Goal: Information Seeking & Learning: Learn about a topic

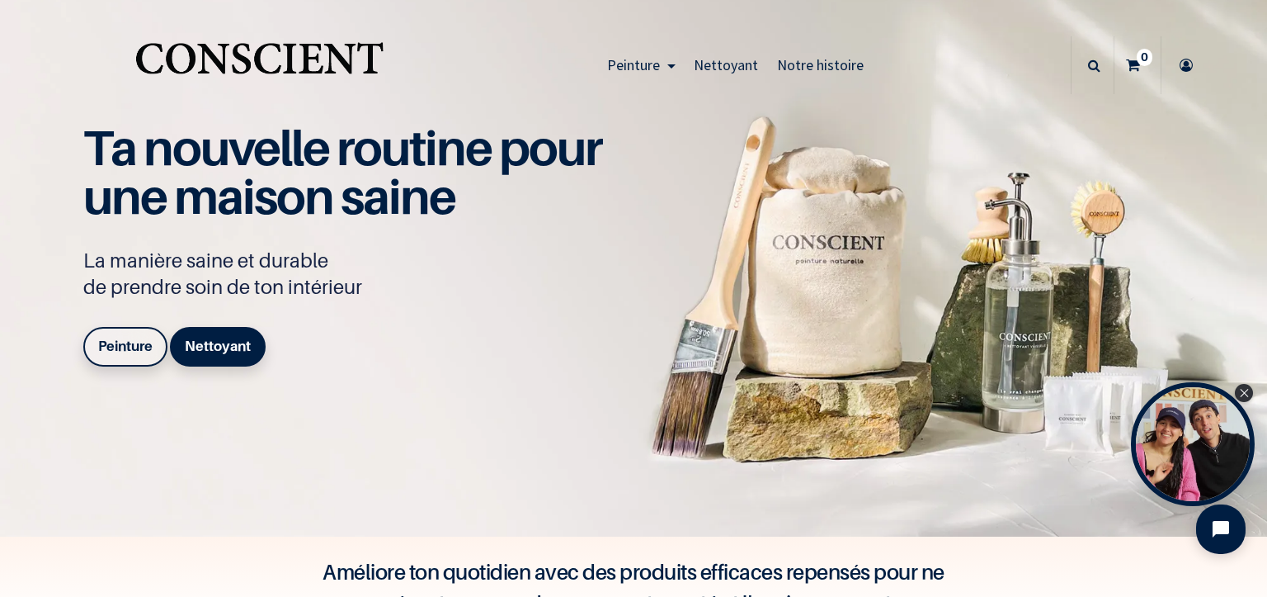
click at [123, 333] on link "Peinture" at bounding box center [125, 347] width 84 height 40
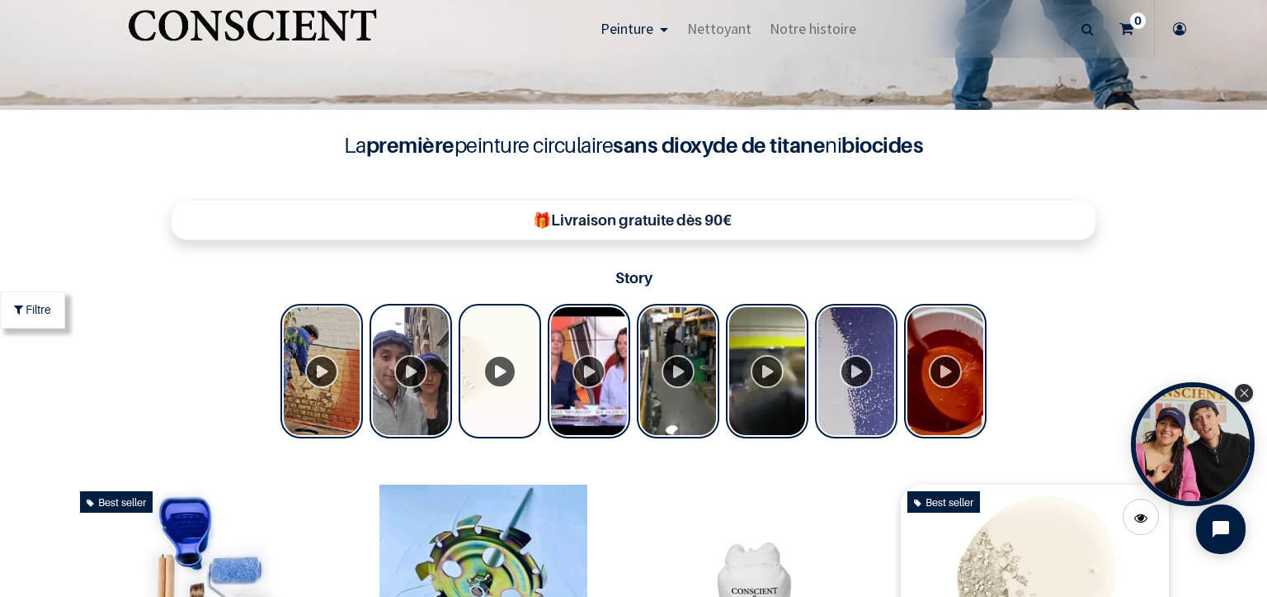
scroll to position [825, 0]
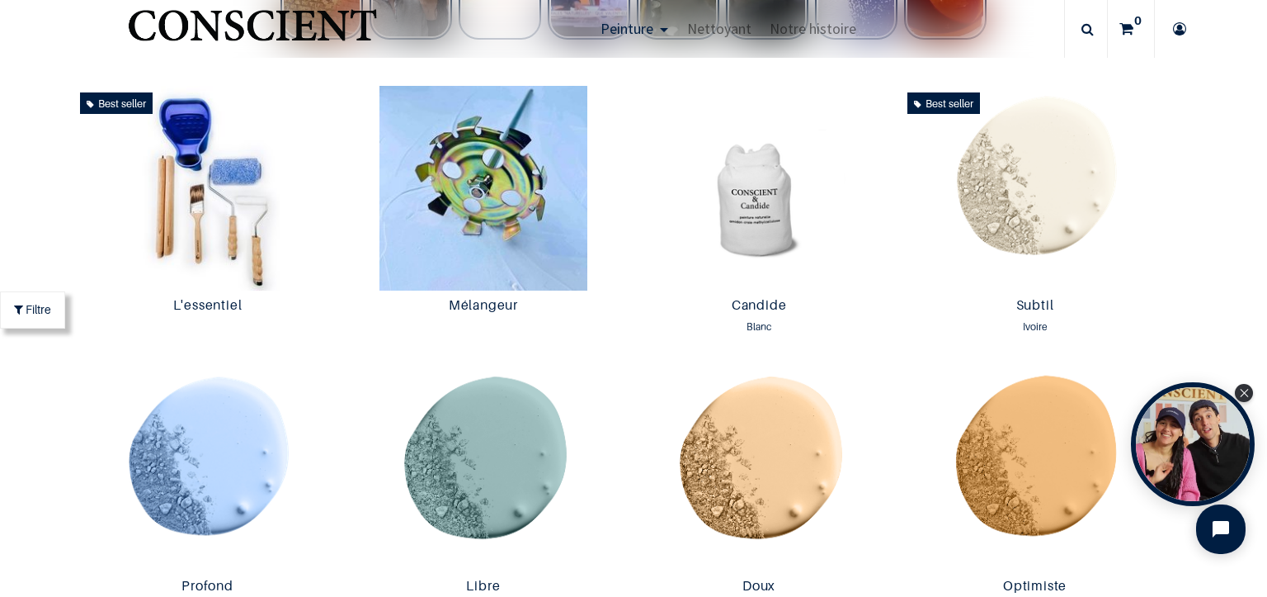
click at [1241, 397] on icon "Close Tolstoy widget" at bounding box center [1244, 393] width 9 height 8
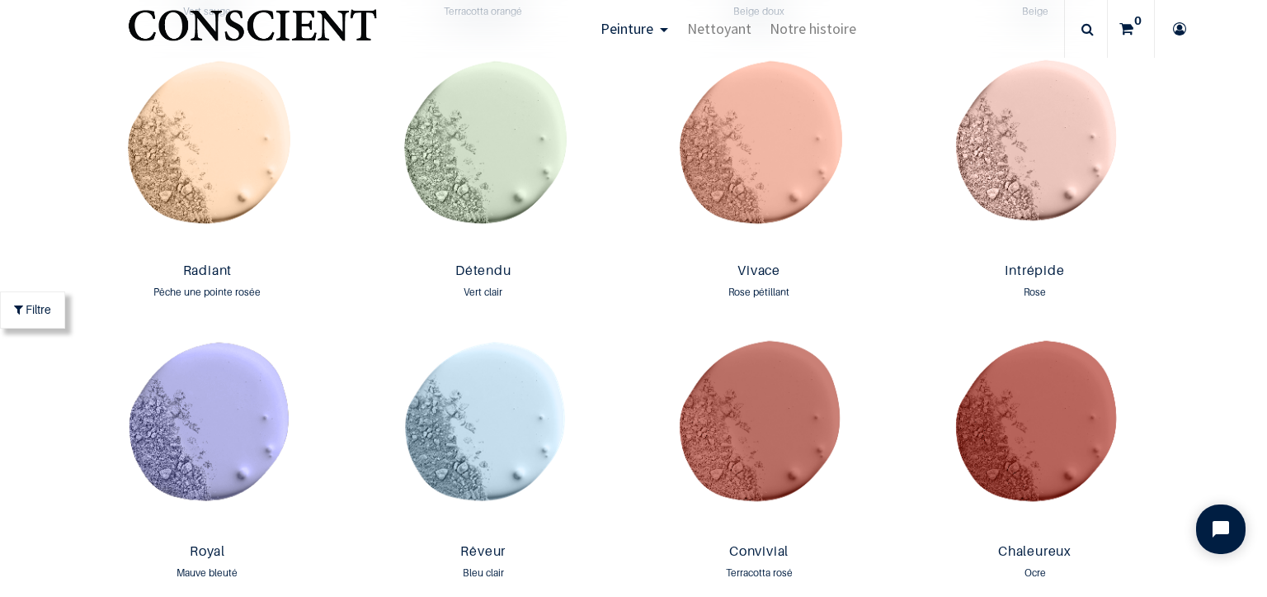
scroll to position [1733, 0]
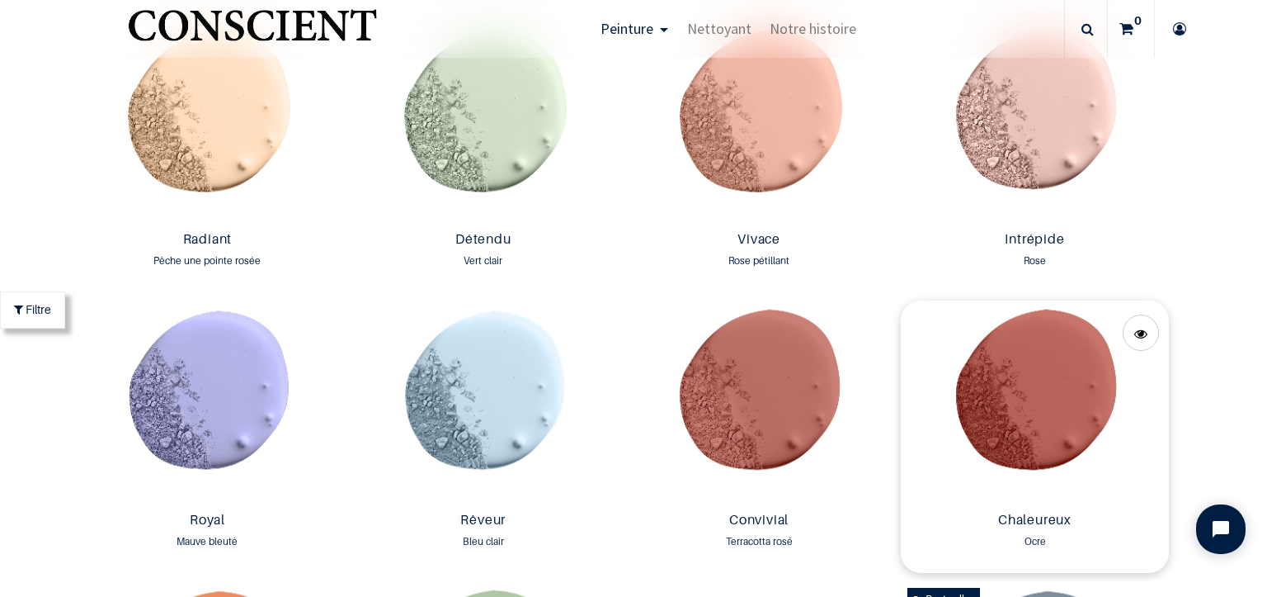
click at [1016, 365] on img at bounding box center [1034, 402] width 267 height 205
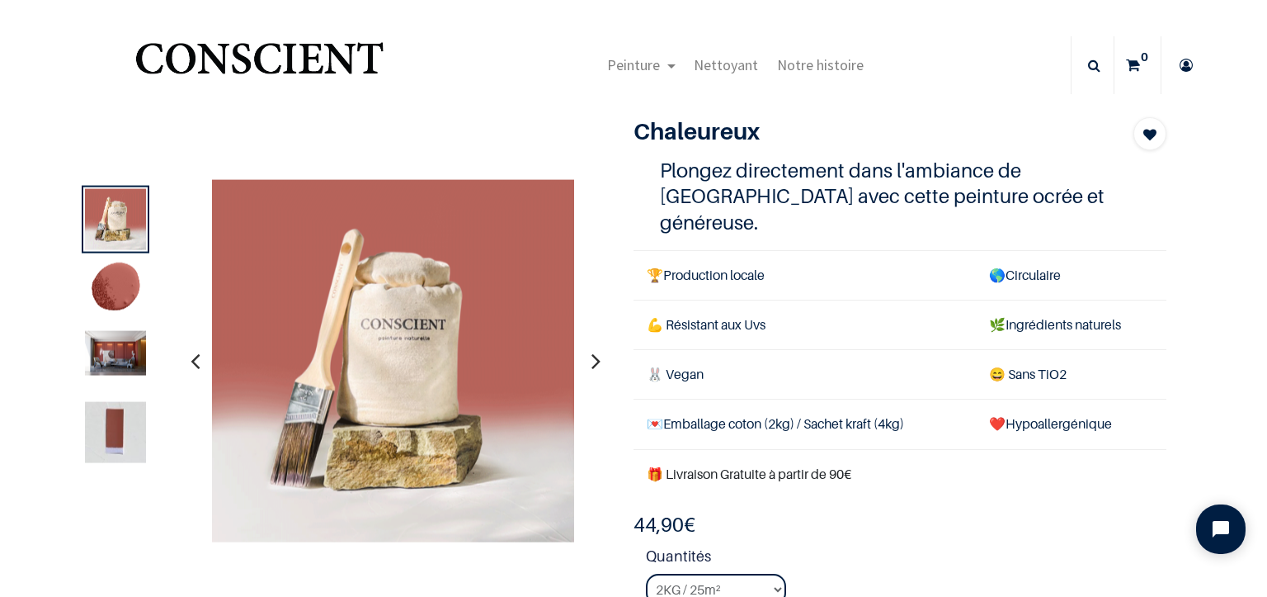
click at [100, 349] on img at bounding box center [115, 353] width 61 height 45
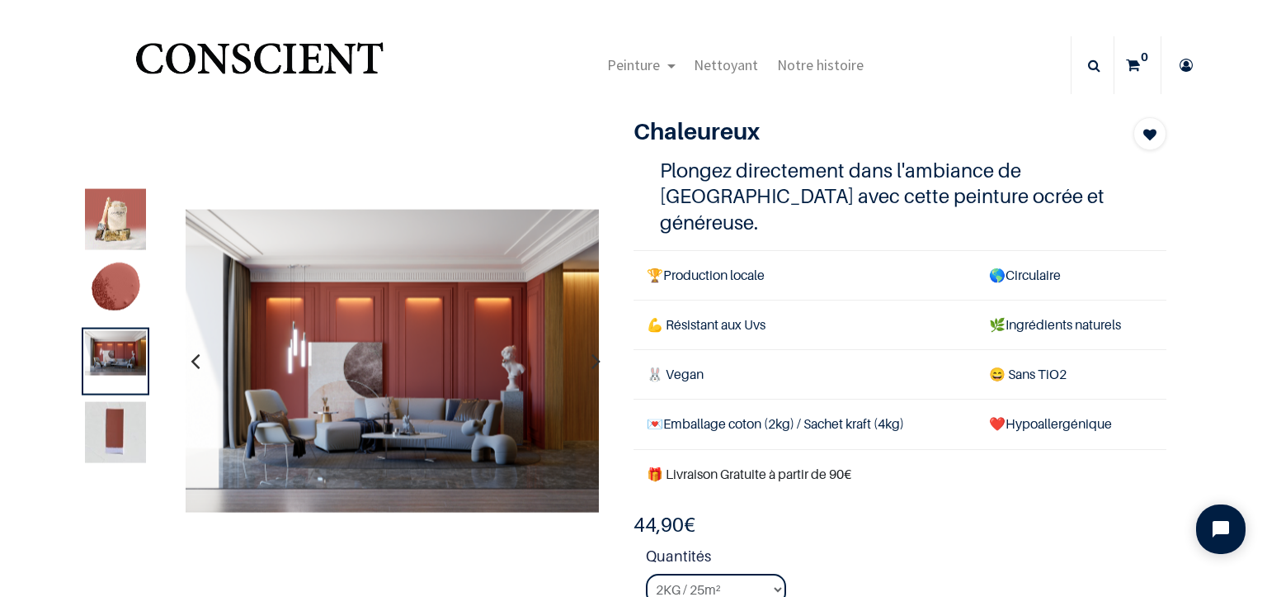
click at [118, 423] on img at bounding box center [115, 432] width 61 height 61
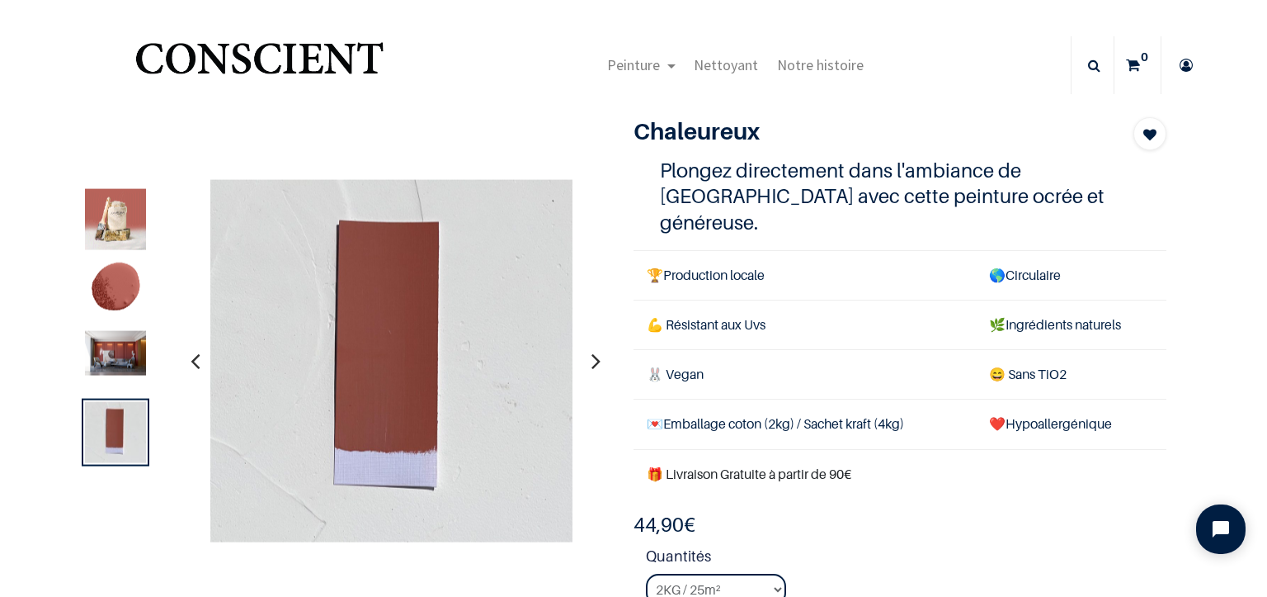
click at [122, 353] on img at bounding box center [115, 353] width 61 height 45
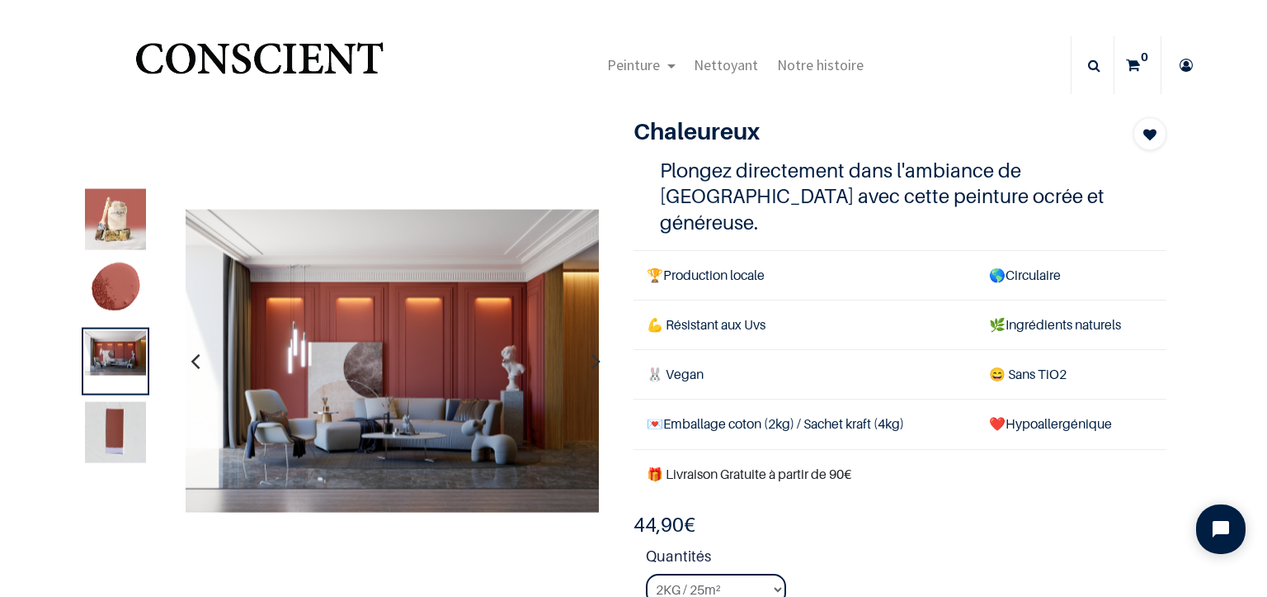
click at [102, 290] on img at bounding box center [115, 290] width 61 height 61
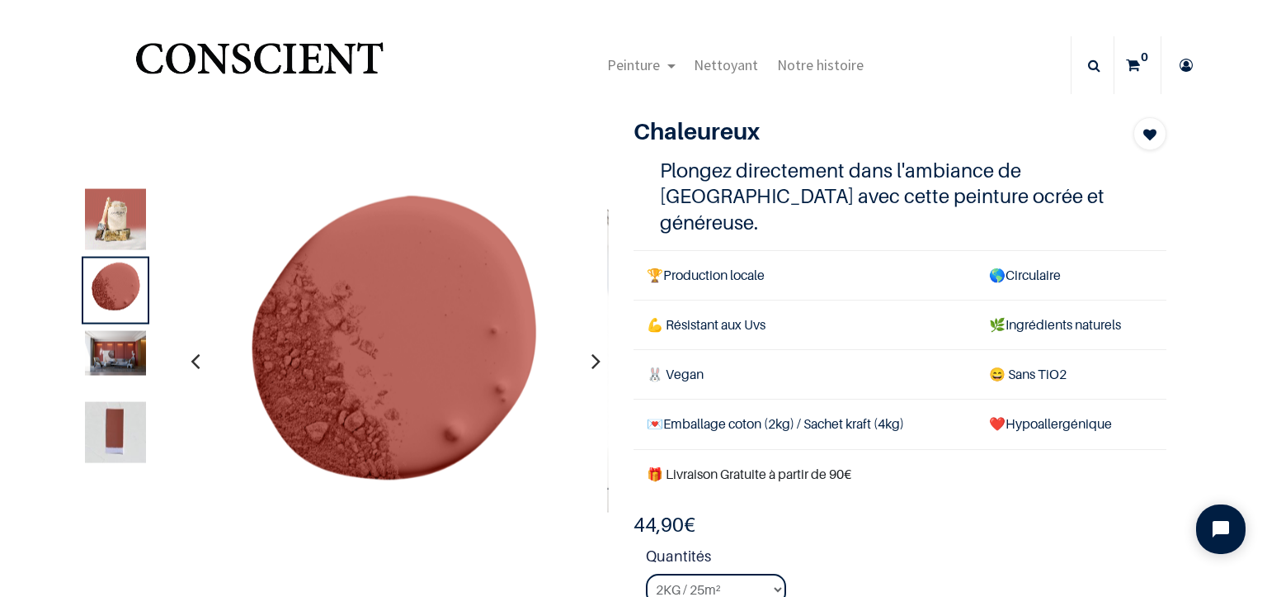
click at [105, 210] on img at bounding box center [115, 219] width 61 height 61
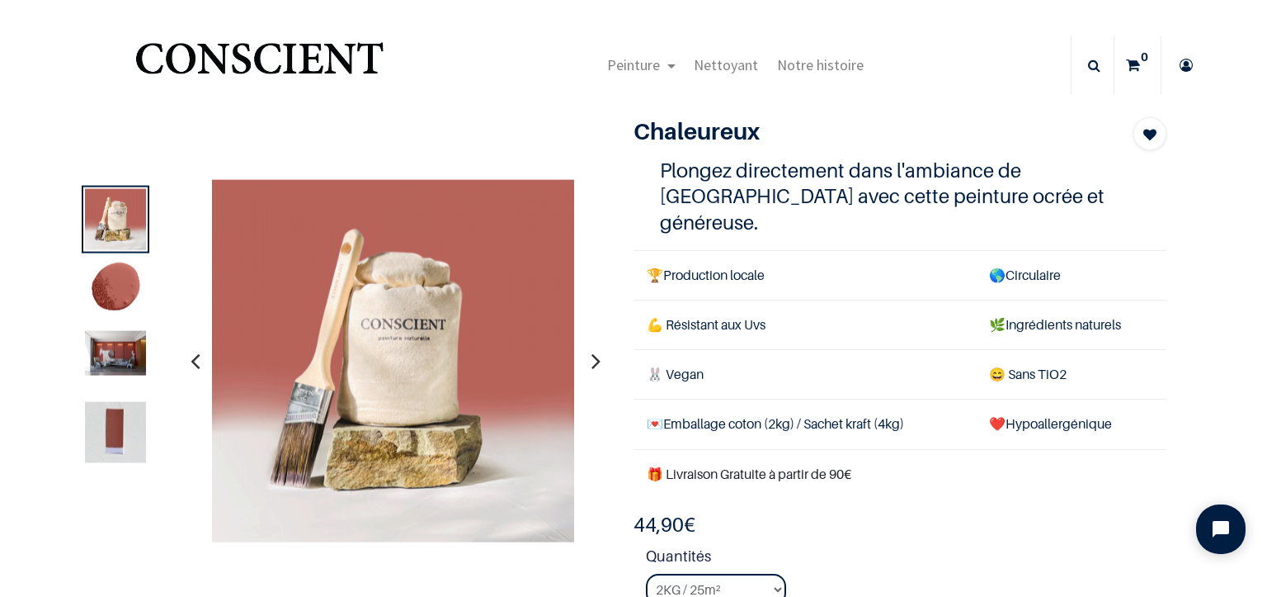
click at [592, 359] on icon "button" at bounding box center [596, 360] width 9 height 45
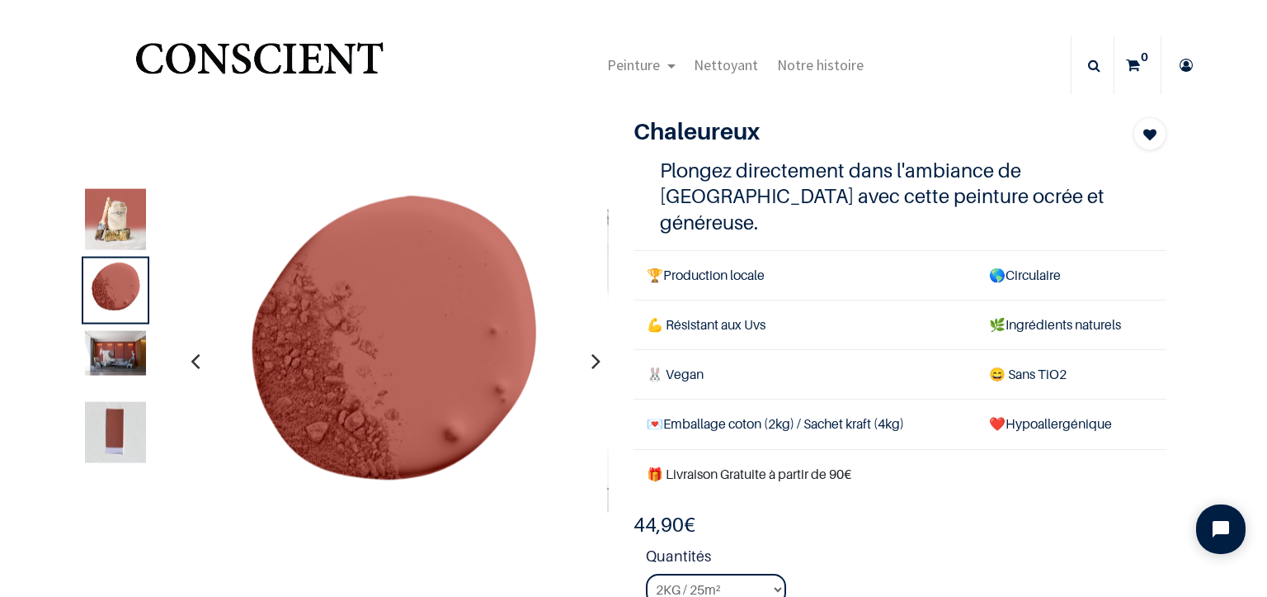
click at [592, 358] on icon "button" at bounding box center [596, 360] width 9 height 45
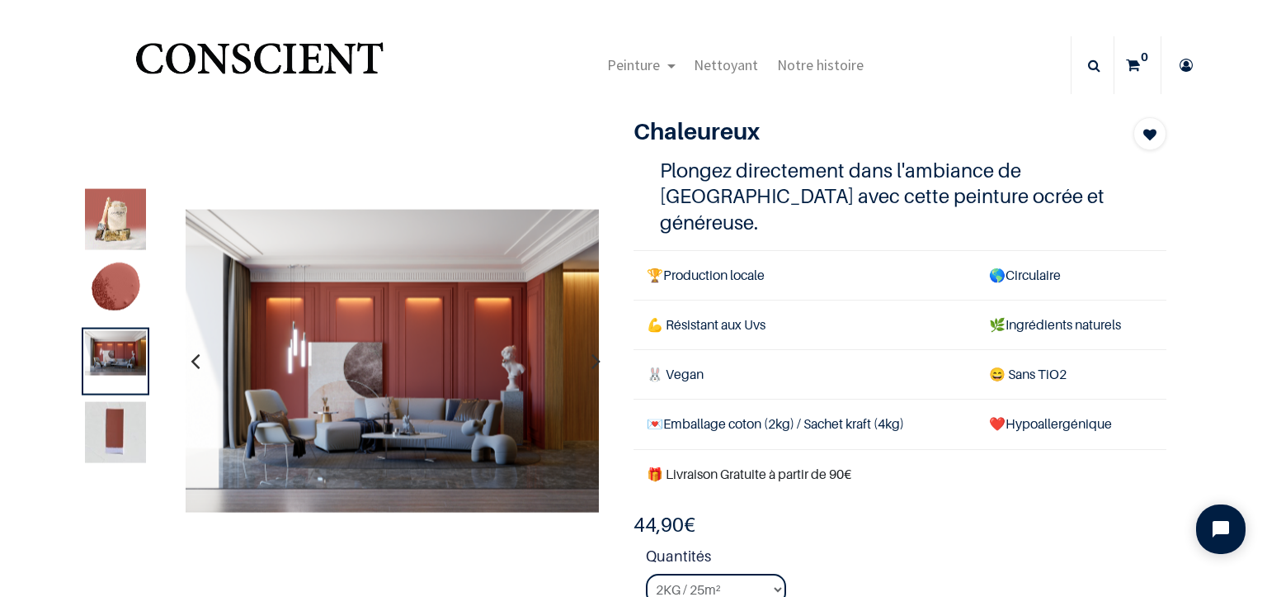
click at [592, 358] on icon "button" at bounding box center [596, 360] width 9 height 45
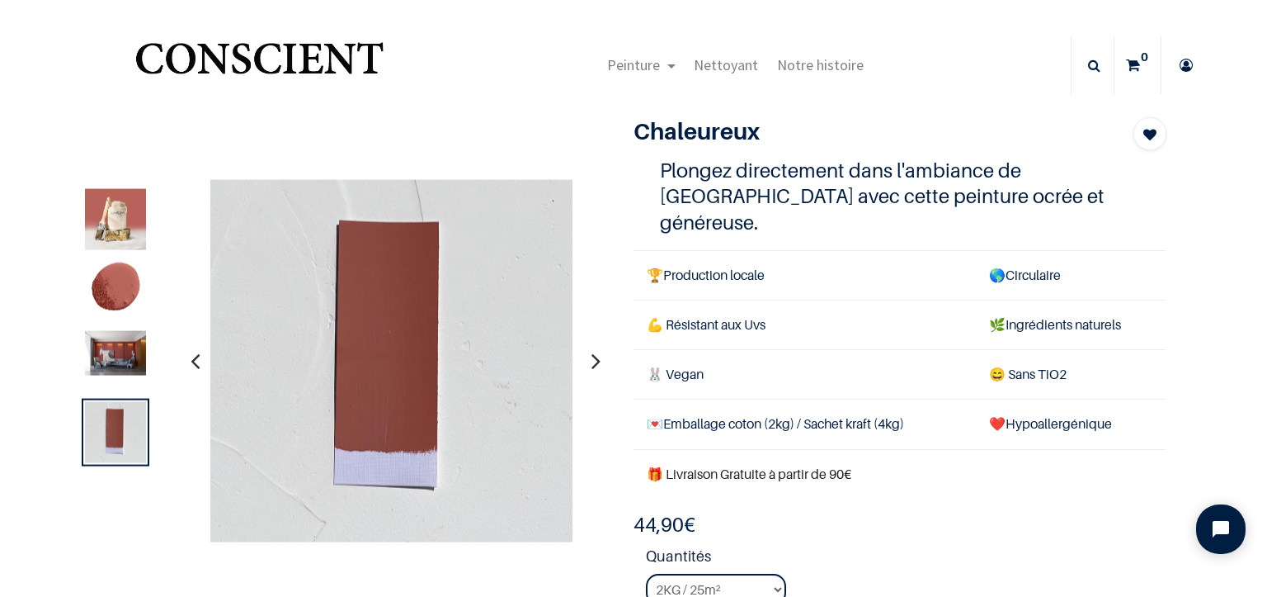
click at [592, 358] on icon "button" at bounding box center [596, 360] width 9 height 45
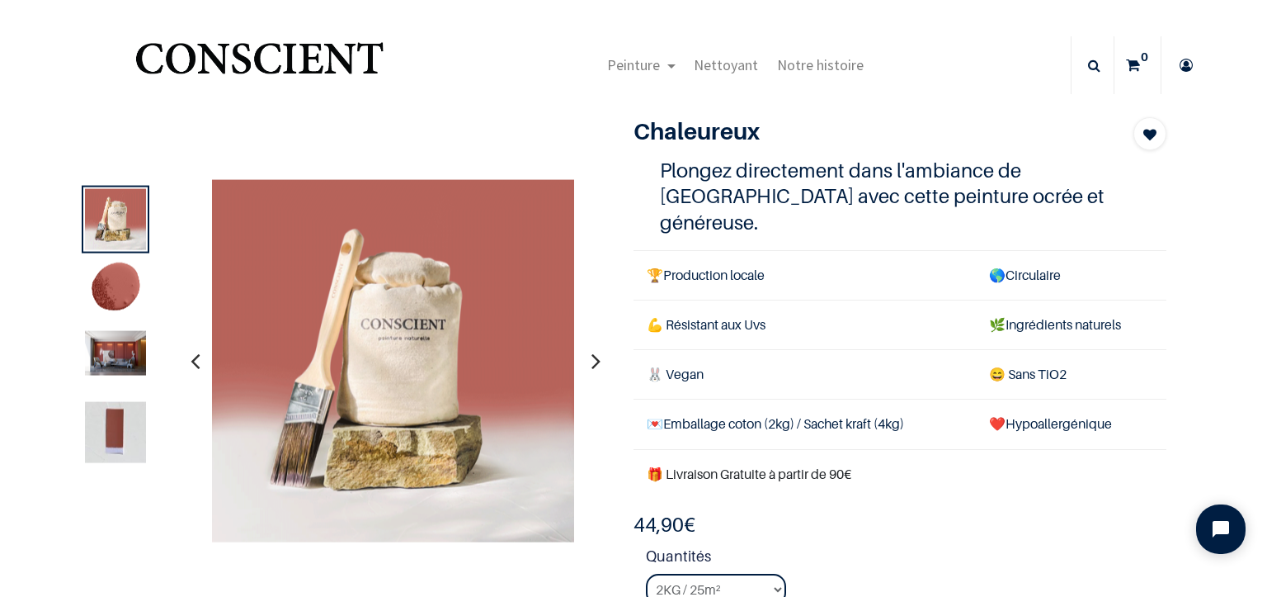
click at [592, 357] on icon "button" at bounding box center [596, 360] width 9 height 45
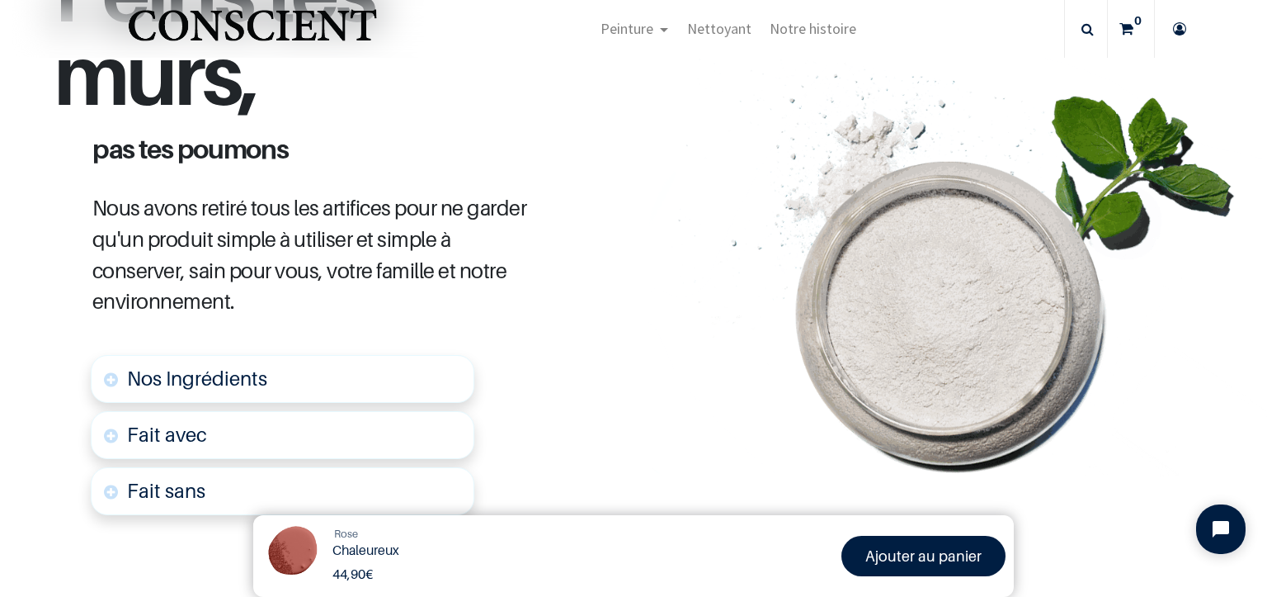
scroll to position [459, 0]
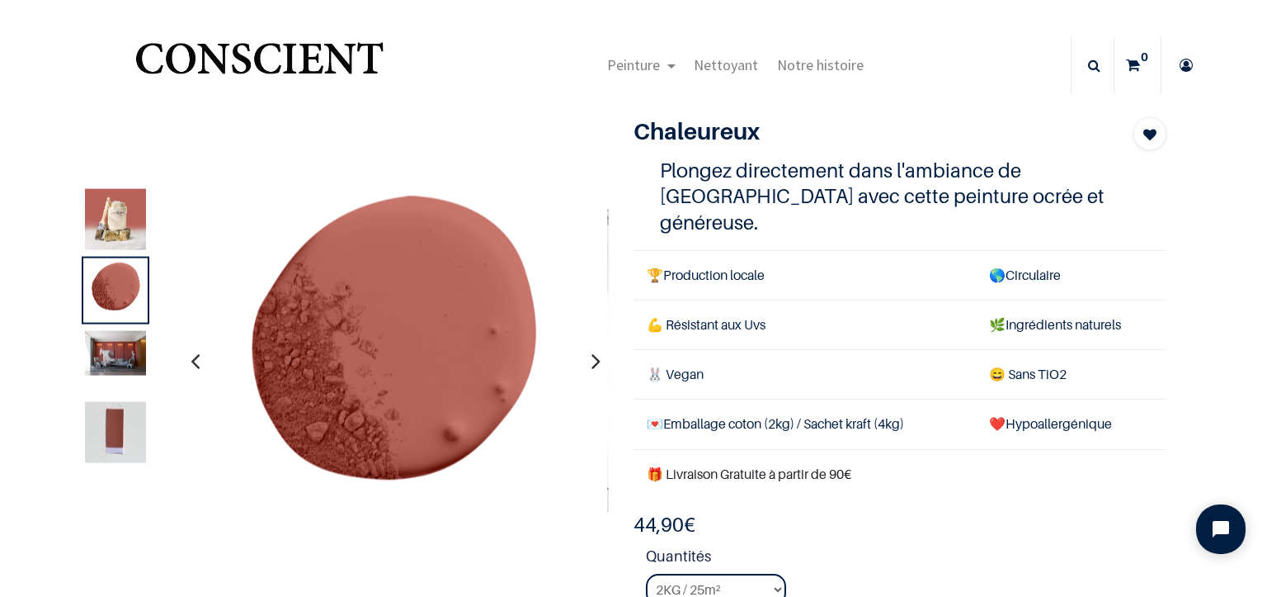
click at [116, 202] on img at bounding box center [115, 219] width 61 height 61
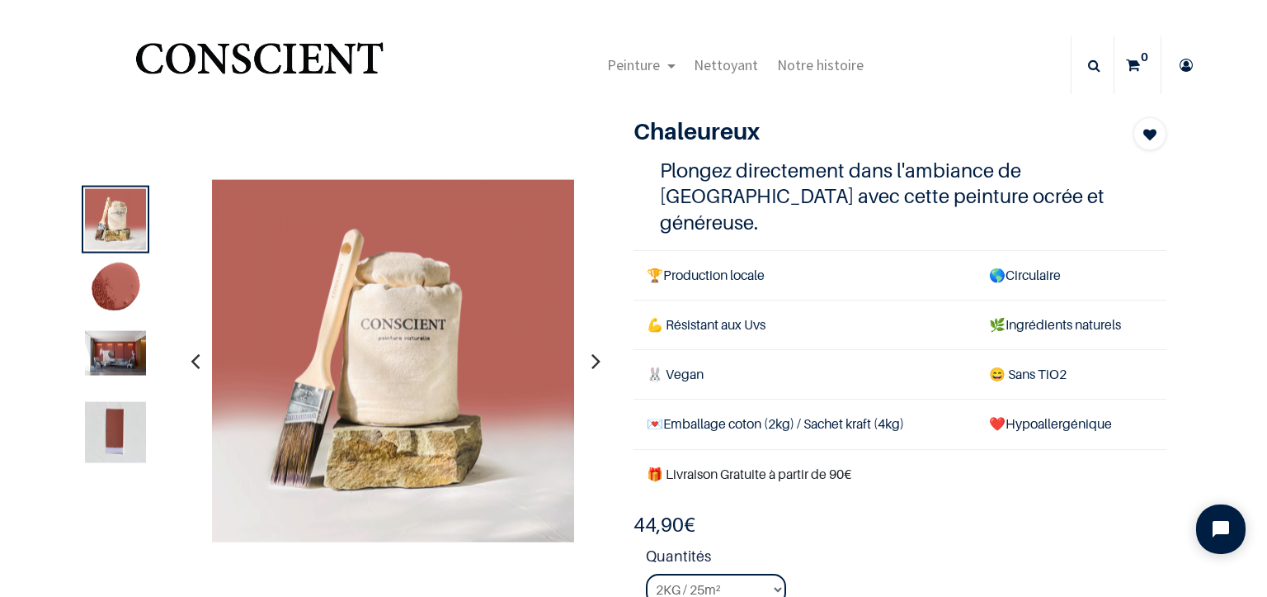
click at [128, 338] on img at bounding box center [115, 353] width 61 height 45
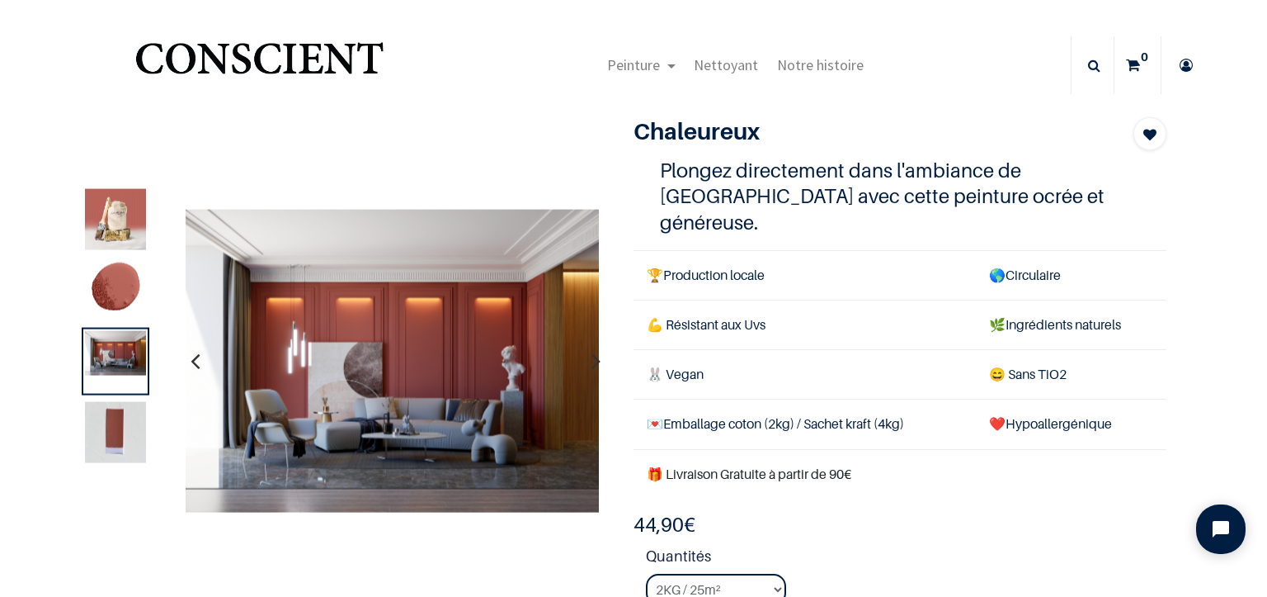
click at [101, 436] on img at bounding box center [115, 432] width 61 height 61
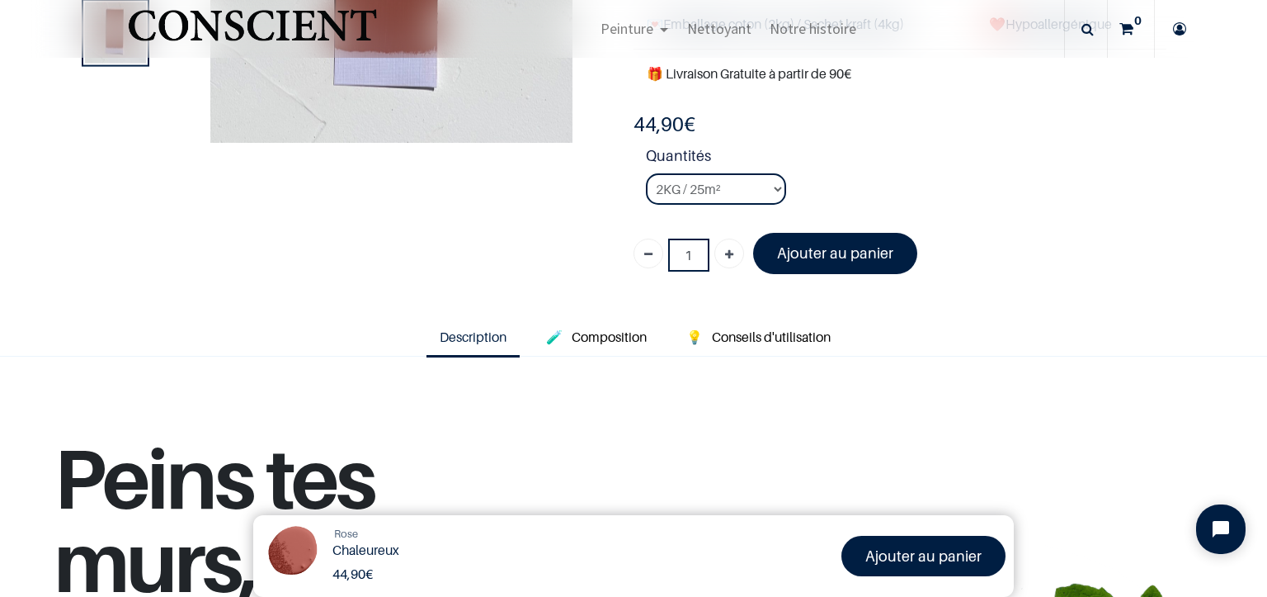
scroll to position [165, 0]
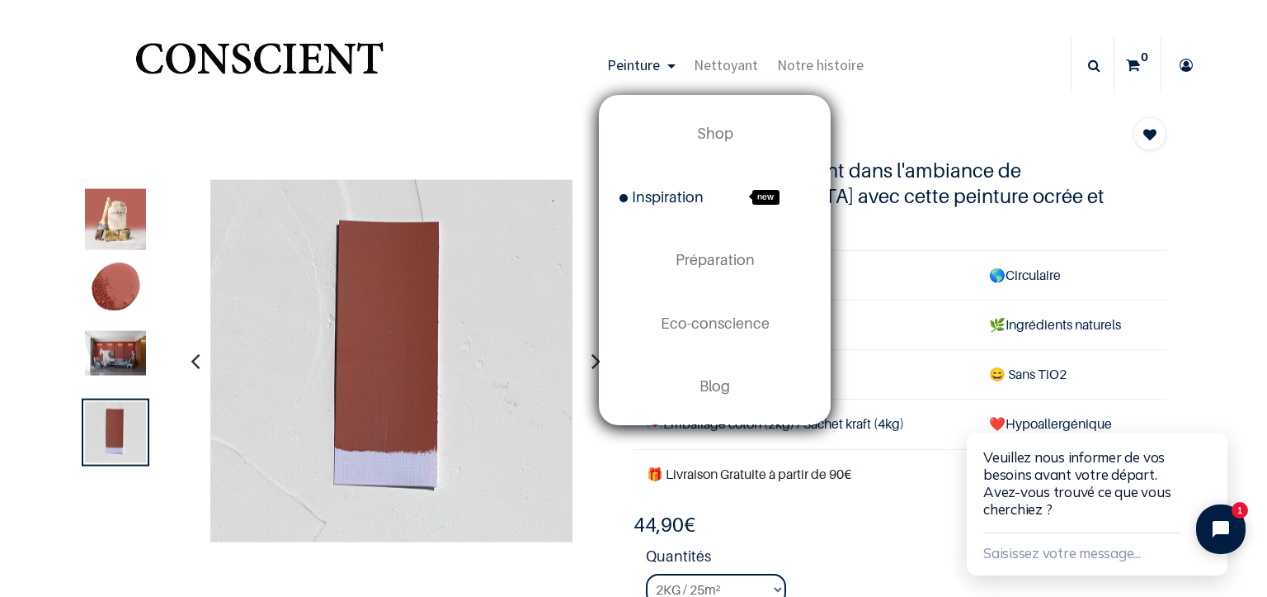
click at [666, 202] on span "Inspiration" at bounding box center [662, 196] width 84 height 17
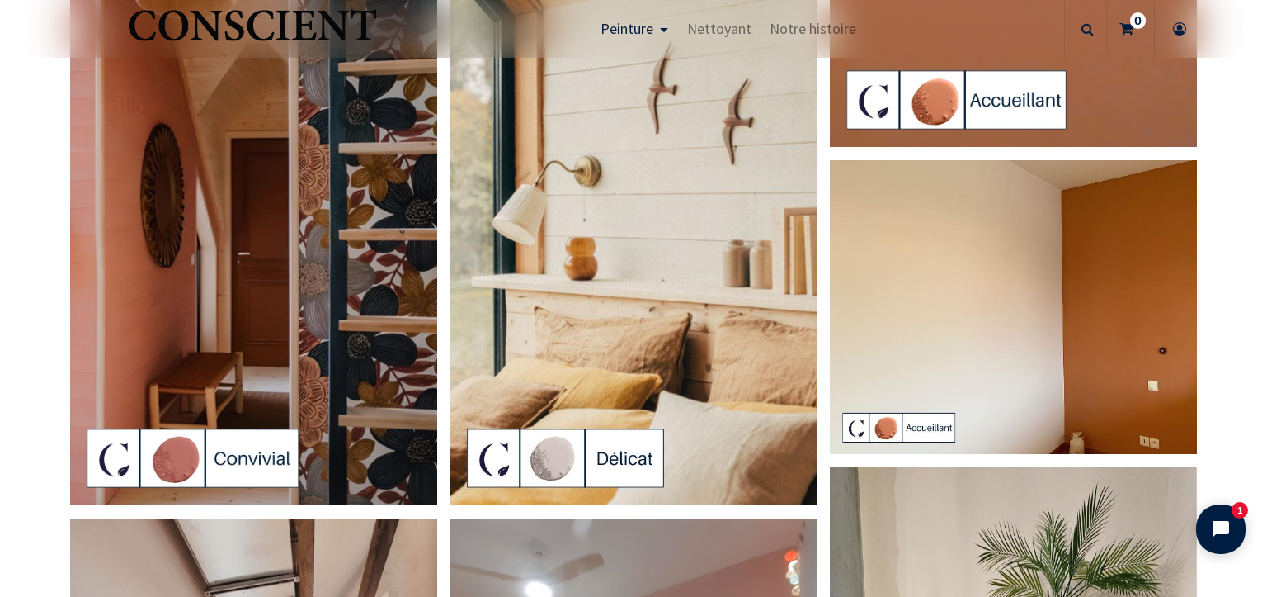
scroll to position [3300, 0]
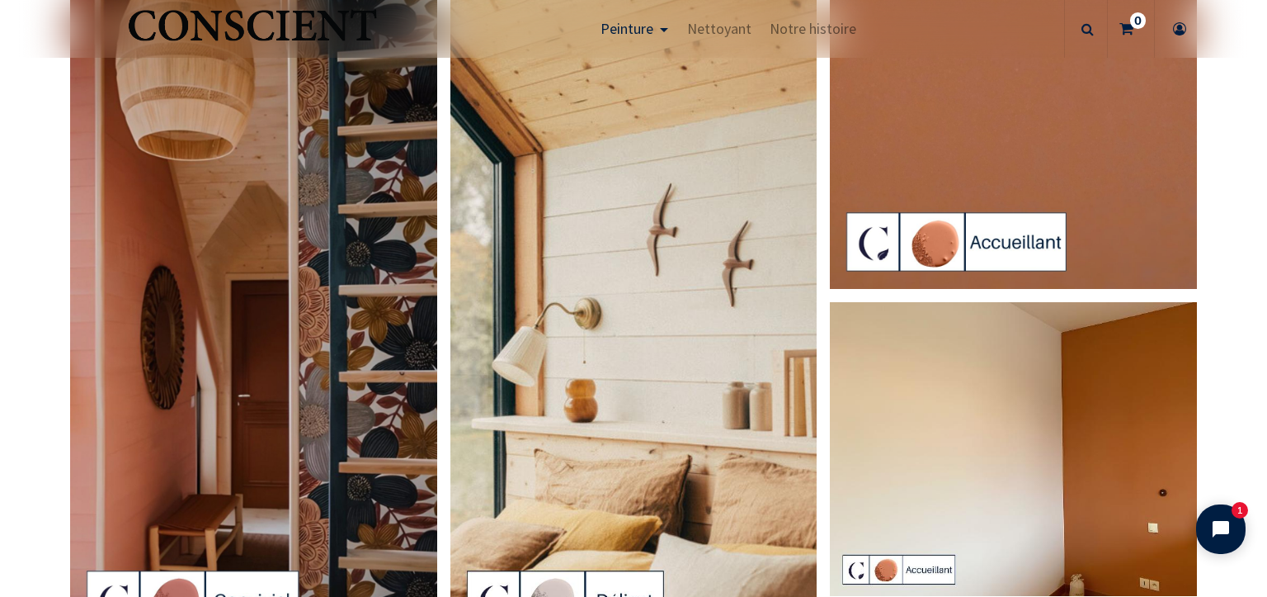
click at [120, 394] on img at bounding box center [253, 320] width 367 height 653
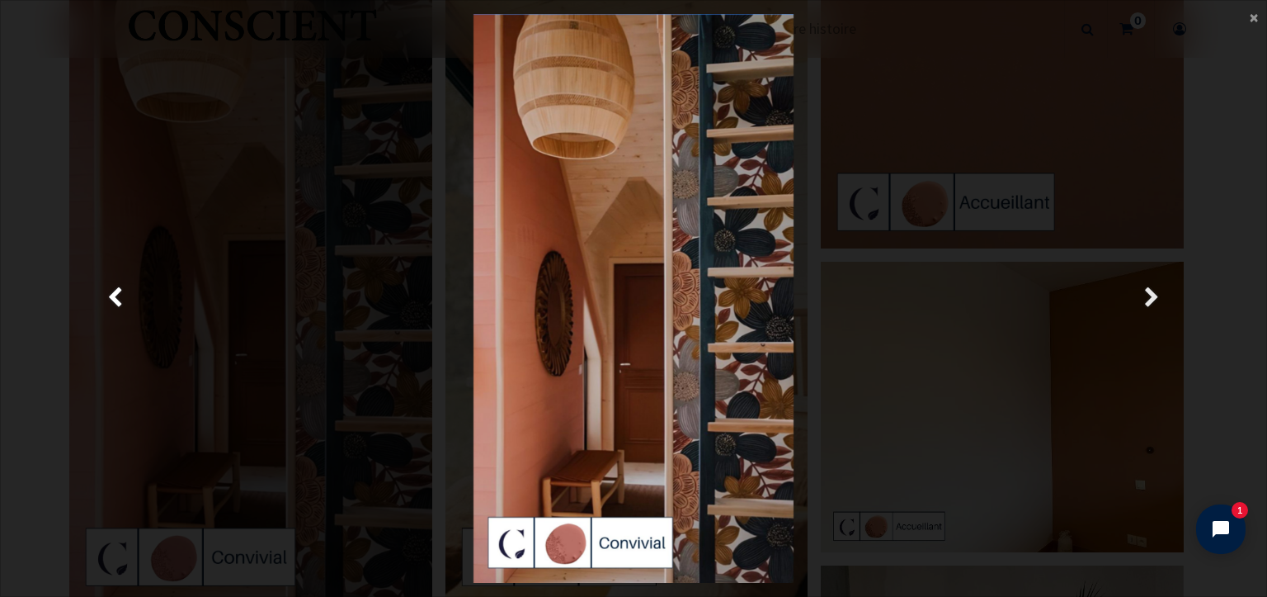
click at [1141, 295] on link "Suivante" at bounding box center [1151, 298] width 183 height 569
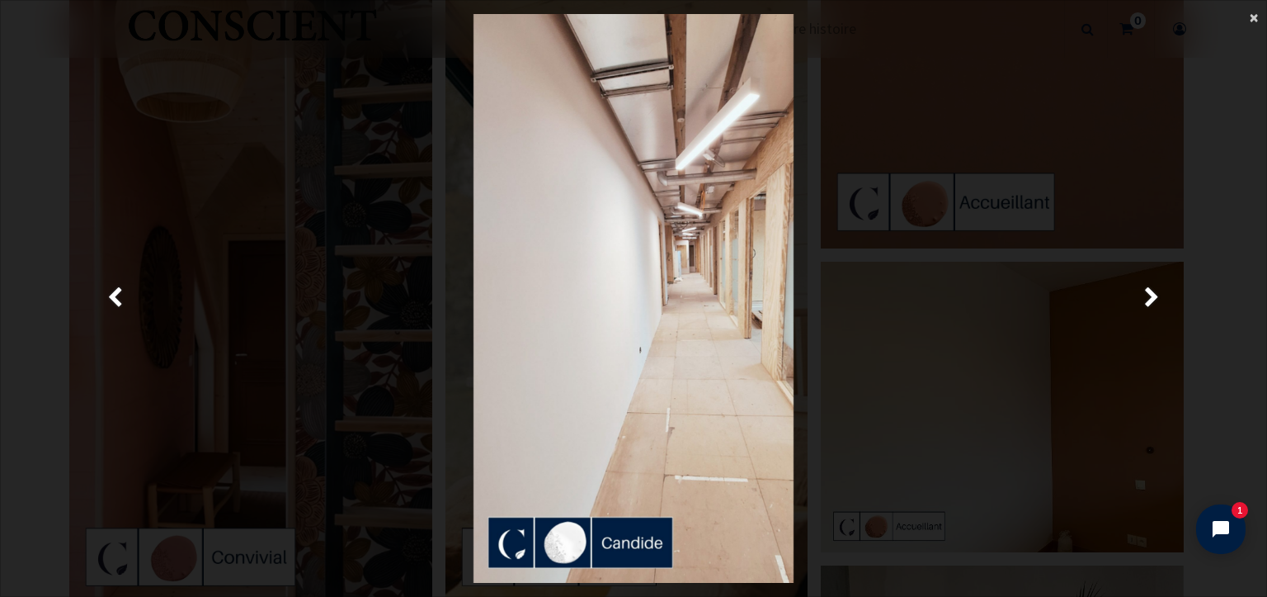
click at [1254, 20] on span "×" at bounding box center [1254, 17] width 8 height 22
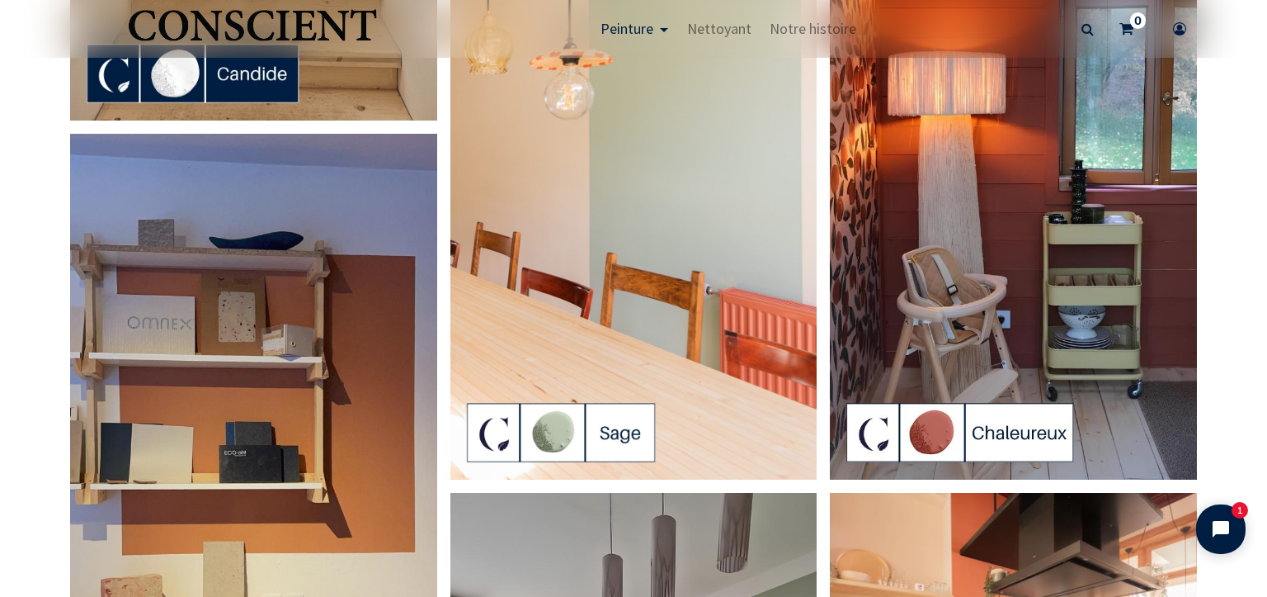
scroll to position [1073, 0]
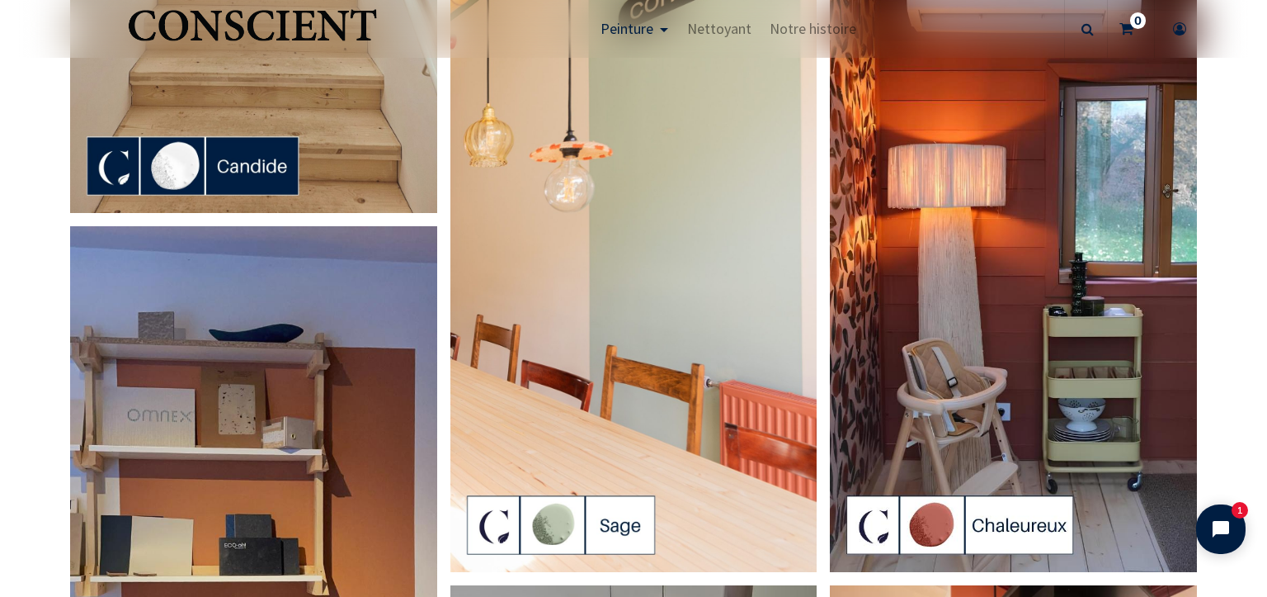
click at [993, 254] on img at bounding box center [1013, 246] width 367 height 652
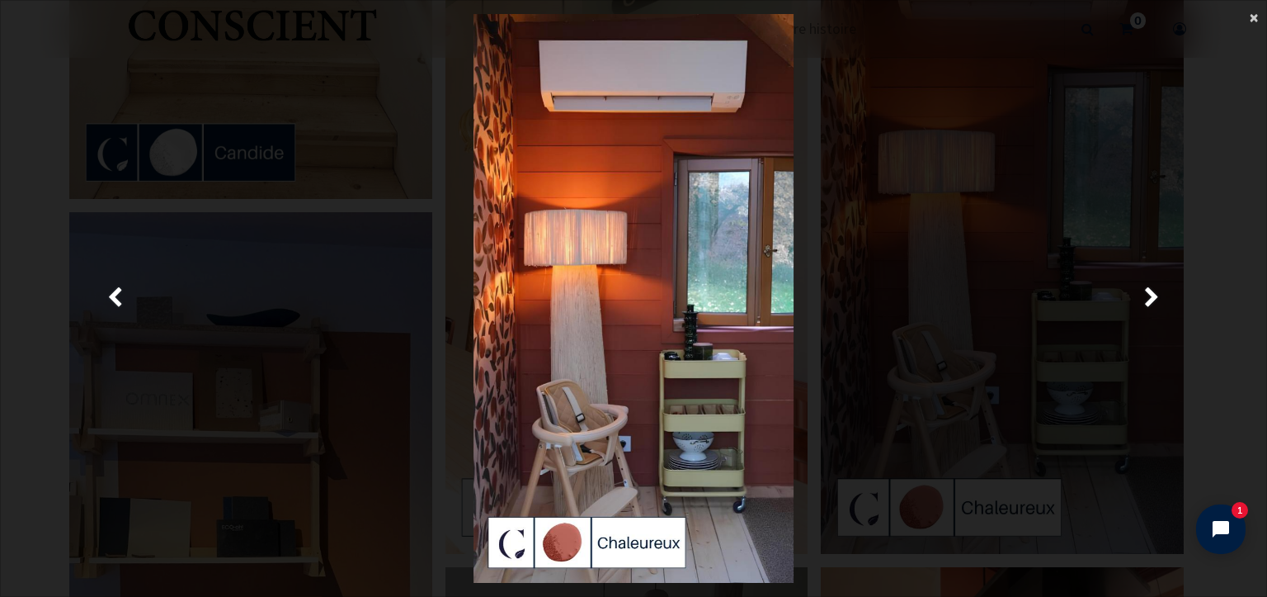
click at [1253, 12] on span "×" at bounding box center [1254, 17] width 8 height 22
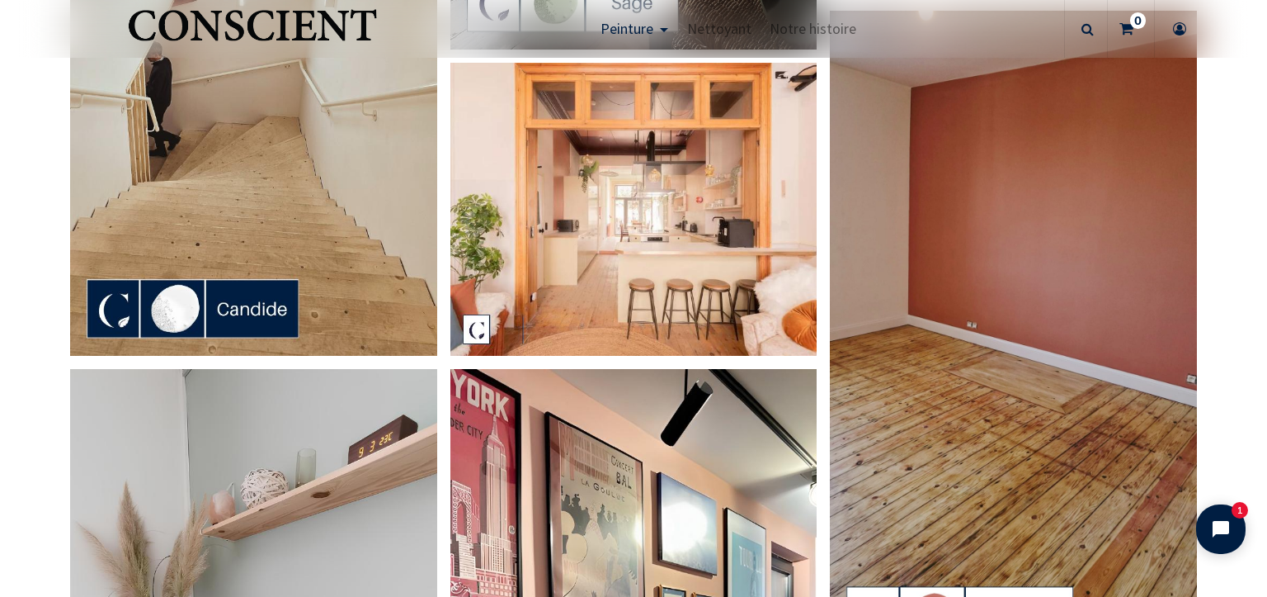
scroll to position [2221, 0]
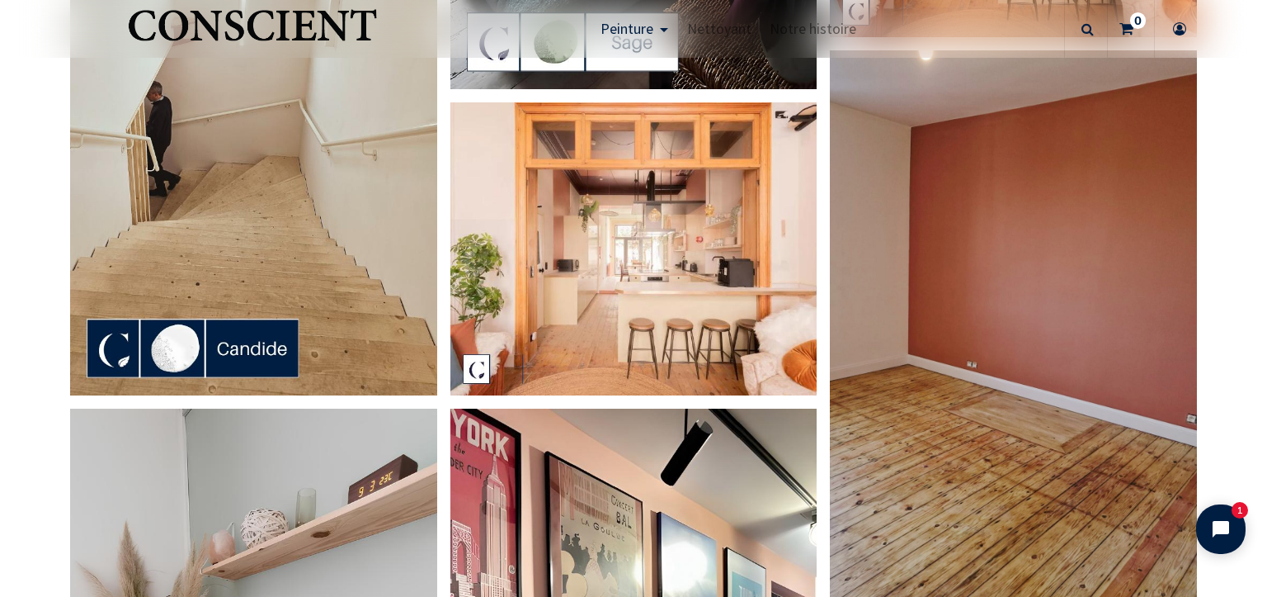
click at [994, 247] on img at bounding box center [1013, 376] width 367 height 653
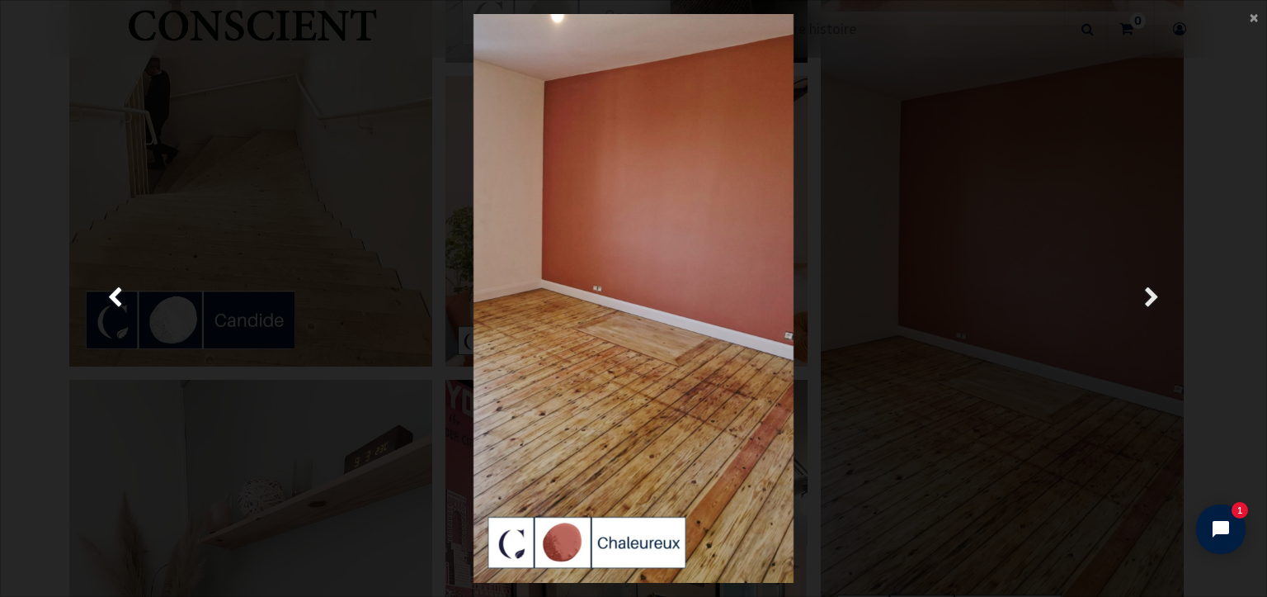
click at [1152, 287] on span "Suivante" at bounding box center [1152, 298] width 16 height 32
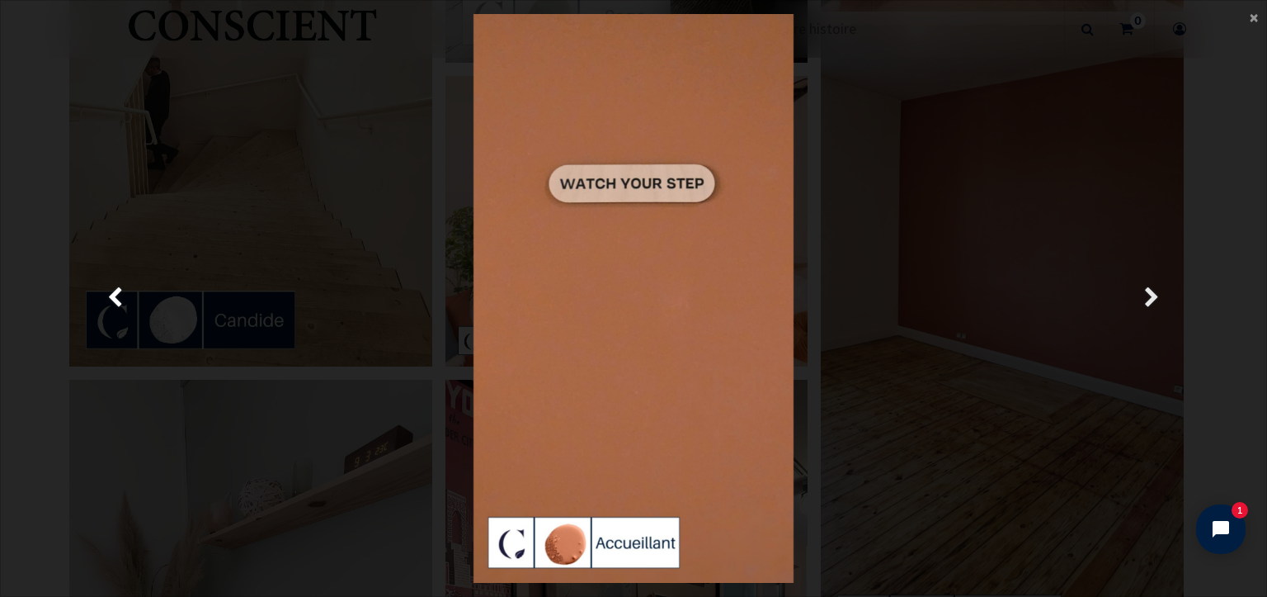
click at [1152, 287] on span "Suivante" at bounding box center [1152, 298] width 16 height 32
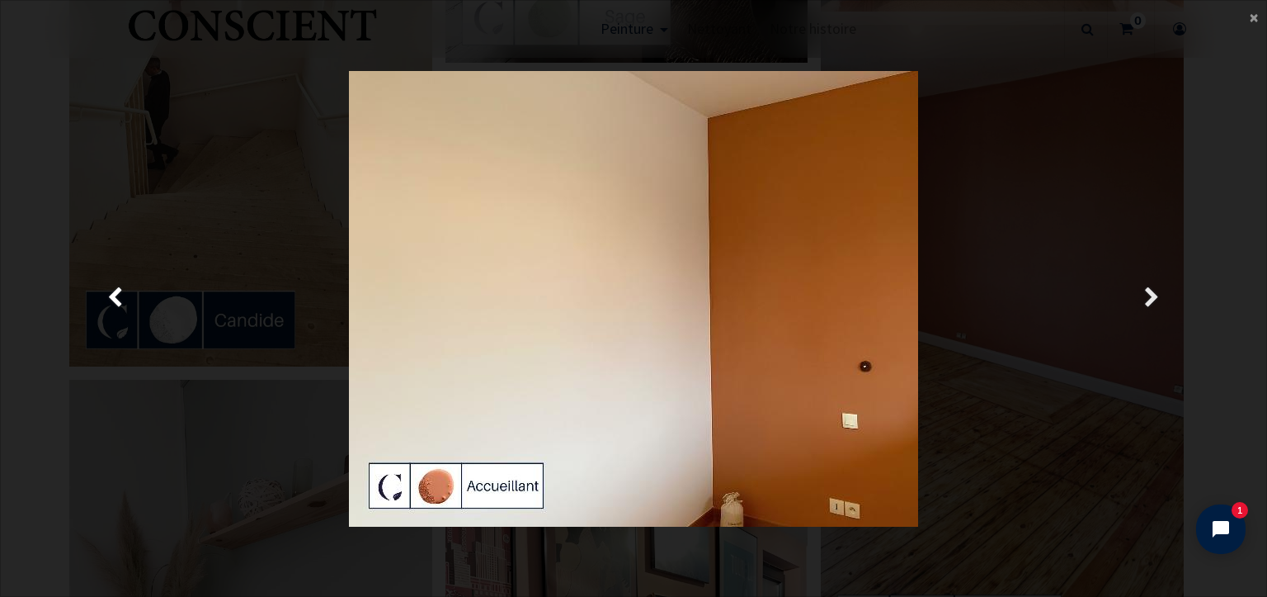
click at [1152, 286] on span "Suivante" at bounding box center [1152, 298] width 16 height 32
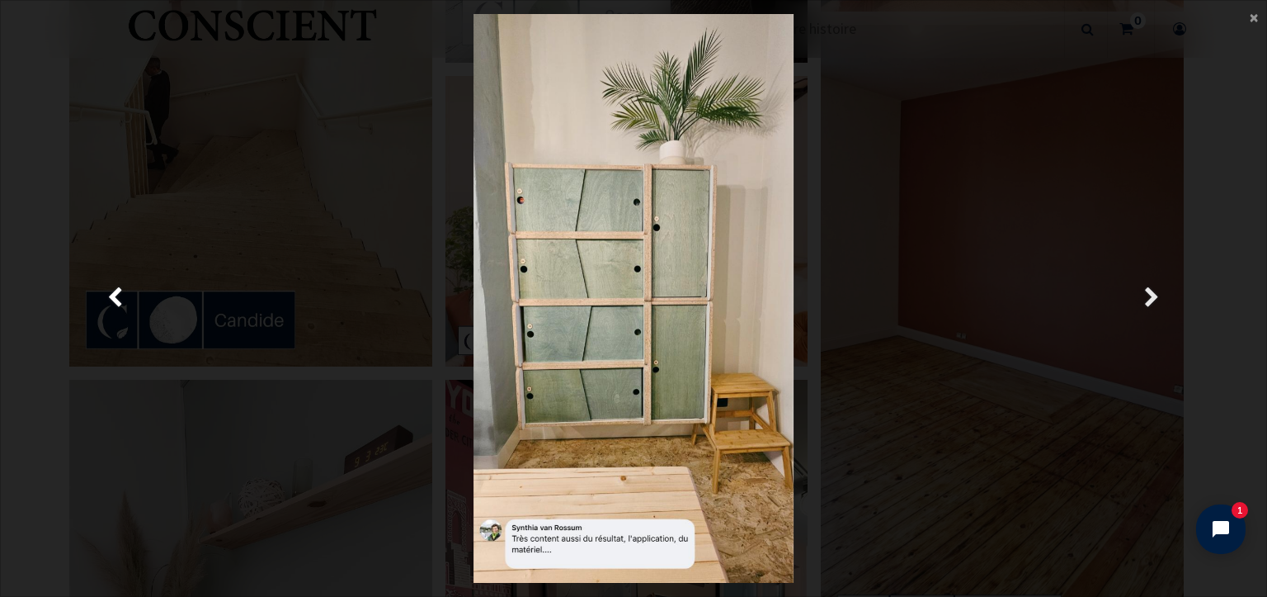
click at [1152, 286] on span "Suivante" at bounding box center [1152, 298] width 16 height 32
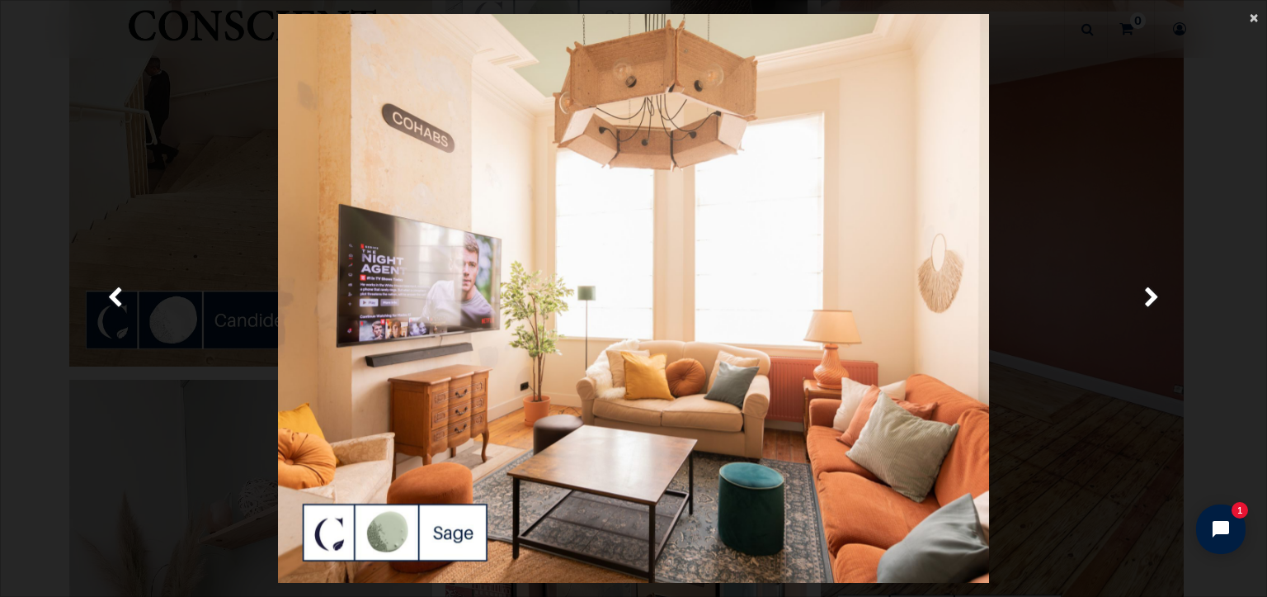
click at [1254, 18] on span "×" at bounding box center [1254, 17] width 8 height 22
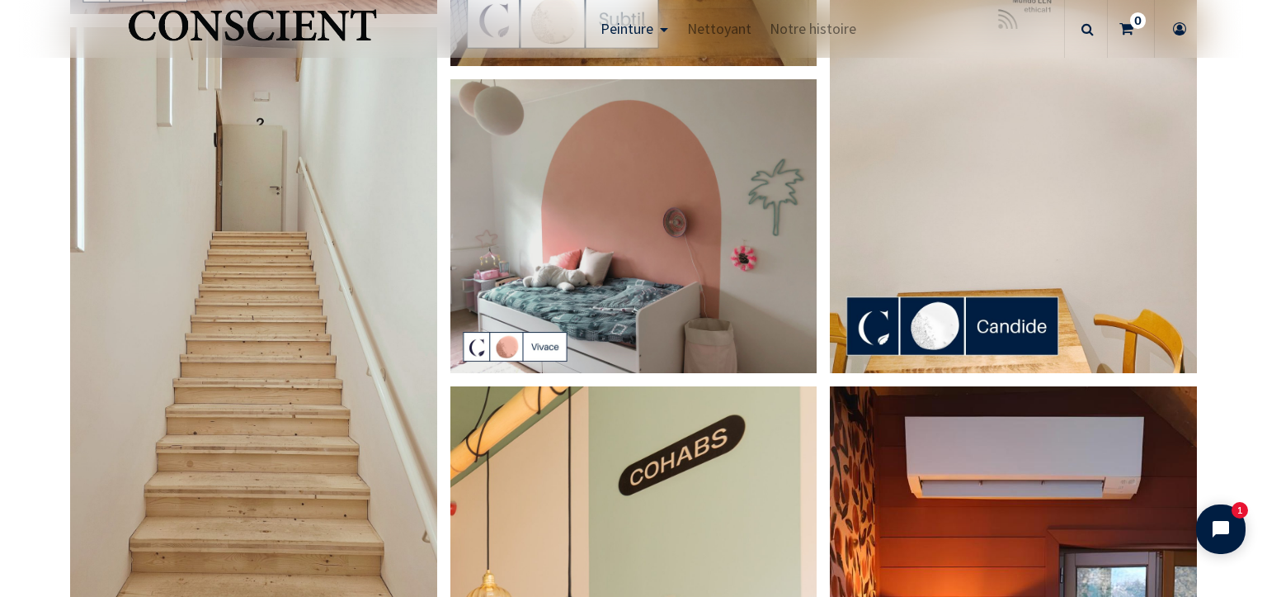
scroll to position [0, 0]
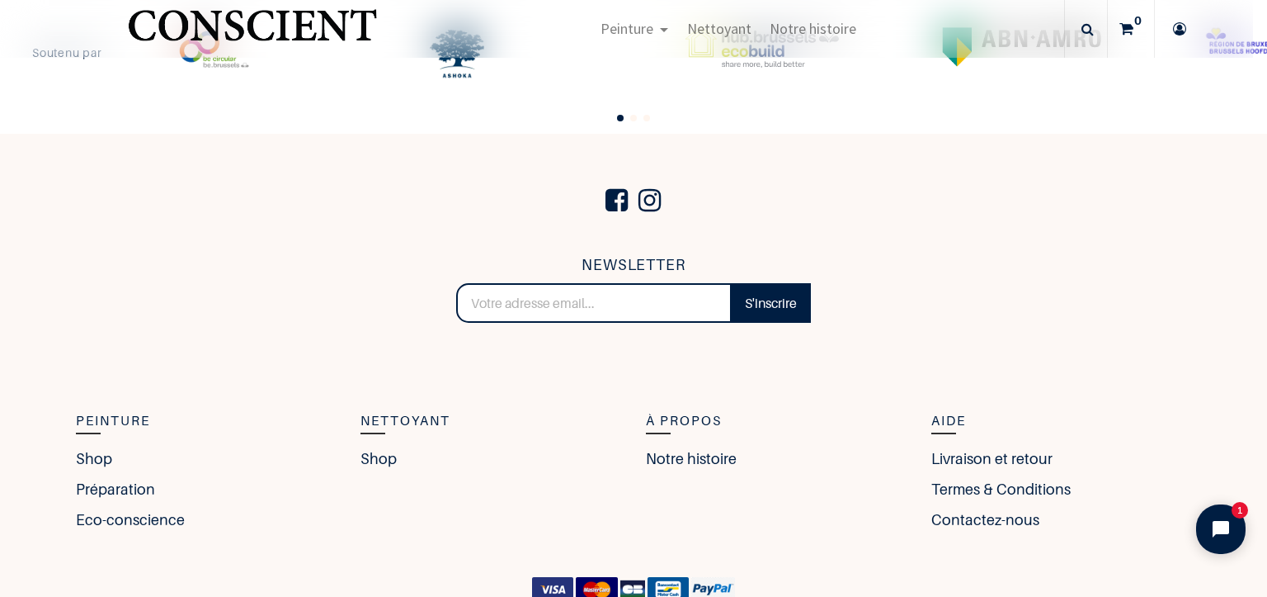
scroll to position [3596, 0]
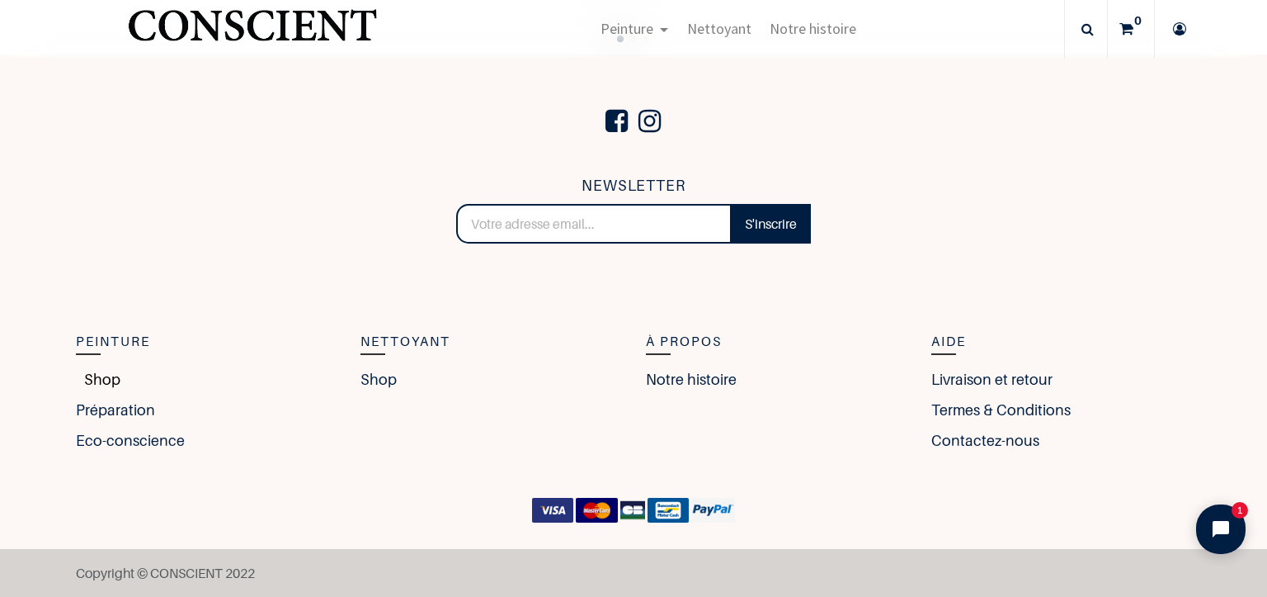
click at [95, 380] on link "Shop" at bounding box center [98, 379] width 45 height 22
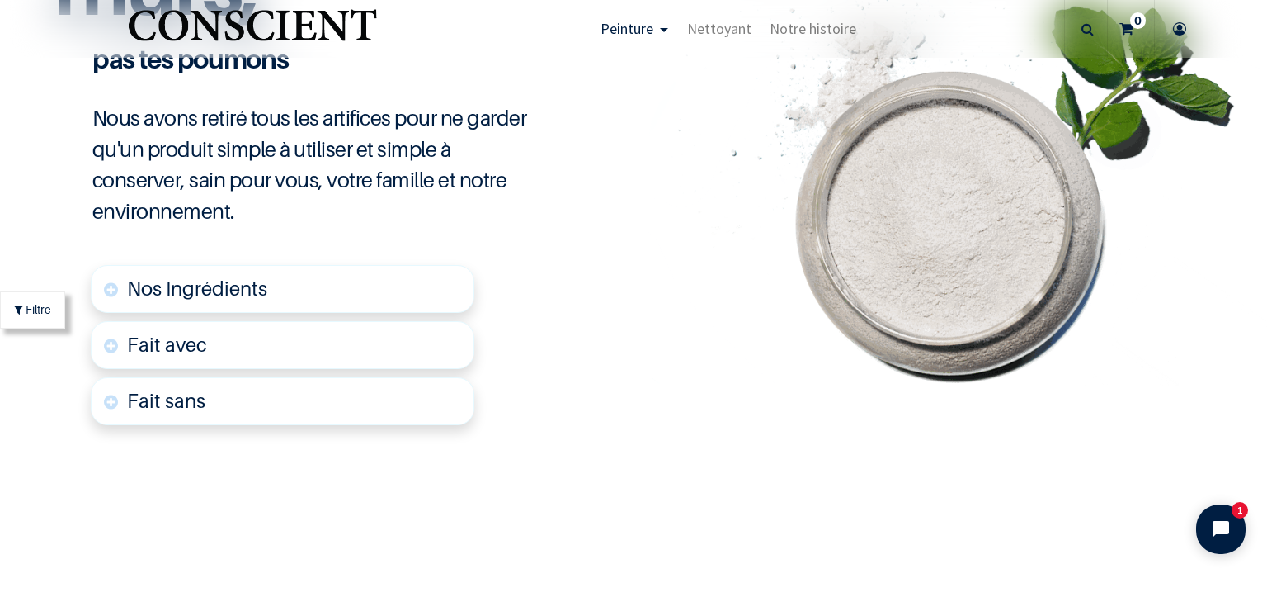
scroll to position [3954, 0]
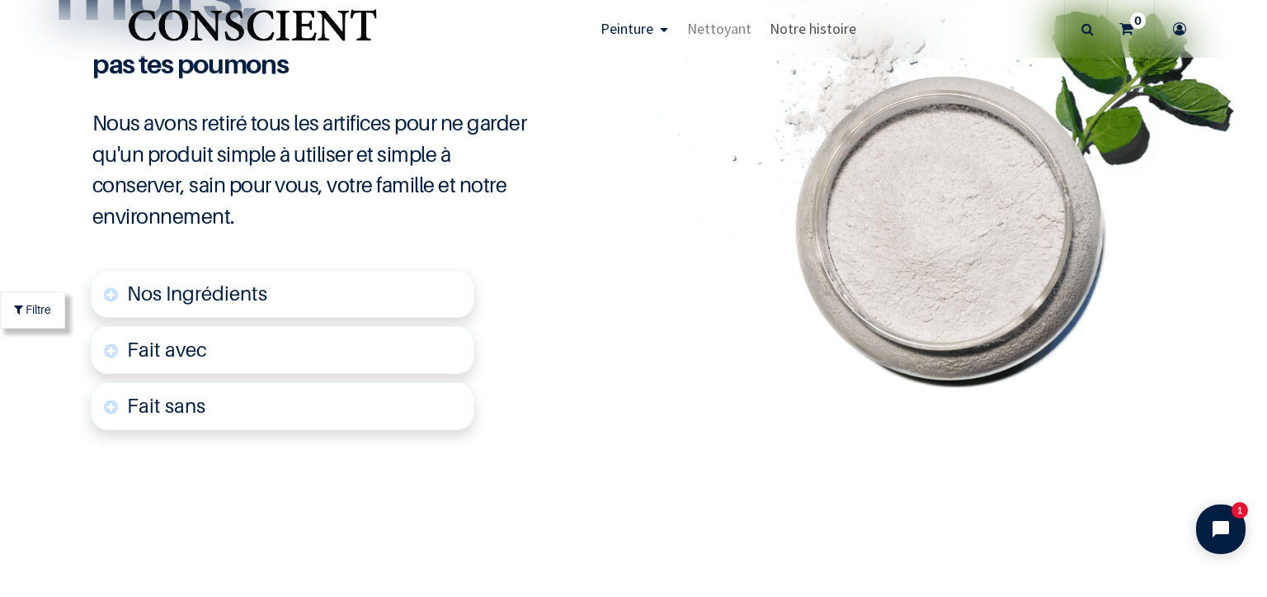
click at [813, 32] on span "Notre histoire" at bounding box center [813, 28] width 87 height 19
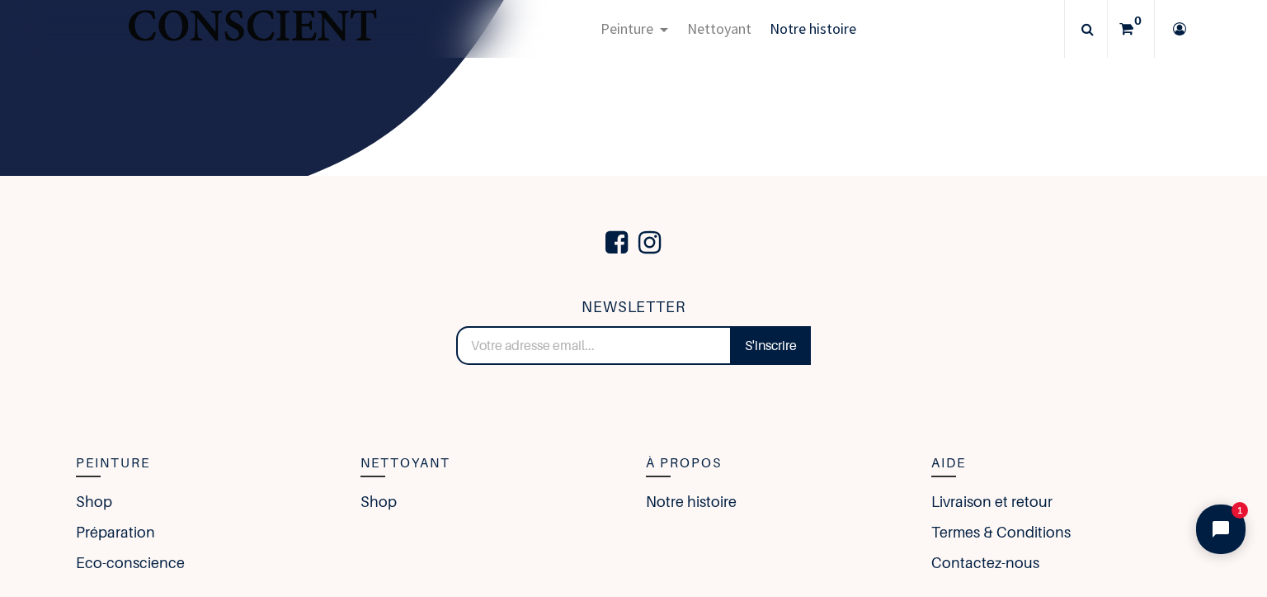
scroll to position [2822, 0]
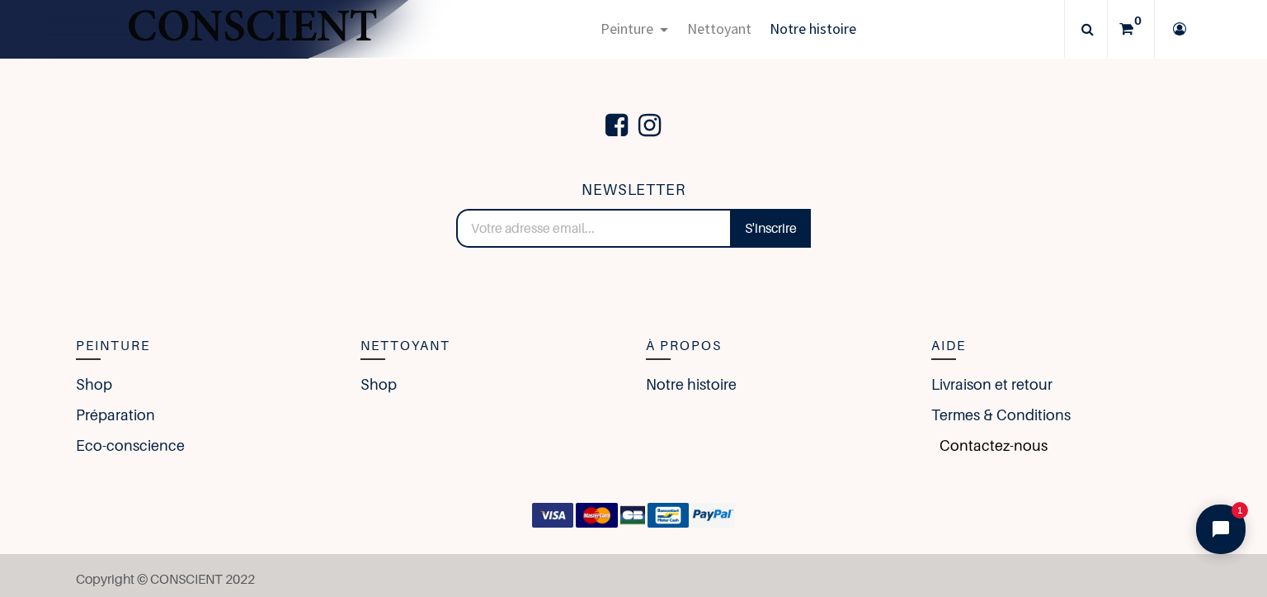
click at [974, 440] on link "Contactez-nous" at bounding box center [990, 445] width 116 height 22
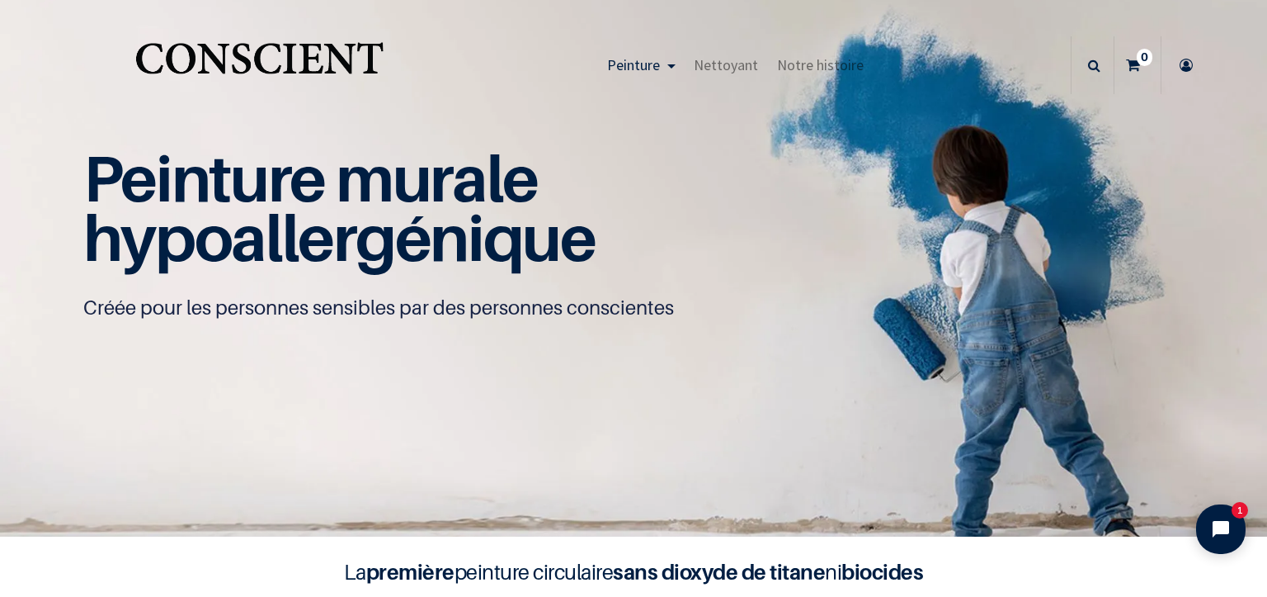
click at [1130, 64] on icon at bounding box center [1133, 65] width 14 height 58
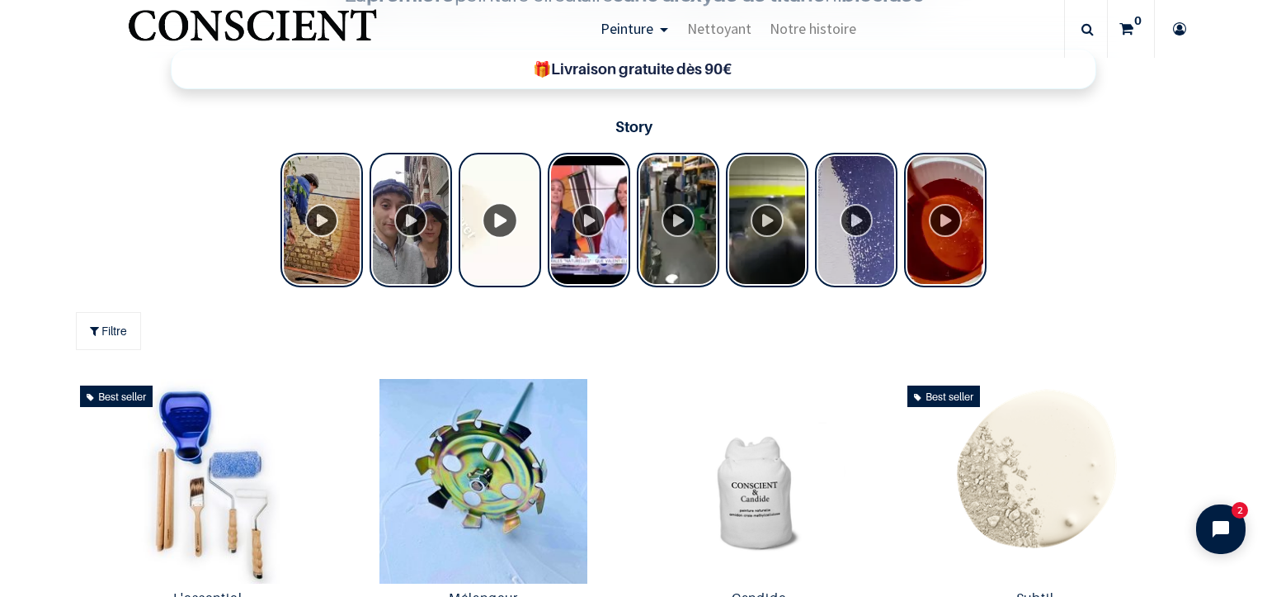
click at [496, 219] on div "Tolstoy Stories" at bounding box center [500, 220] width 83 height 134
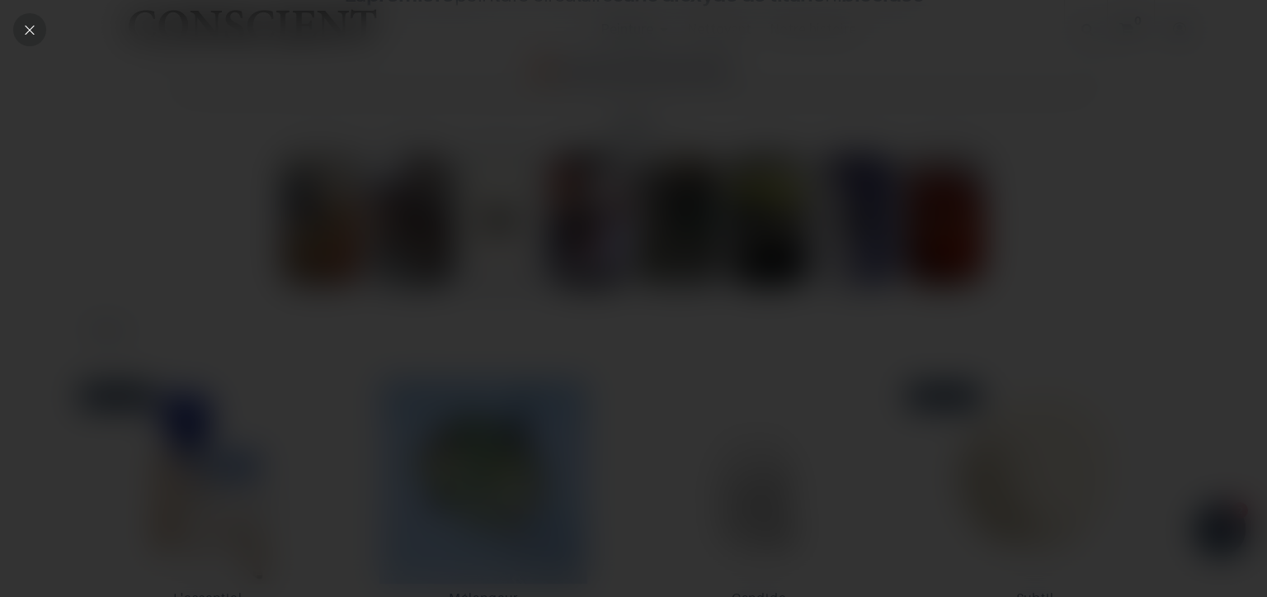
click at [28, 34] on icon "Close" at bounding box center [29, 29] width 15 height 15
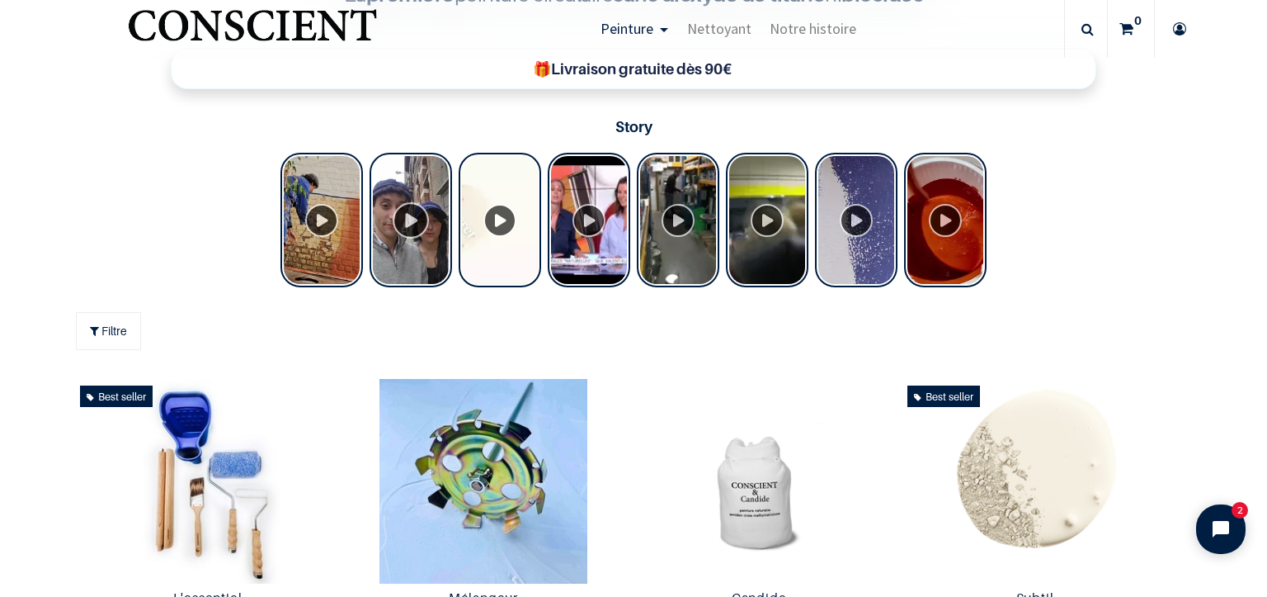
click at [401, 219] on div "Tolstoy Stories" at bounding box center [411, 220] width 83 height 134
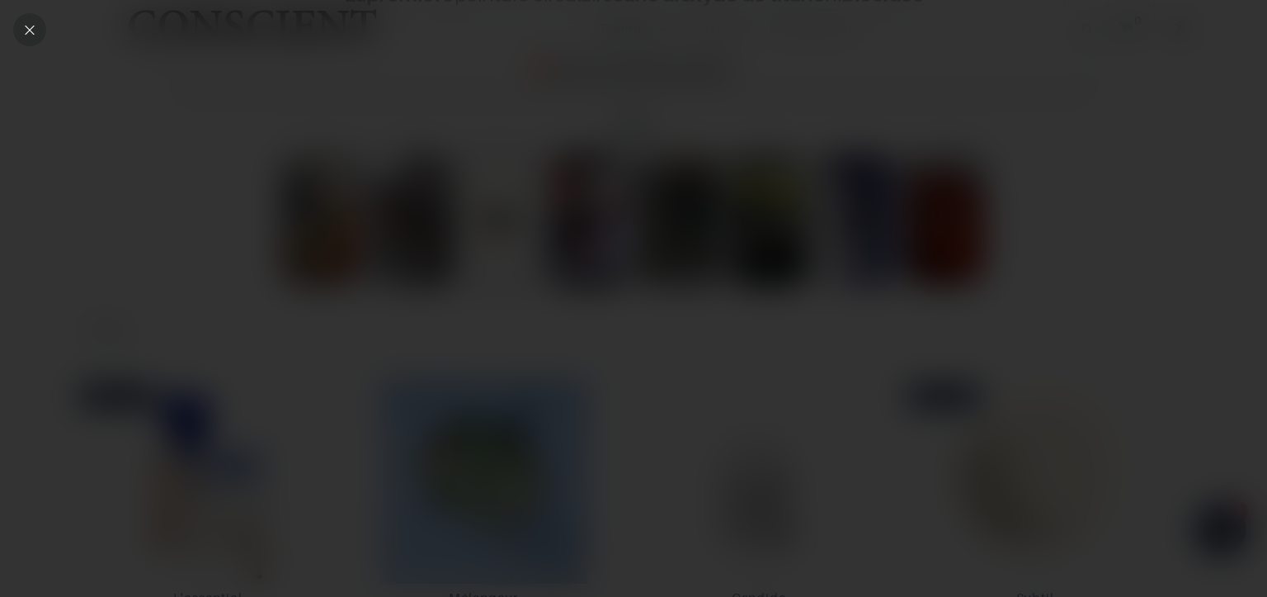
click at [31, 31] on icon "Close" at bounding box center [29, 29] width 15 height 15
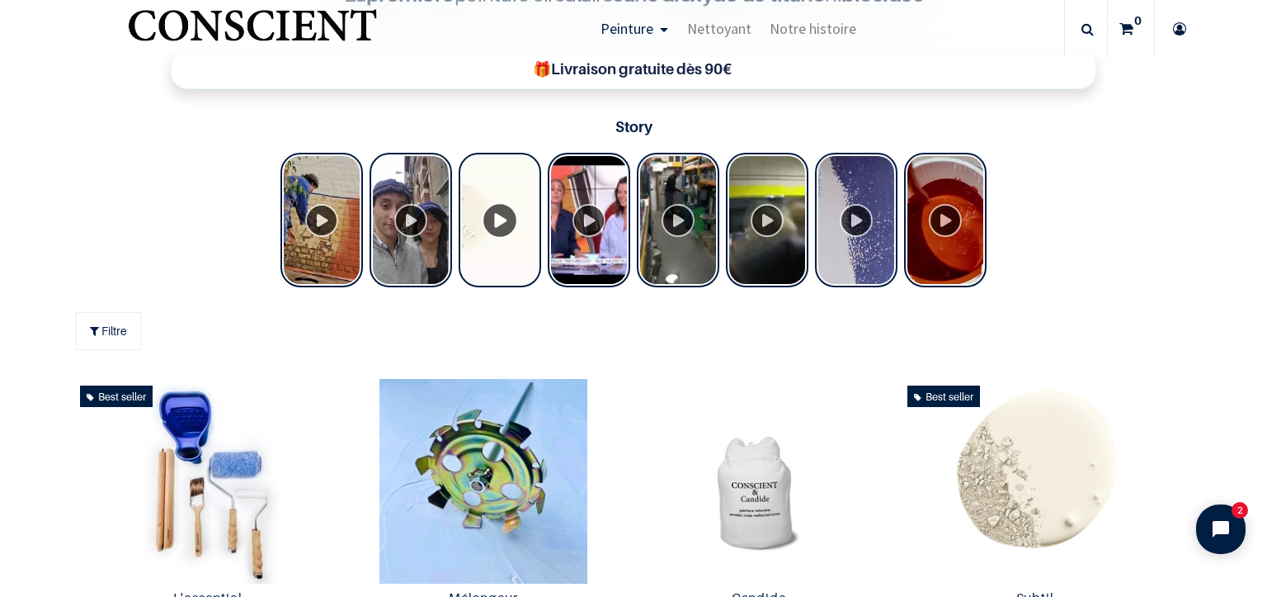
click at [499, 223] on div "Tolstoy Stories" at bounding box center [500, 220] width 83 height 134
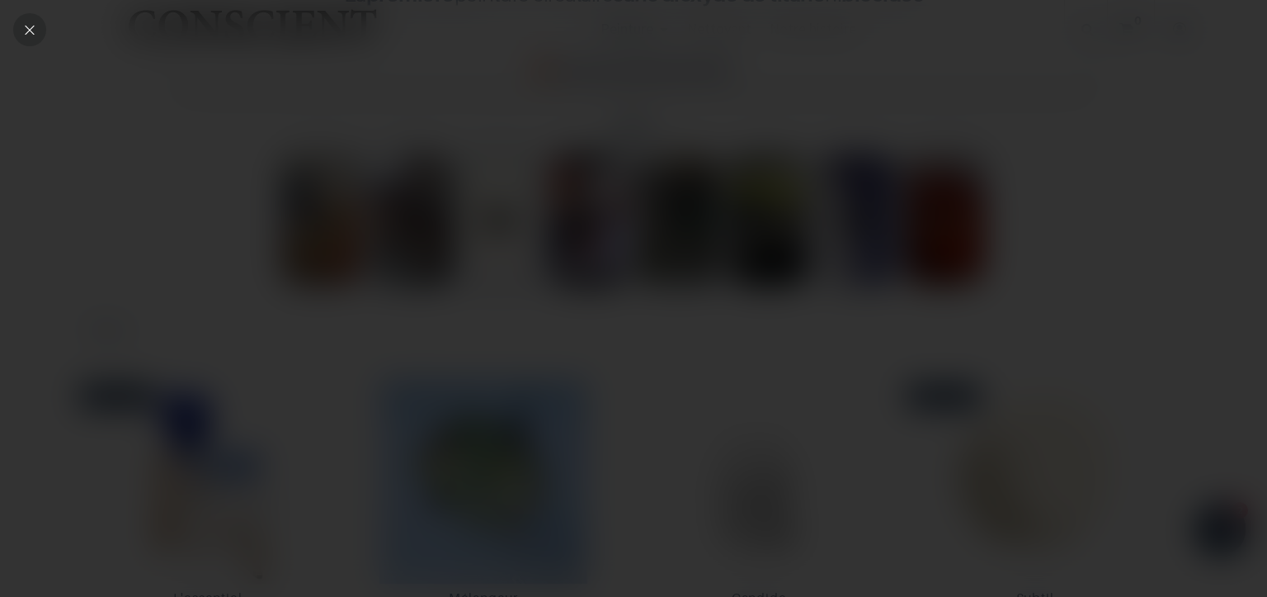
click at [30, 35] on icon "Close" at bounding box center [29, 29] width 15 height 15
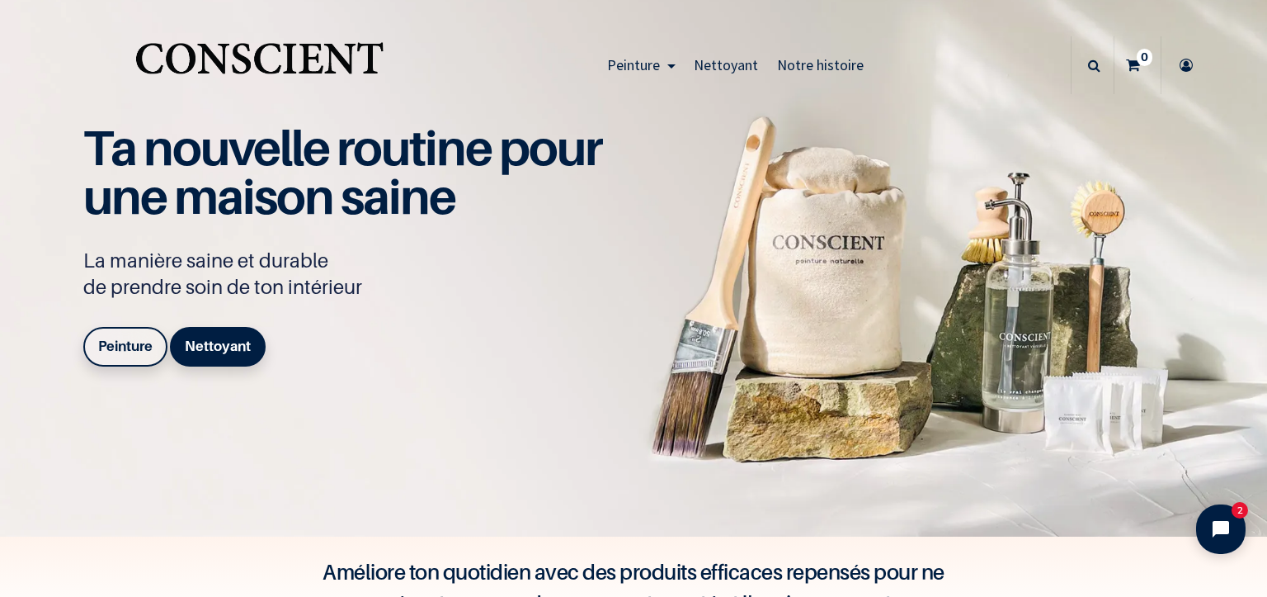
click at [139, 353] on b "Peinture" at bounding box center [125, 345] width 54 height 17
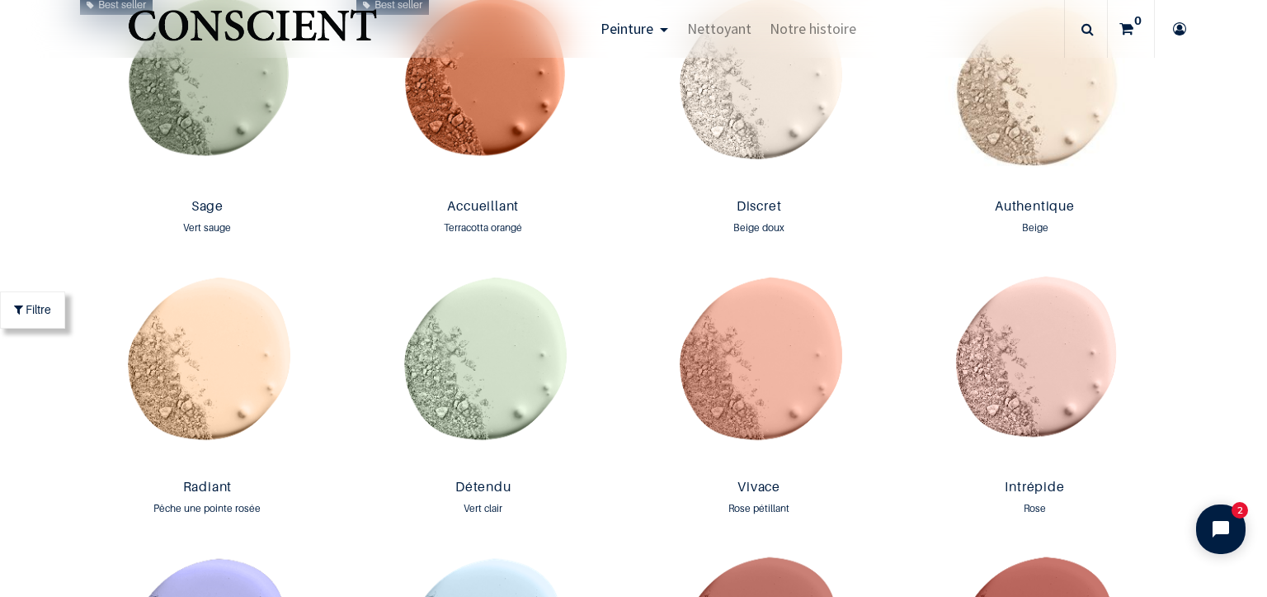
scroll to position [1898, 0]
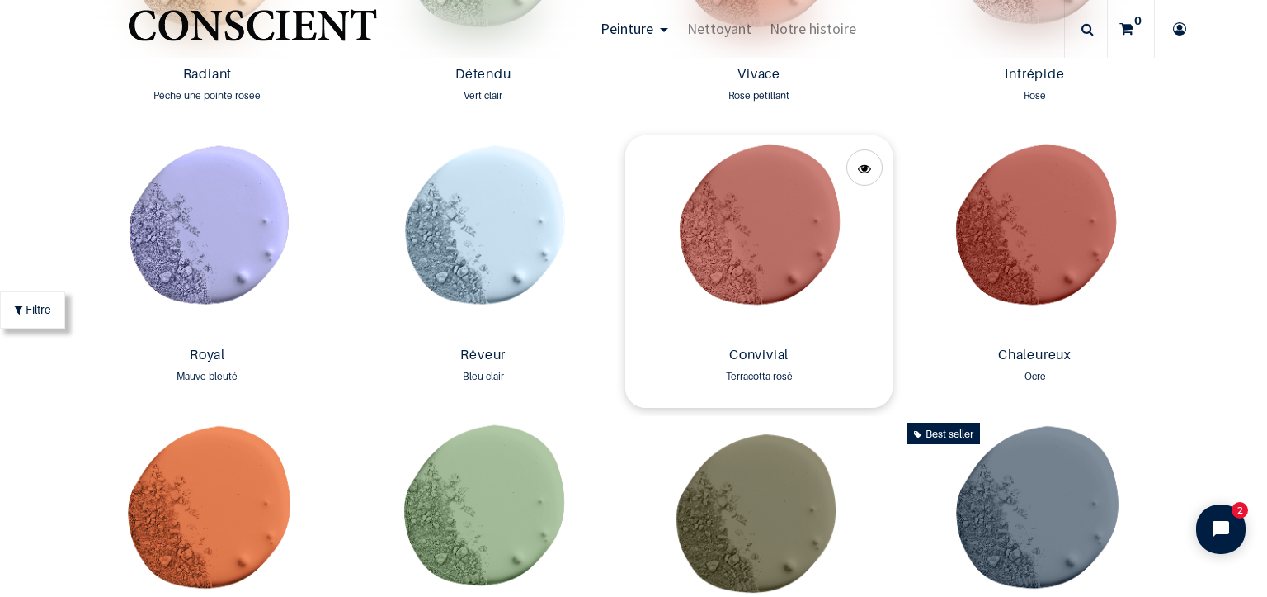
click at [771, 221] on img at bounding box center [758, 237] width 267 height 205
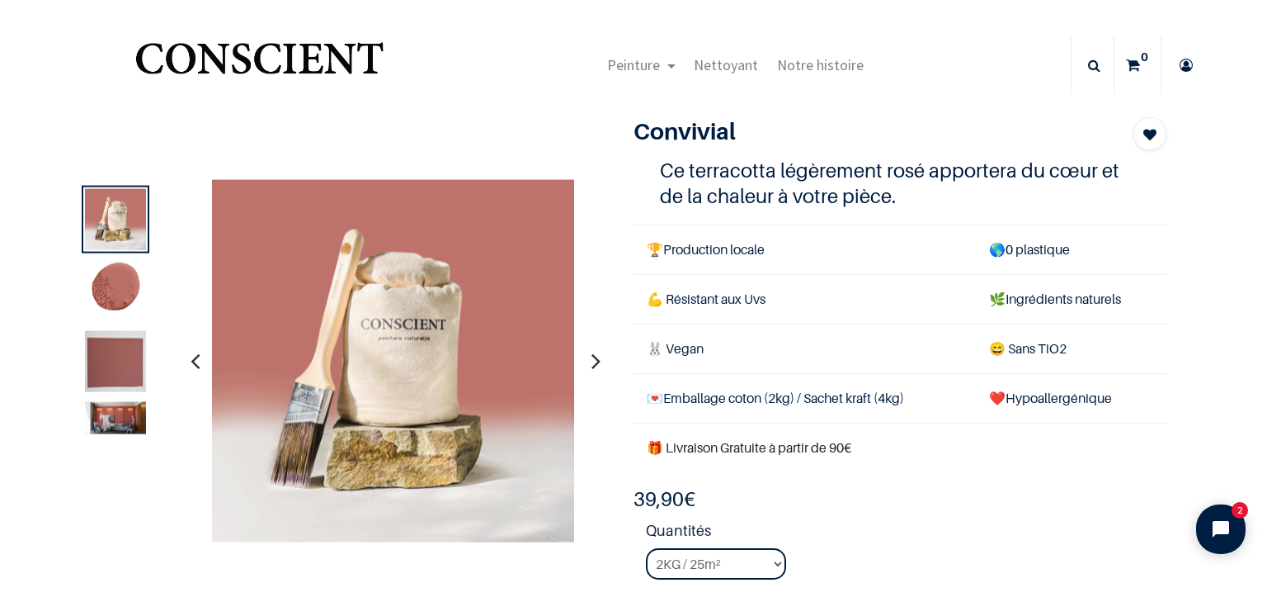
click at [102, 371] on img at bounding box center [115, 361] width 61 height 61
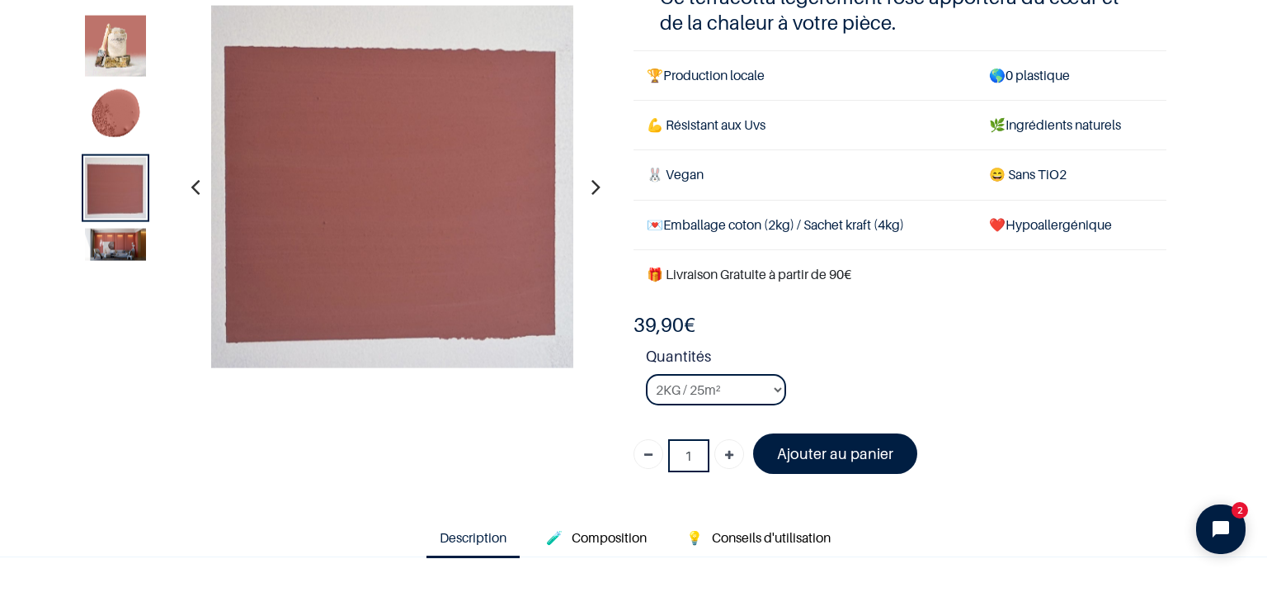
scroll to position [413, 0]
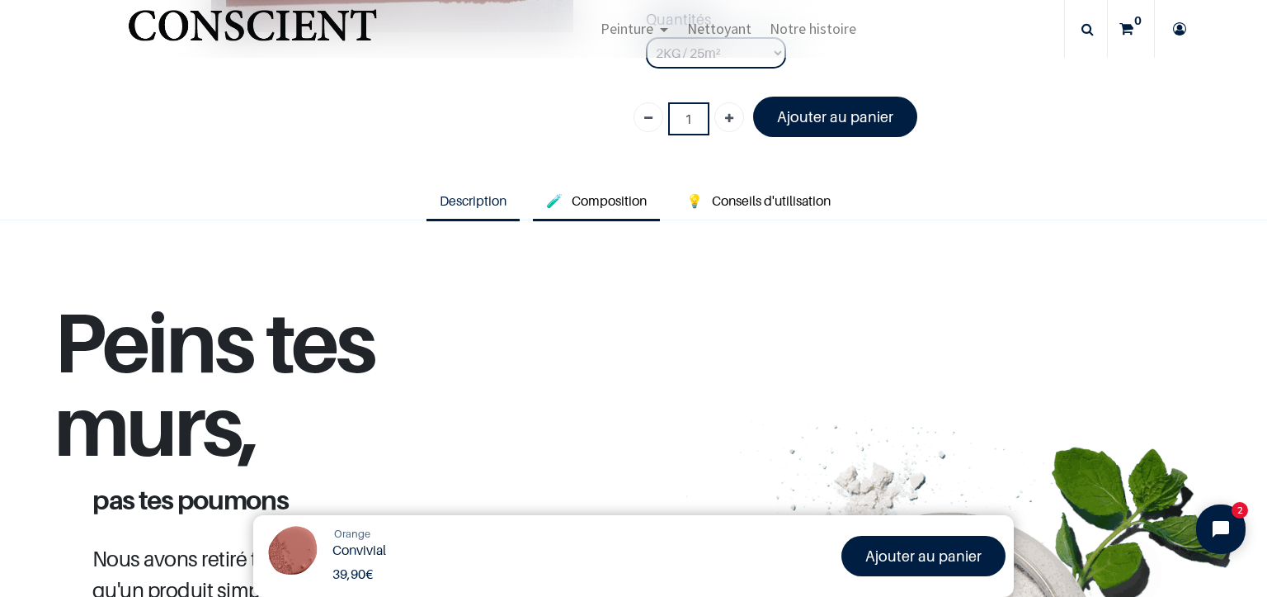
click at [574, 200] on span "Composition" at bounding box center [609, 200] width 75 height 17
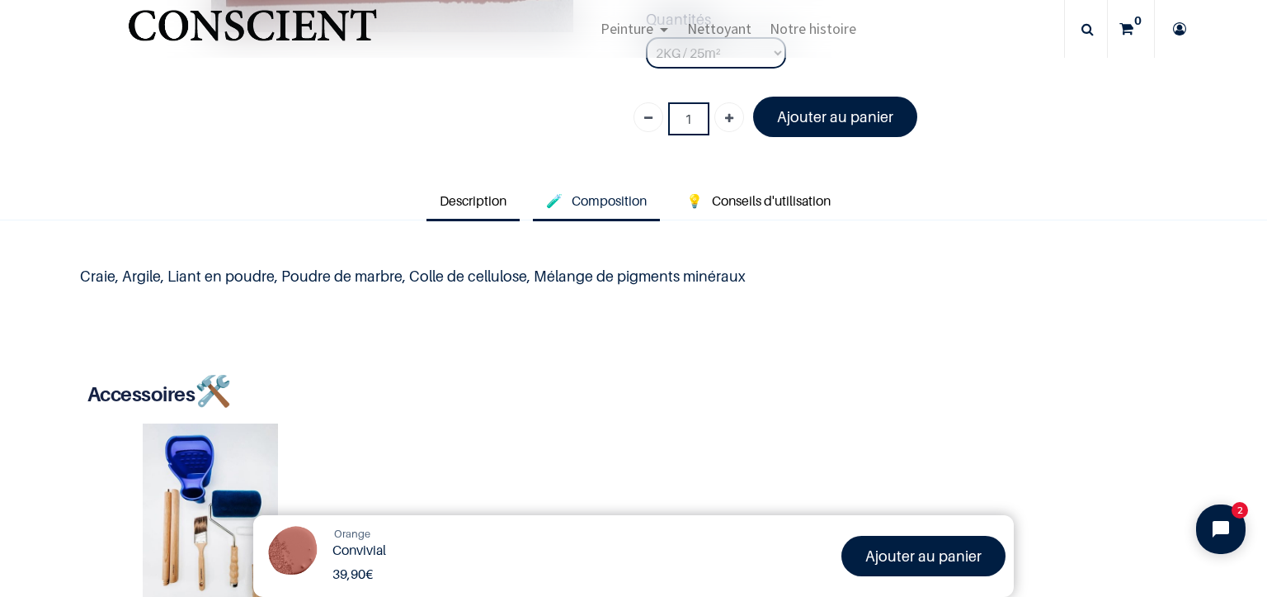
click at [484, 196] on span "Description" at bounding box center [473, 200] width 67 height 17
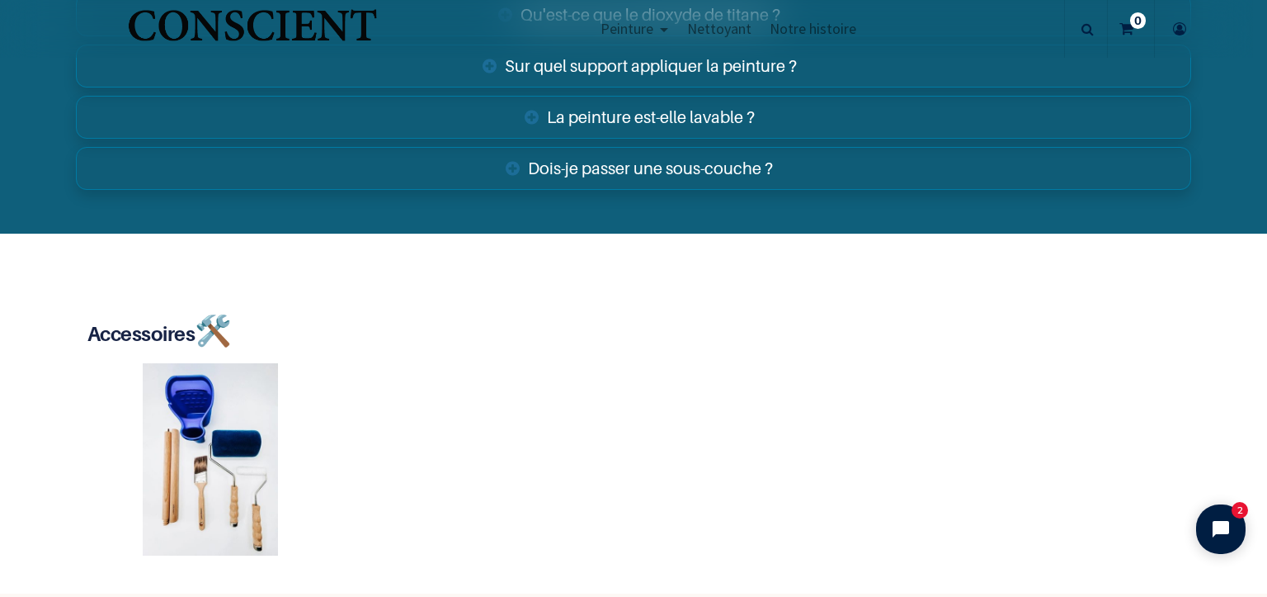
scroll to position [2928, 0]
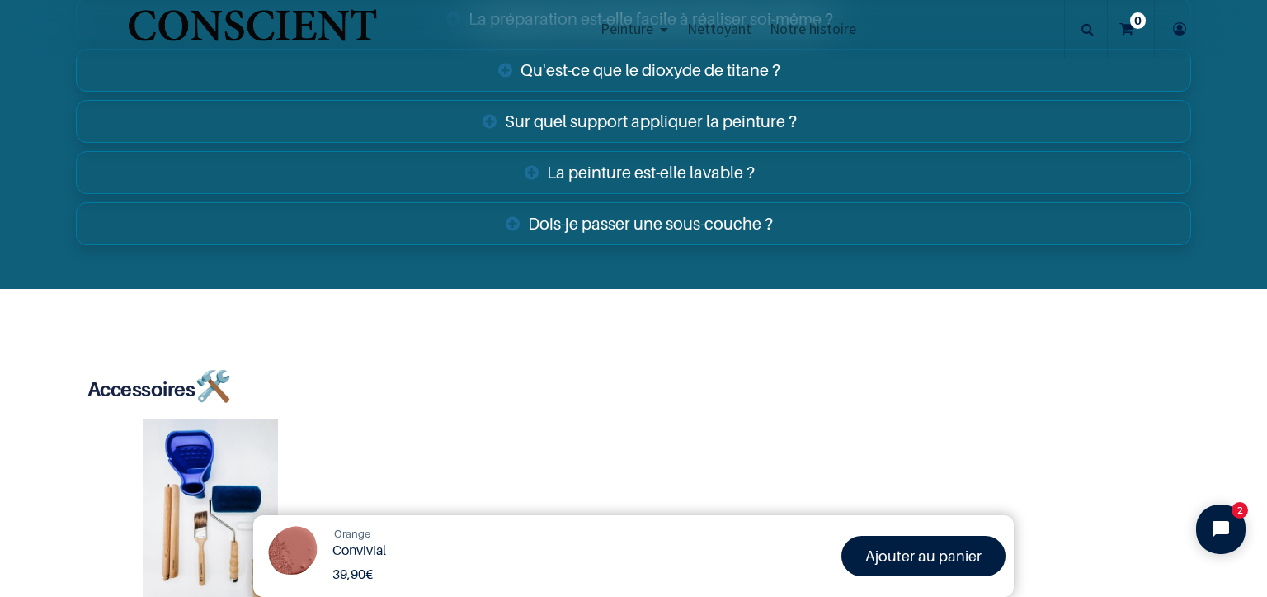
click at [751, 216] on link "Dois-je passer une sous-couche ?" at bounding box center [634, 223] width 1116 height 43
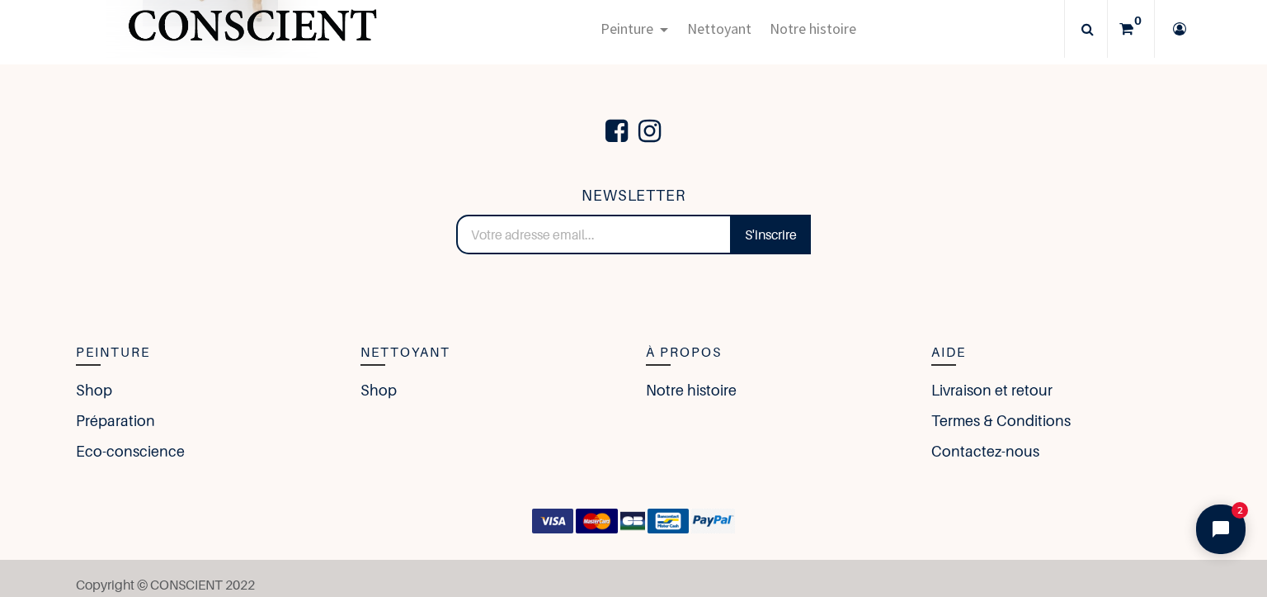
scroll to position [3596, 0]
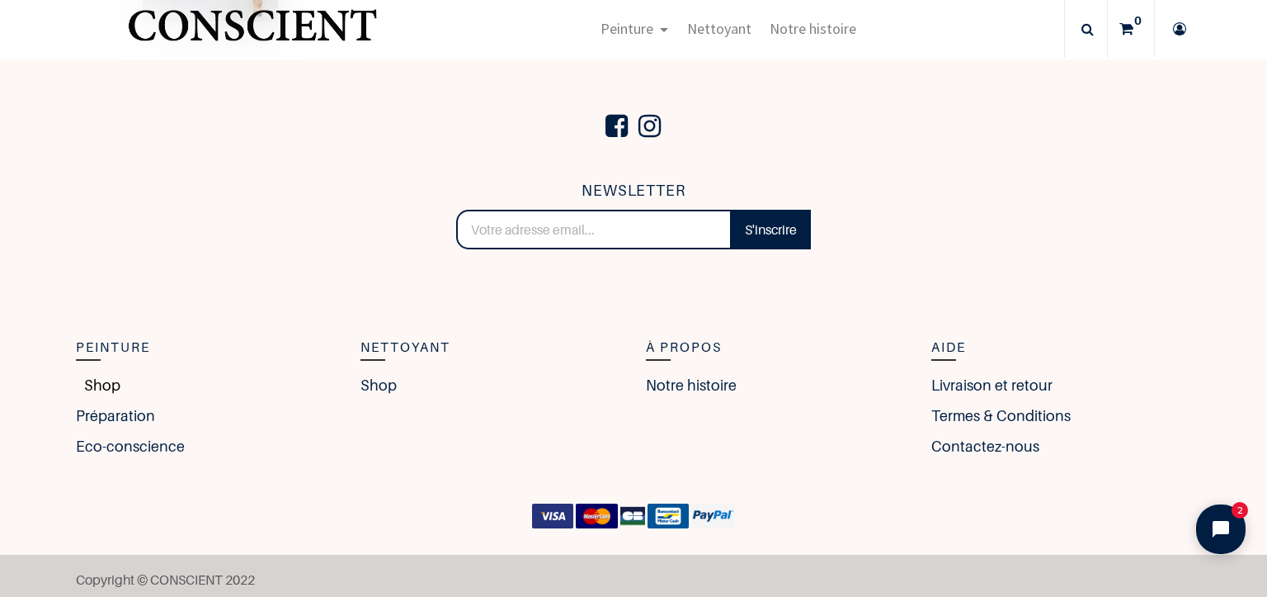
click at [96, 380] on link "Shop" at bounding box center [98, 385] width 45 height 22
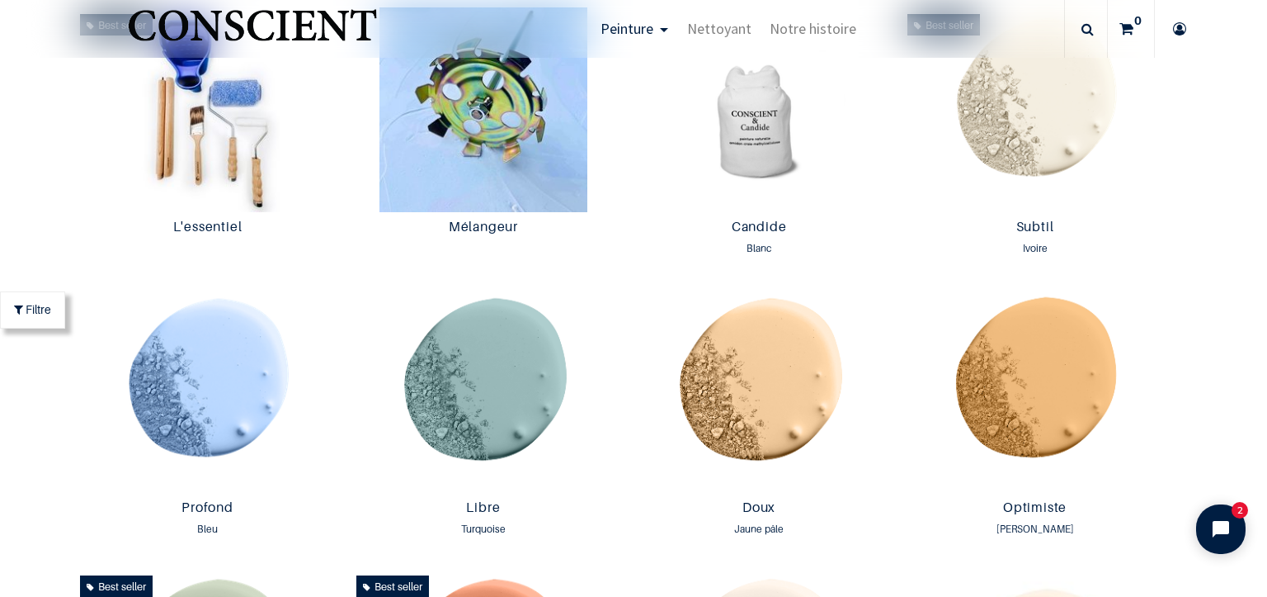
scroll to position [298, 0]
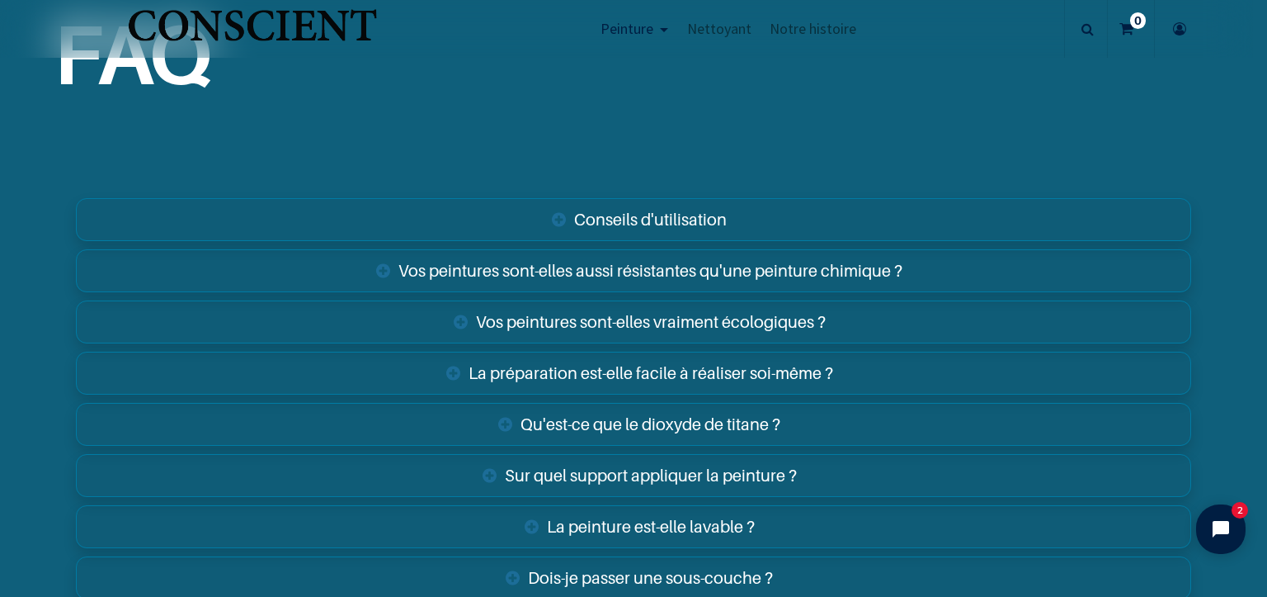
scroll to position [5858, 0]
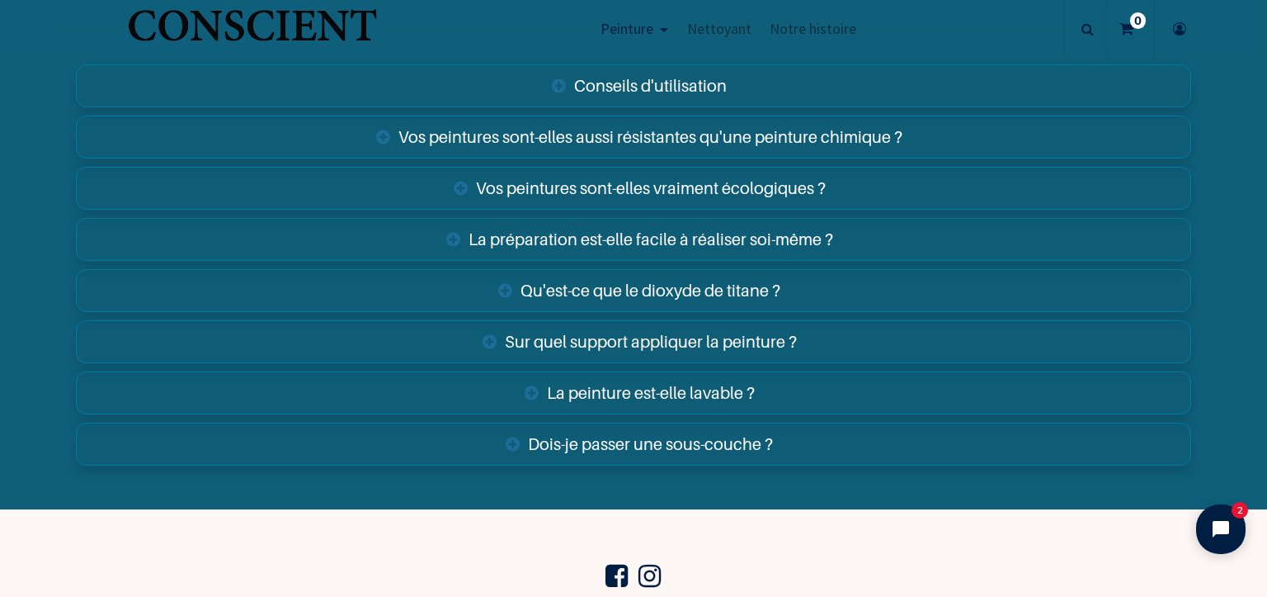
click at [596, 334] on link "Sur quel support appliquer la peinture ?" at bounding box center [634, 341] width 1116 height 43
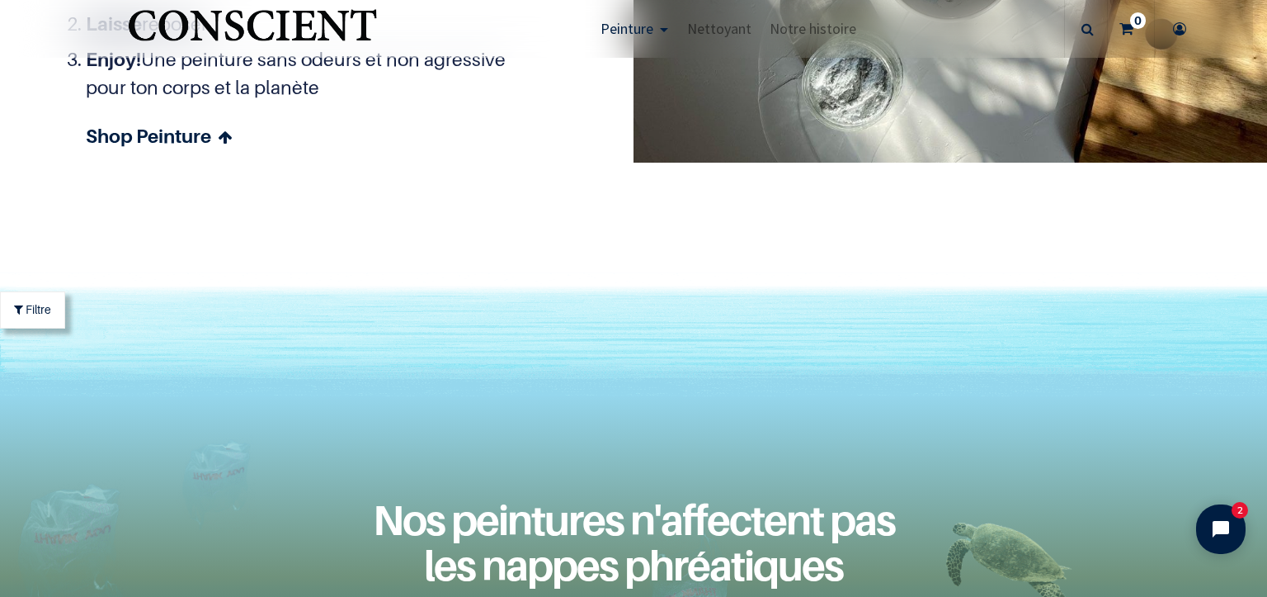
scroll to position [4538, 0]
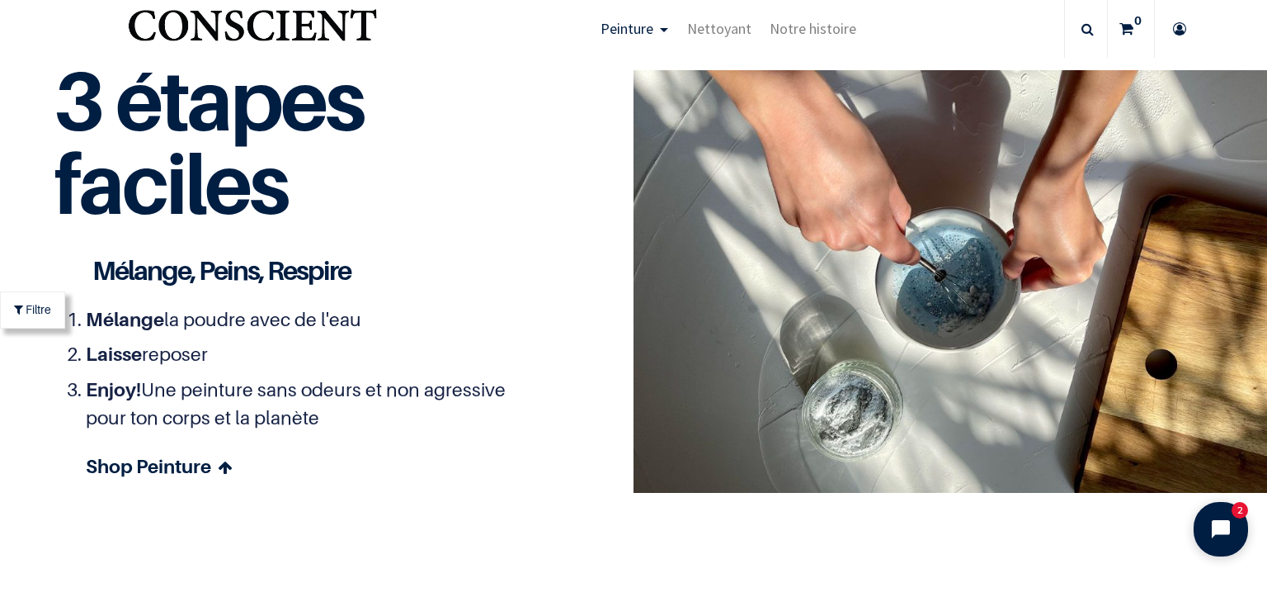
click at [1221, 529] on icon "Open chat widget" at bounding box center [1231, 530] width 26 height 26
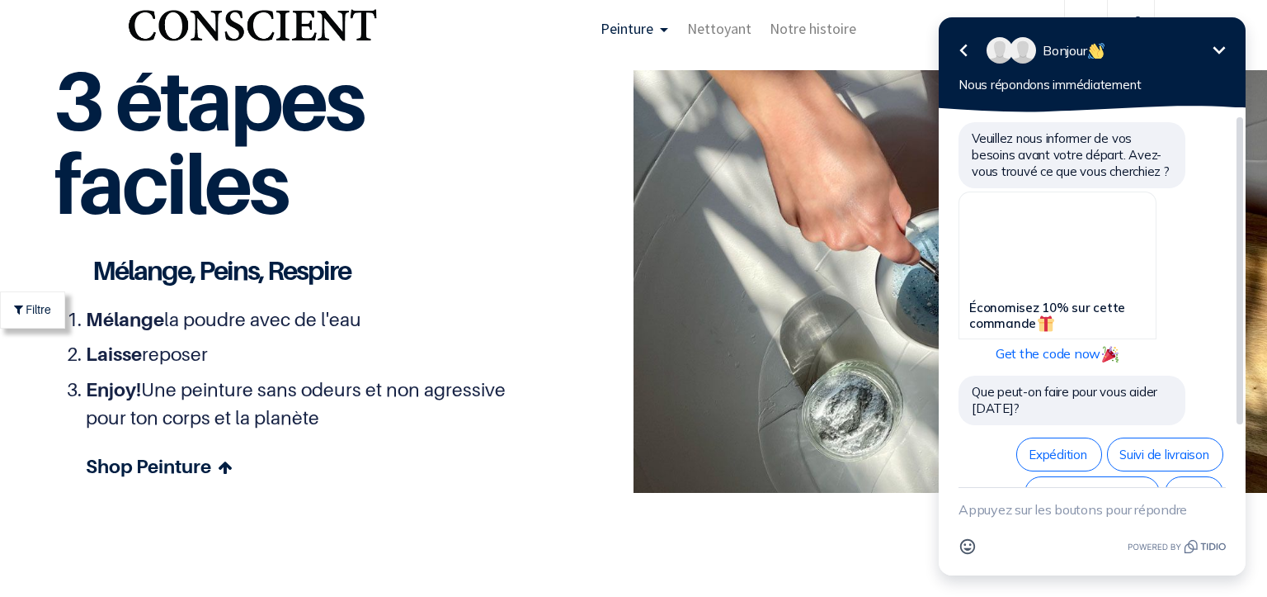
scroll to position [46, 0]
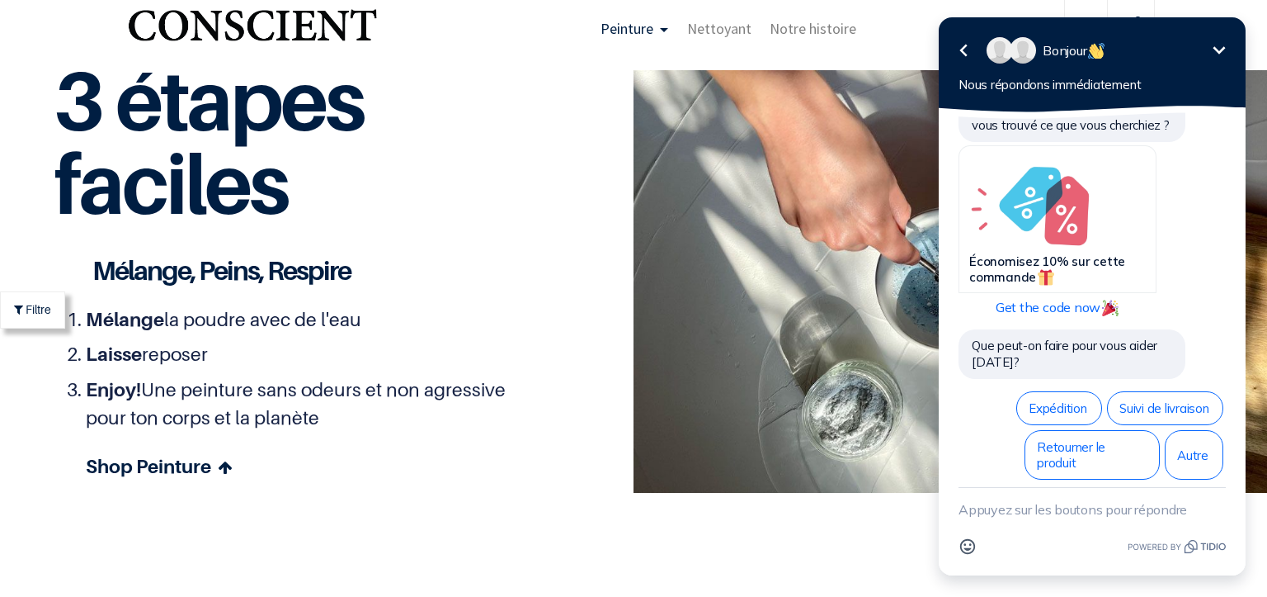
click at [1083, 516] on textarea "New message" at bounding box center [1092, 509] width 267 height 43
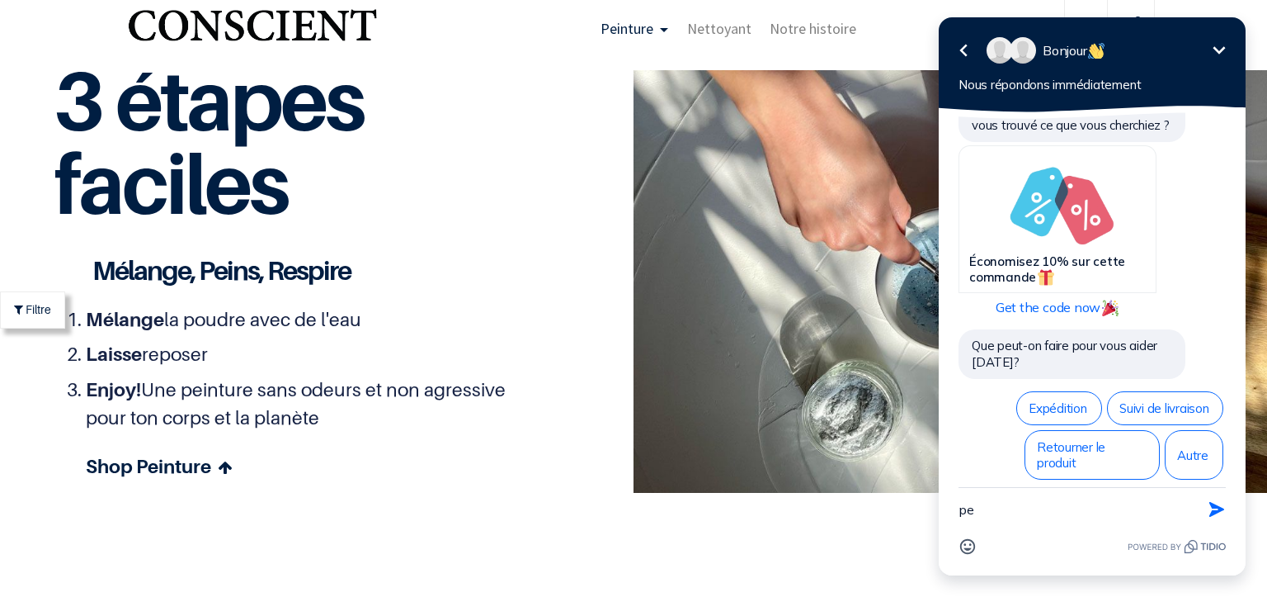
type textarea "p"
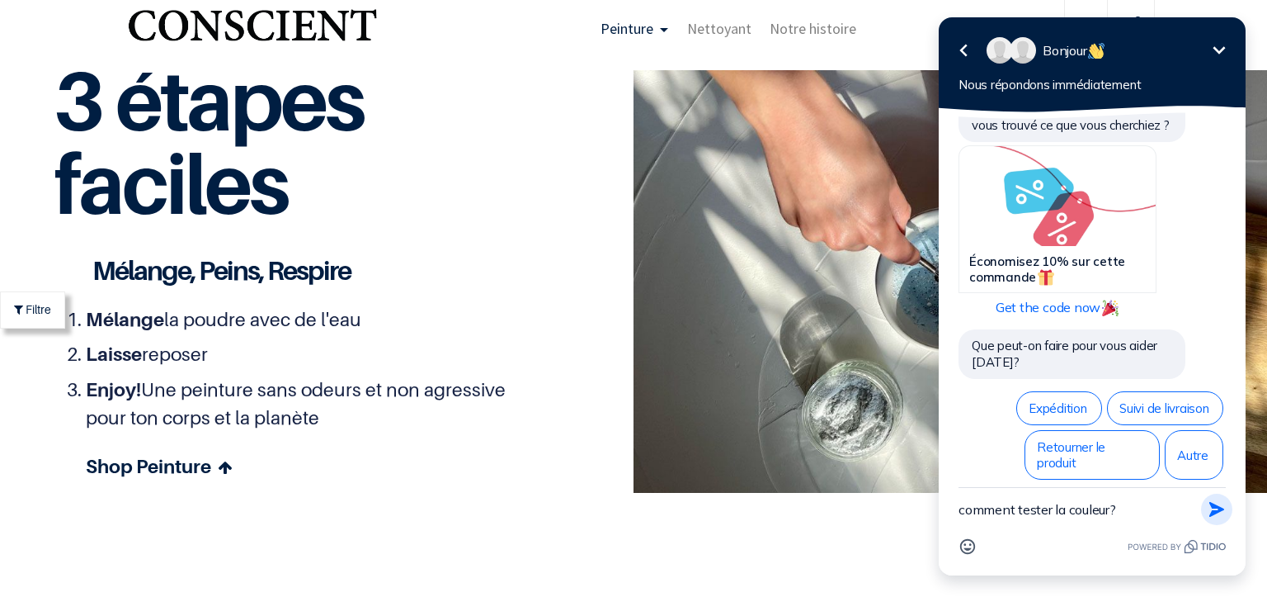
type textarea "comment tester la couleur?"
click at [1215, 507] on icon "button" at bounding box center [1217, 509] width 15 height 15
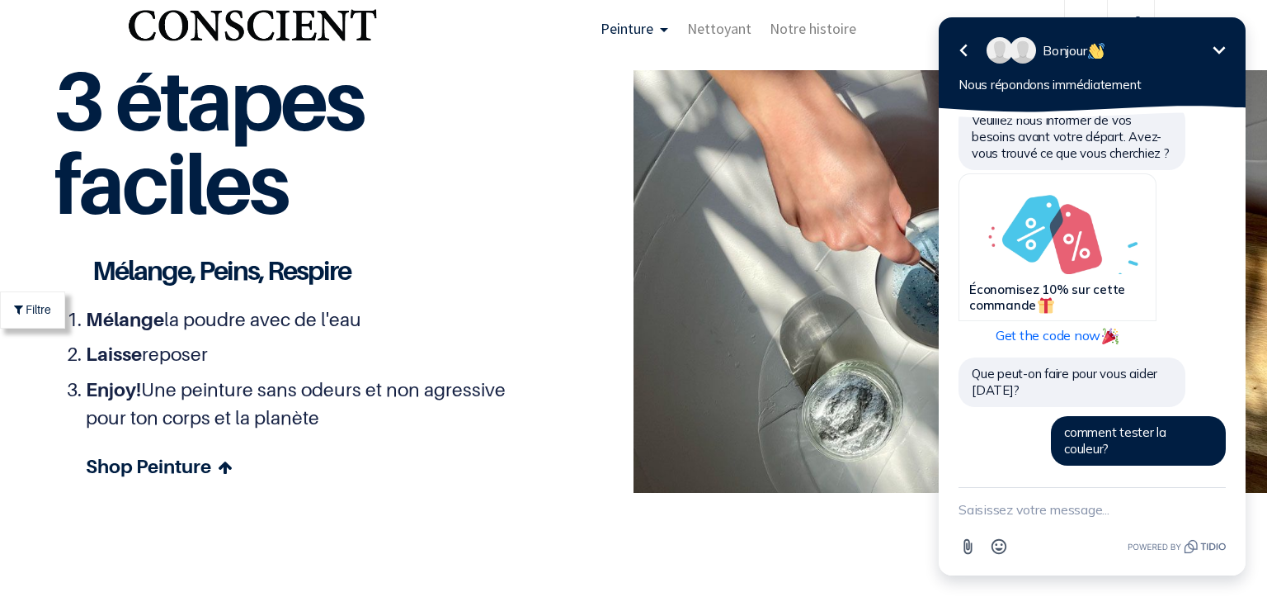
scroll to position [2, 0]
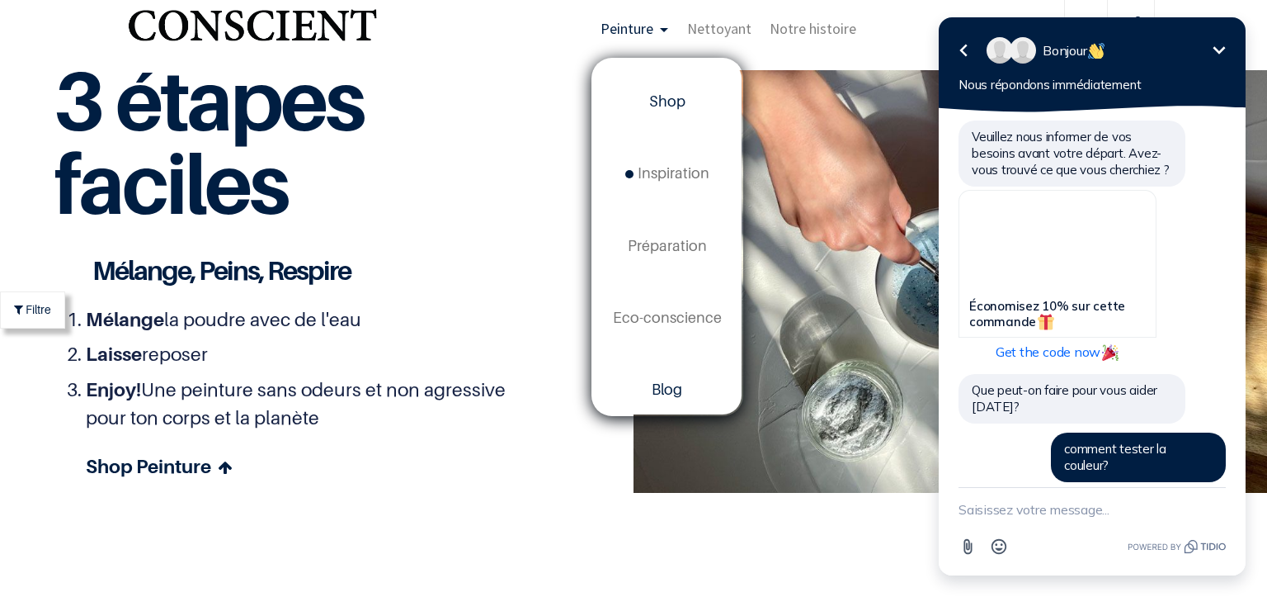
click at [660, 394] on span "Blog" at bounding box center [667, 388] width 31 height 17
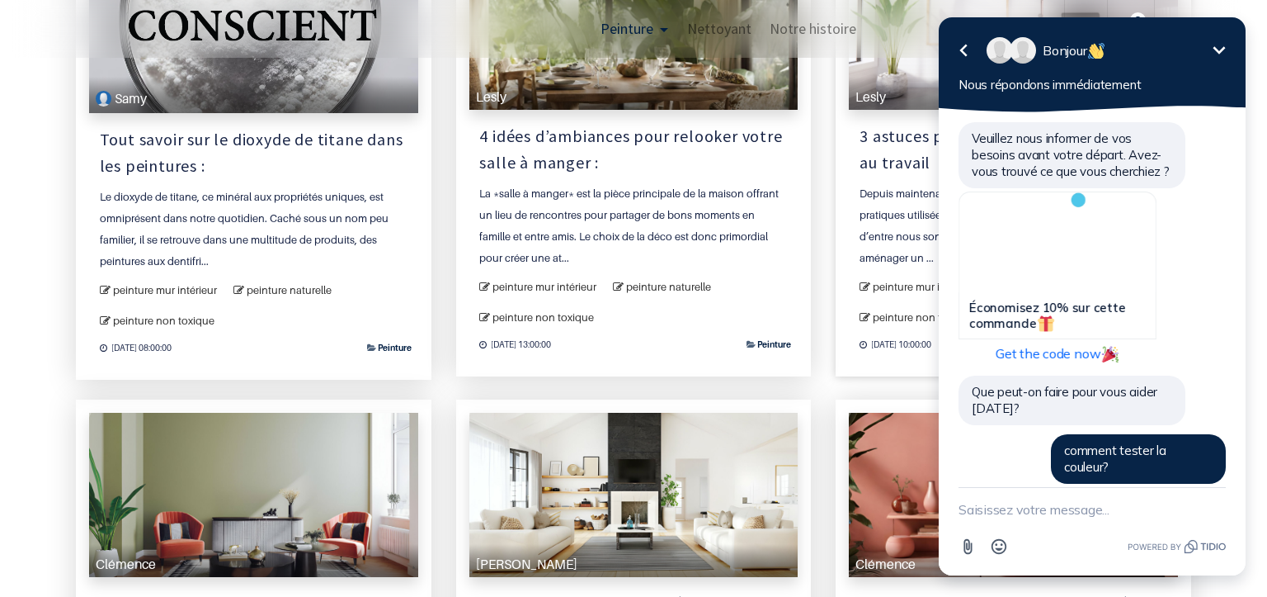
scroll to position [2, 0]
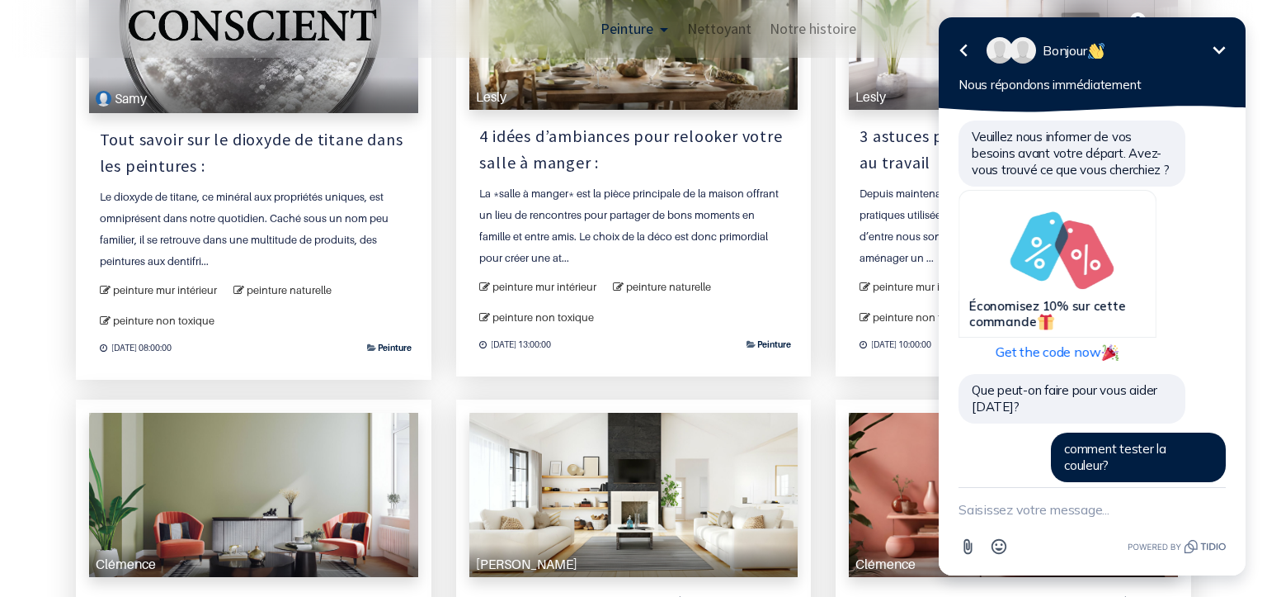
drag, startPoint x: 1267, startPoint y: 142, endPoint x: 1267, endPoint y: 240, distance: 98.2
click at [1267, 240] on html "Retour Bonjour Réduire Nous répondons immédiatement Veuillez nous informer de v…" at bounding box center [1093, 298] width 350 height 597
drag, startPoint x: 1255, startPoint y: 180, endPoint x: 1257, endPoint y: 236, distance: 56.2
click at [1257, 236] on html "Retour Bonjour Réduire Nous répondons immédiatement Veuillez nous informer de v…" at bounding box center [1093, 298] width 350 height 597
click at [1258, 426] on html "Retour Bonjour Réduire Nous répondons immédiatement Veuillez nous informer de v…" at bounding box center [1093, 298] width 350 height 597
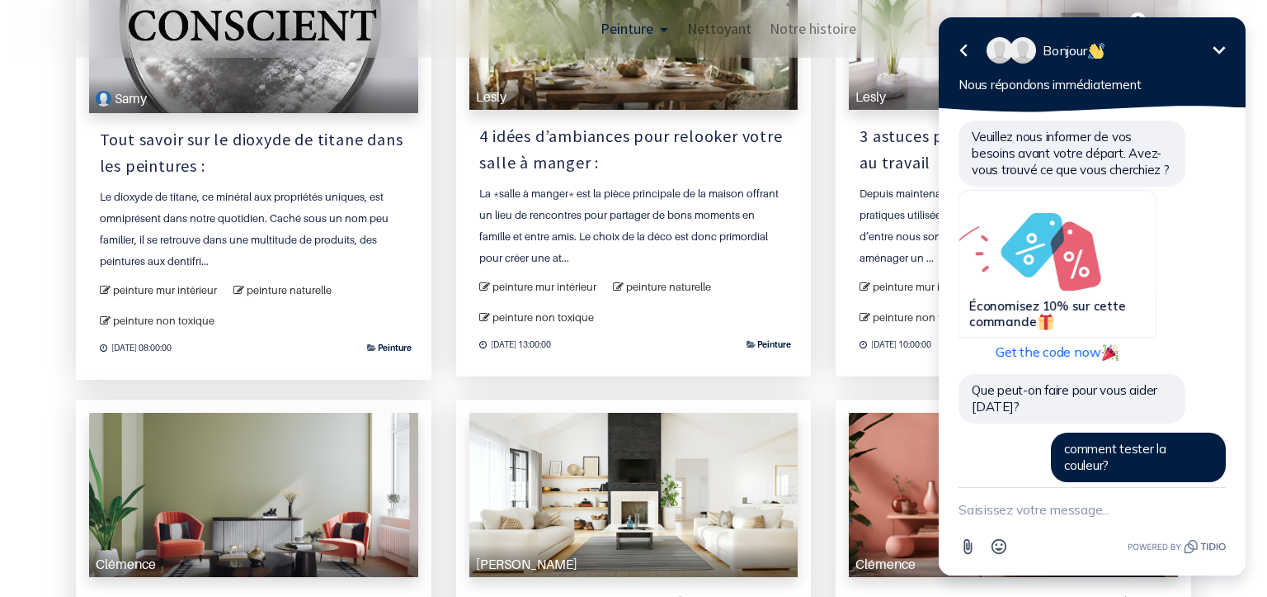
click at [1224, 49] on icon "Réduire" at bounding box center [1220, 49] width 12 height 7
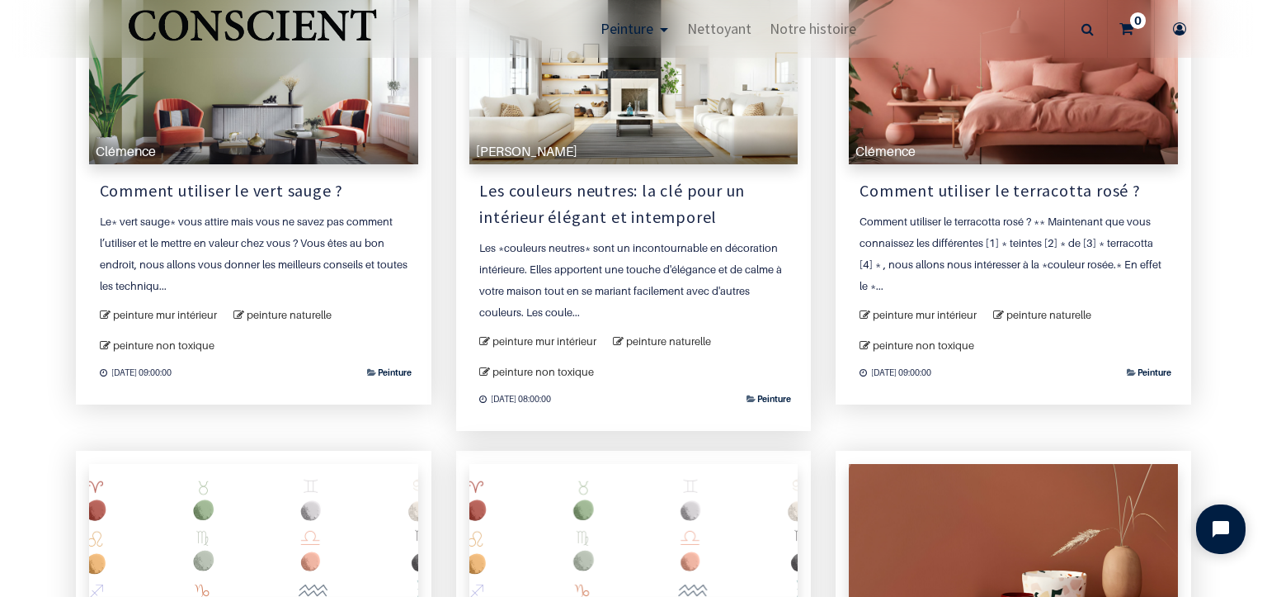
scroll to position [578, 0]
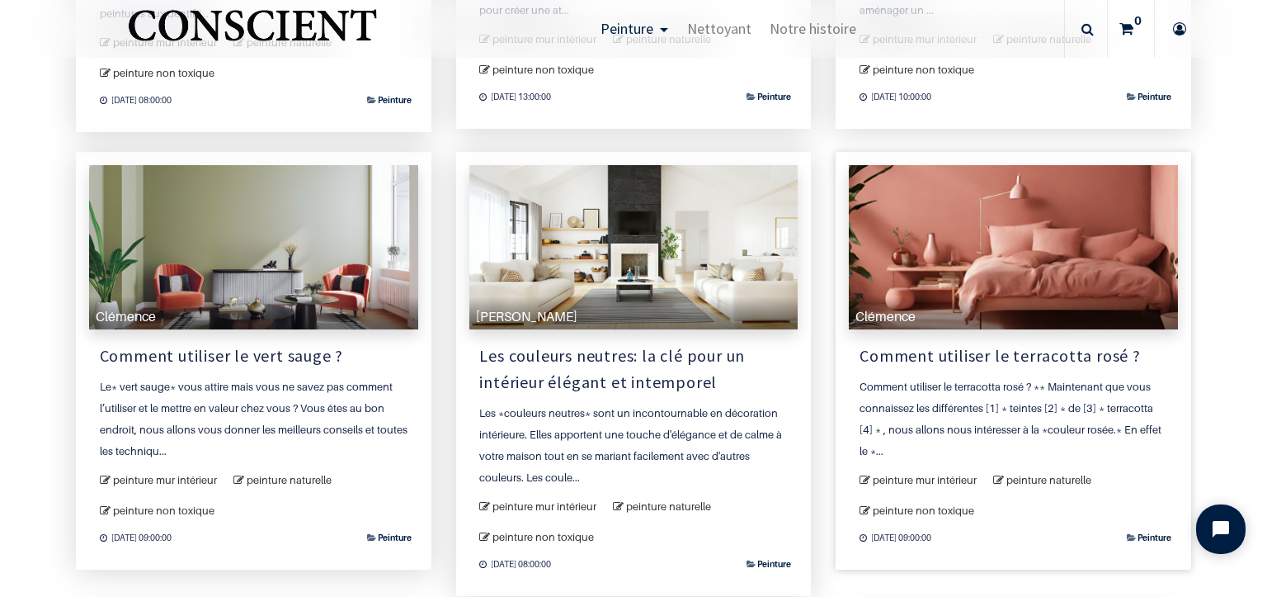
click at [961, 401] on div "Comment utiliser le terracotta rosé ? ** Maintenant que vous connaissez les dif…" at bounding box center [1014, 418] width 308 height 86
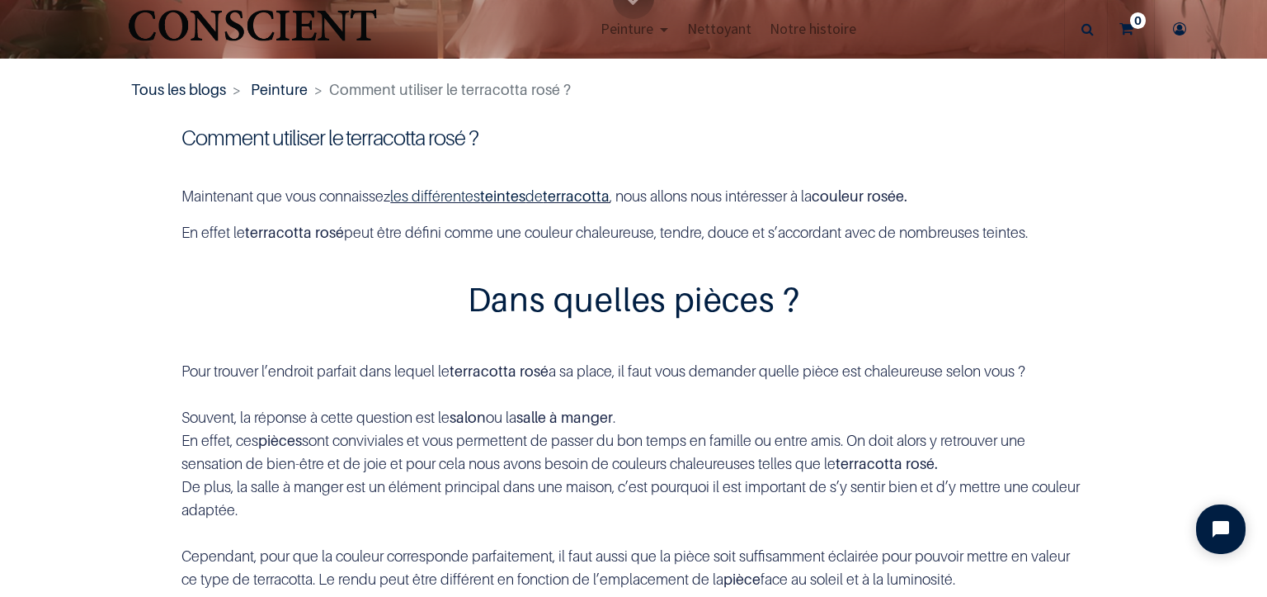
scroll to position [330, 0]
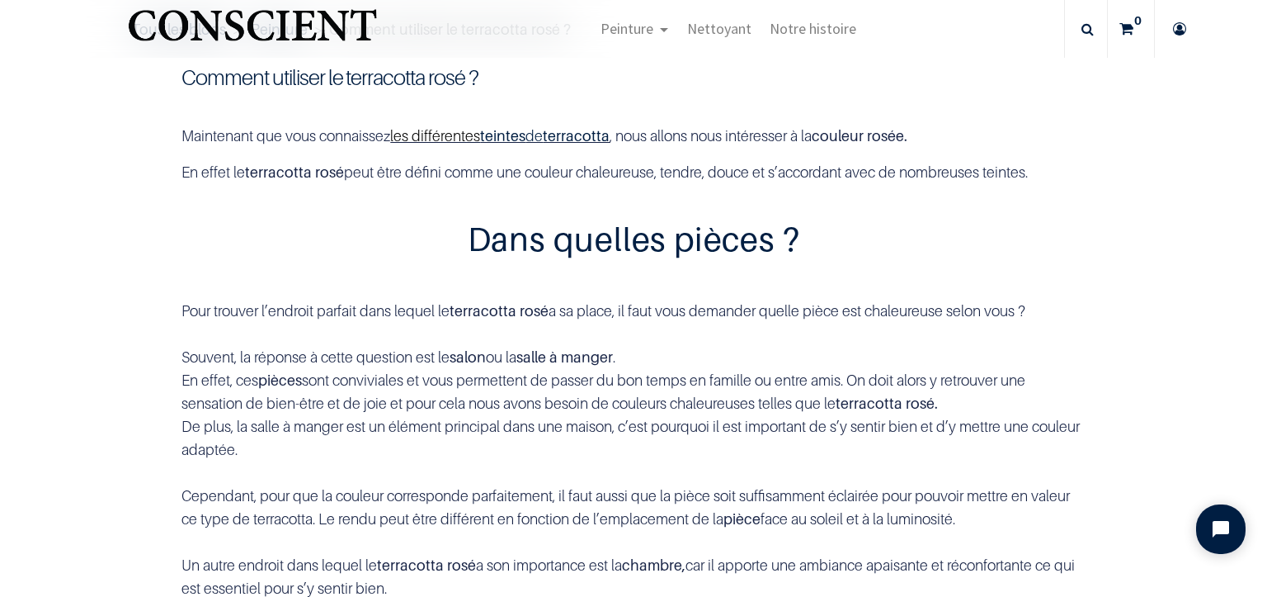
click at [478, 139] on link "les différentes" at bounding box center [435, 135] width 90 height 17
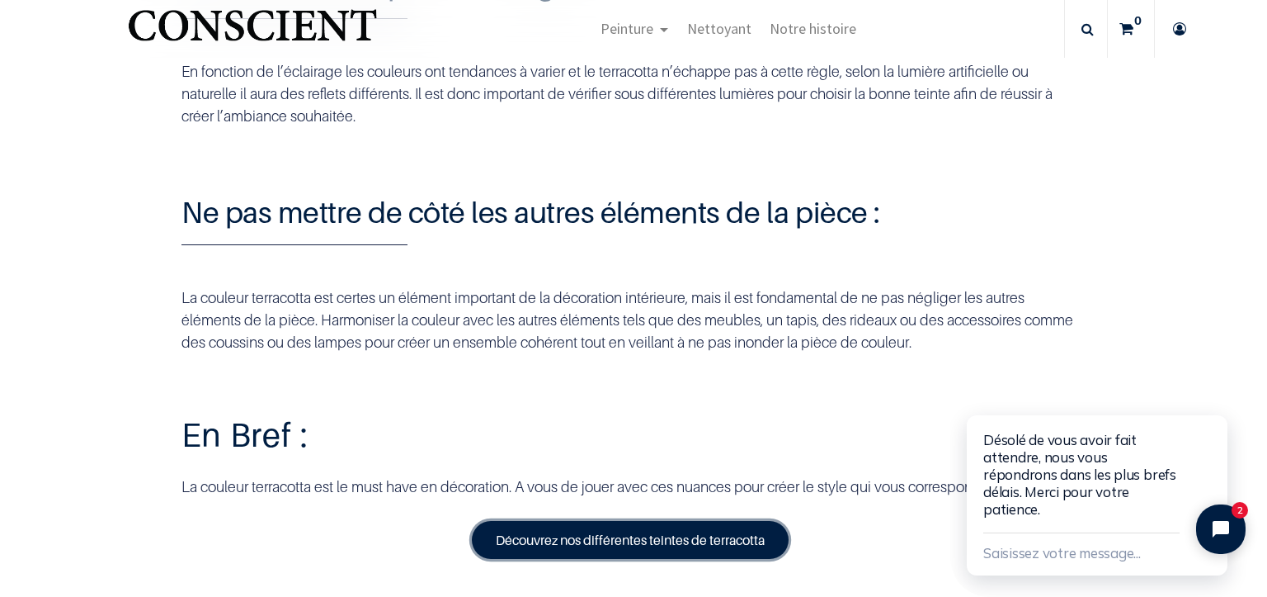
scroll to position [5776, 0]
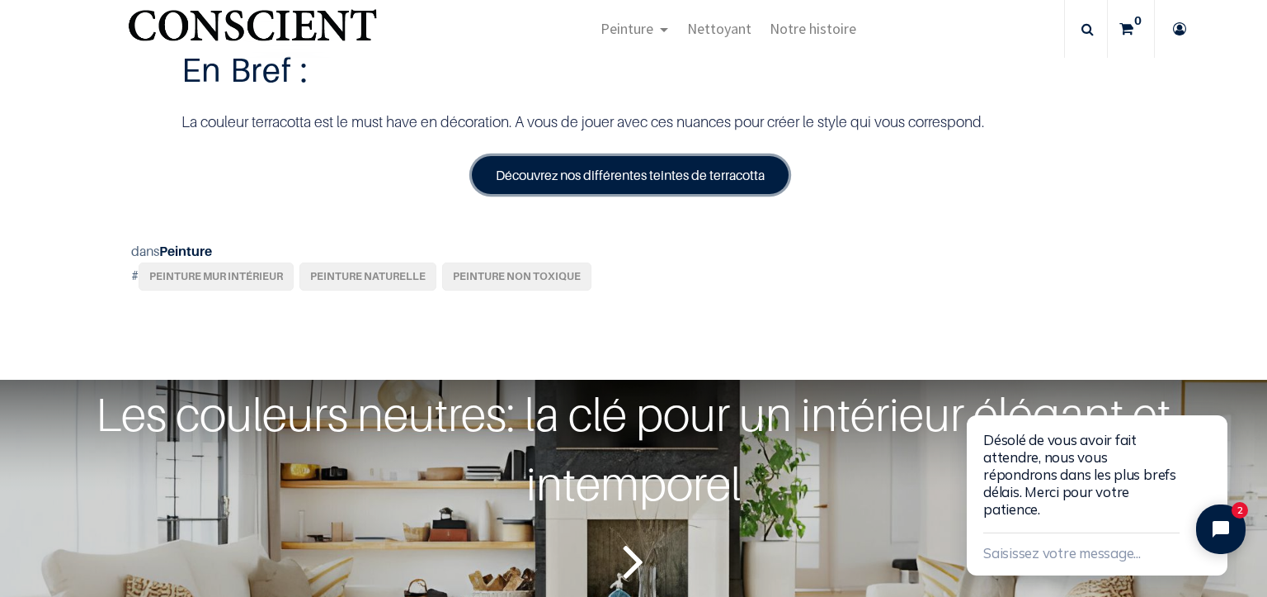
click at [609, 194] on link "Découvrez nos différentes teintes de terracotta" at bounding box center [630, 175] width 317 height 38
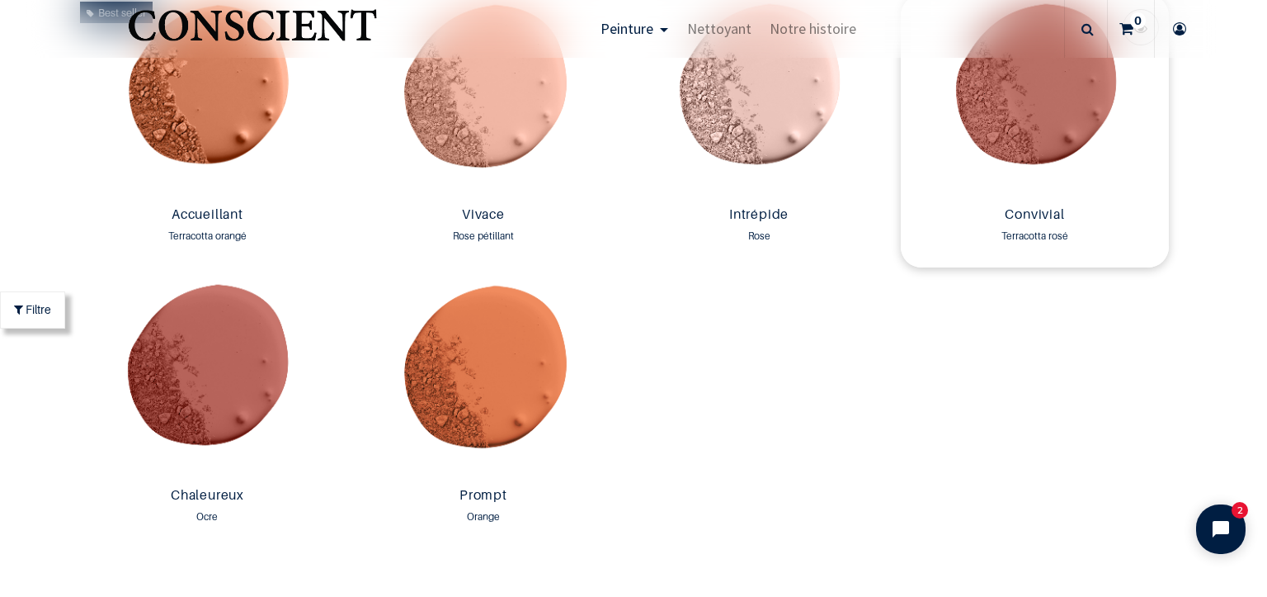
scroll to position [990, 0]
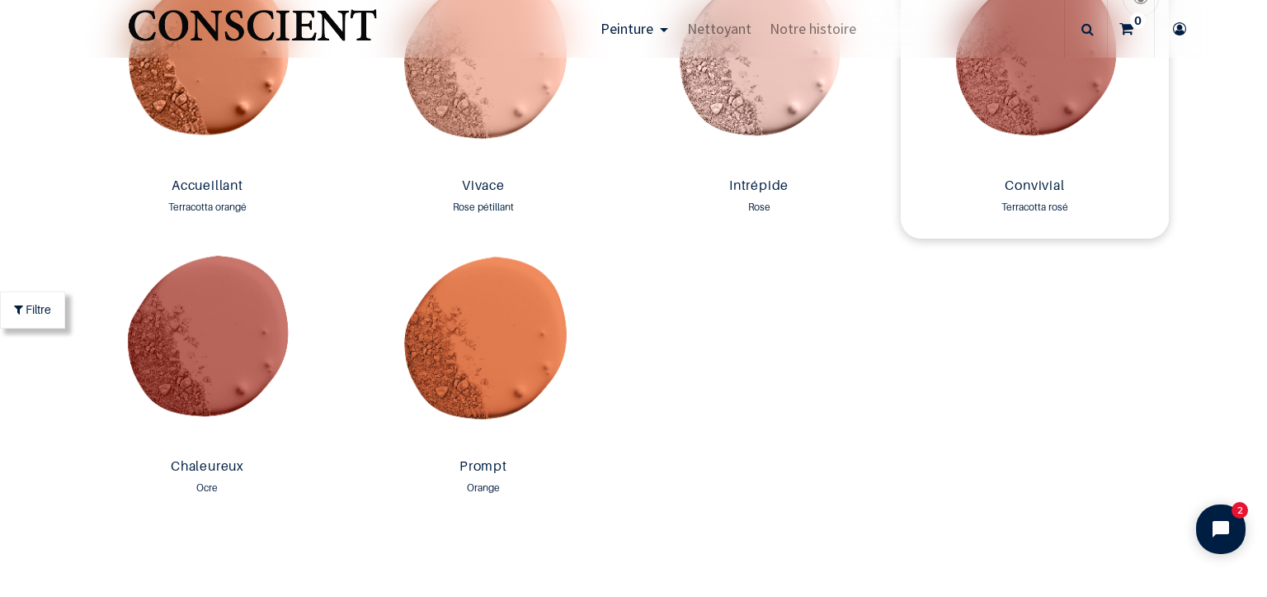
click at [1028, 117] on img at bounding box center [1034, 68] width 267 height 205
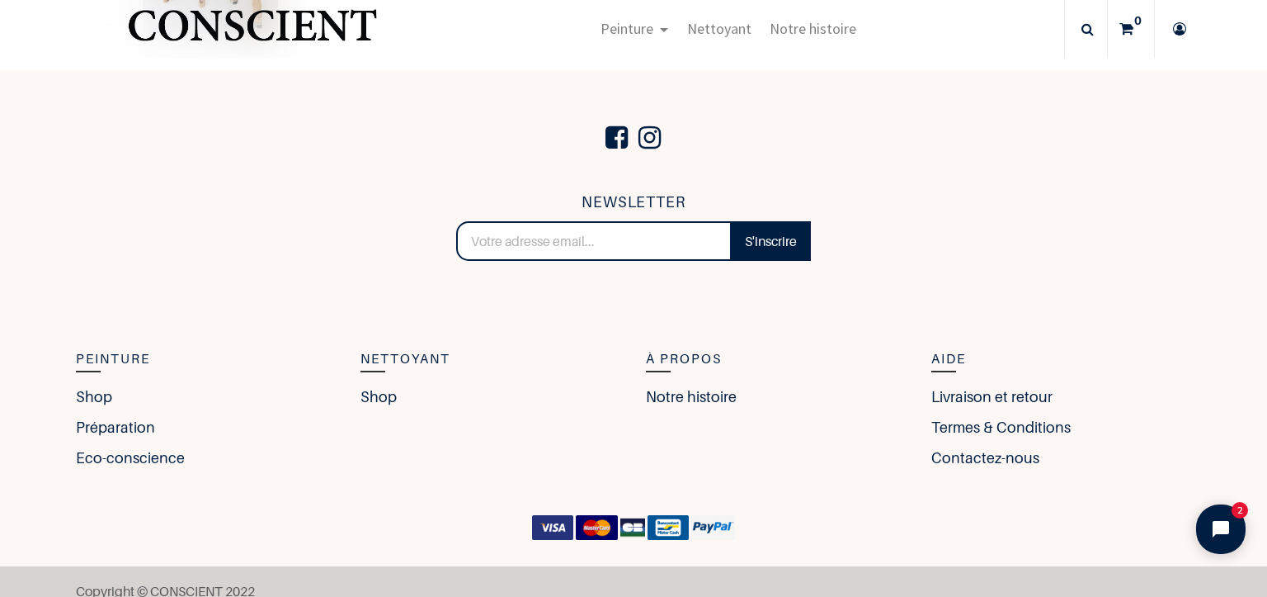
scroll to position [3517, 0]
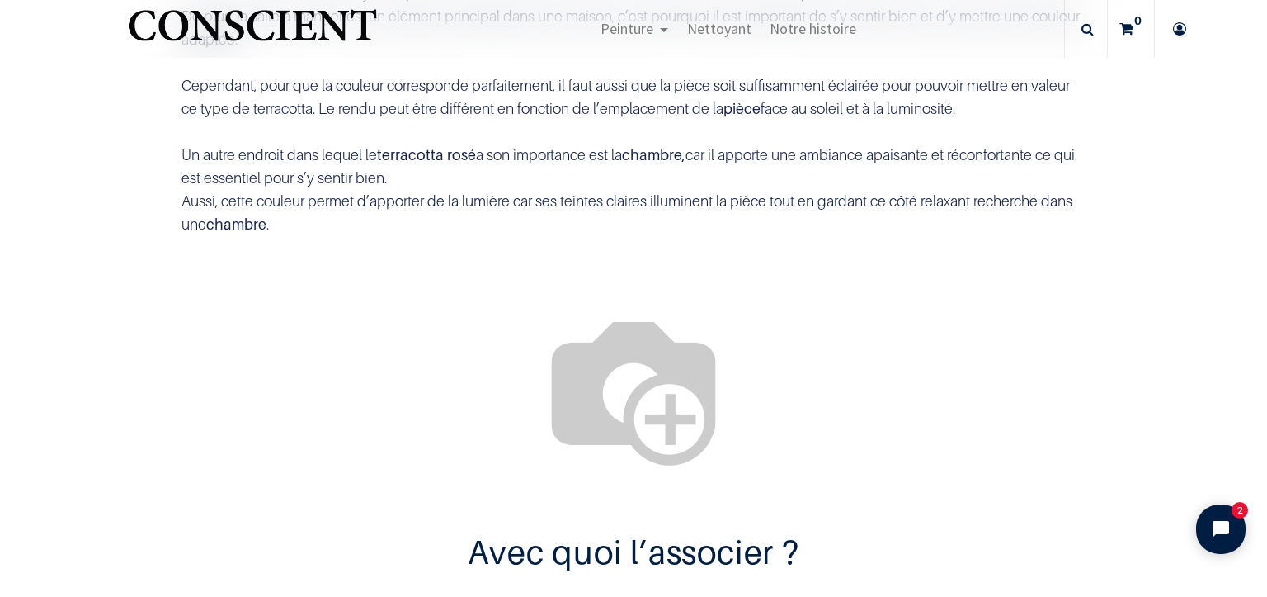
scroll to position [721, 0]
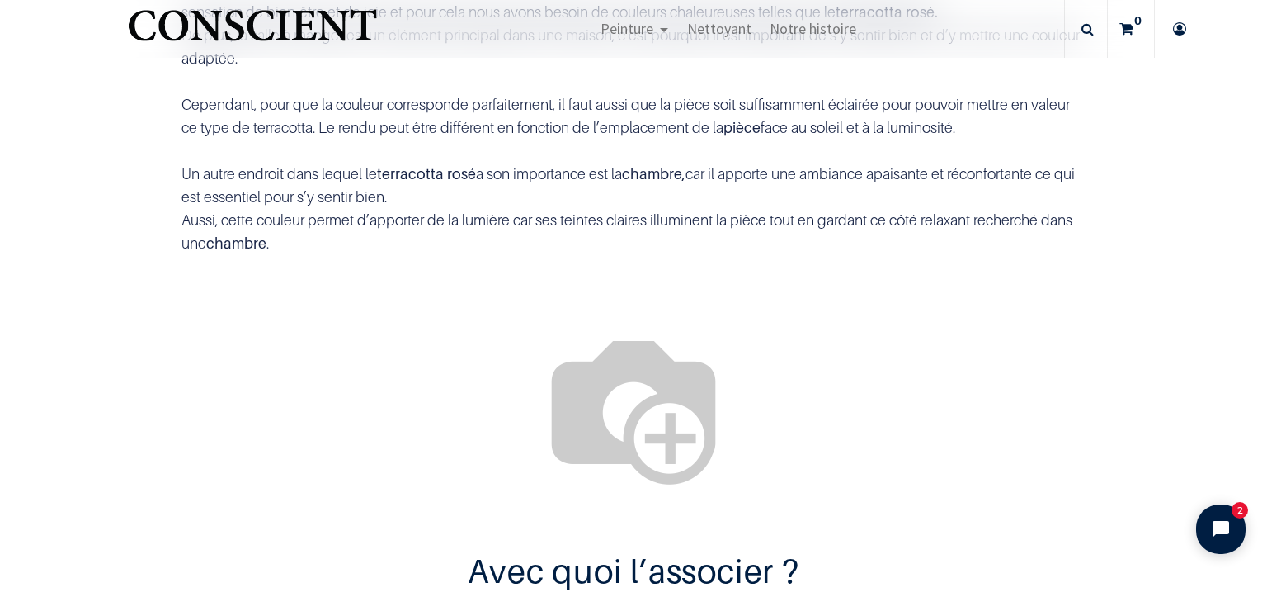
click at [593, 341] on img at bounding box center [633, 406] width 211 height 211
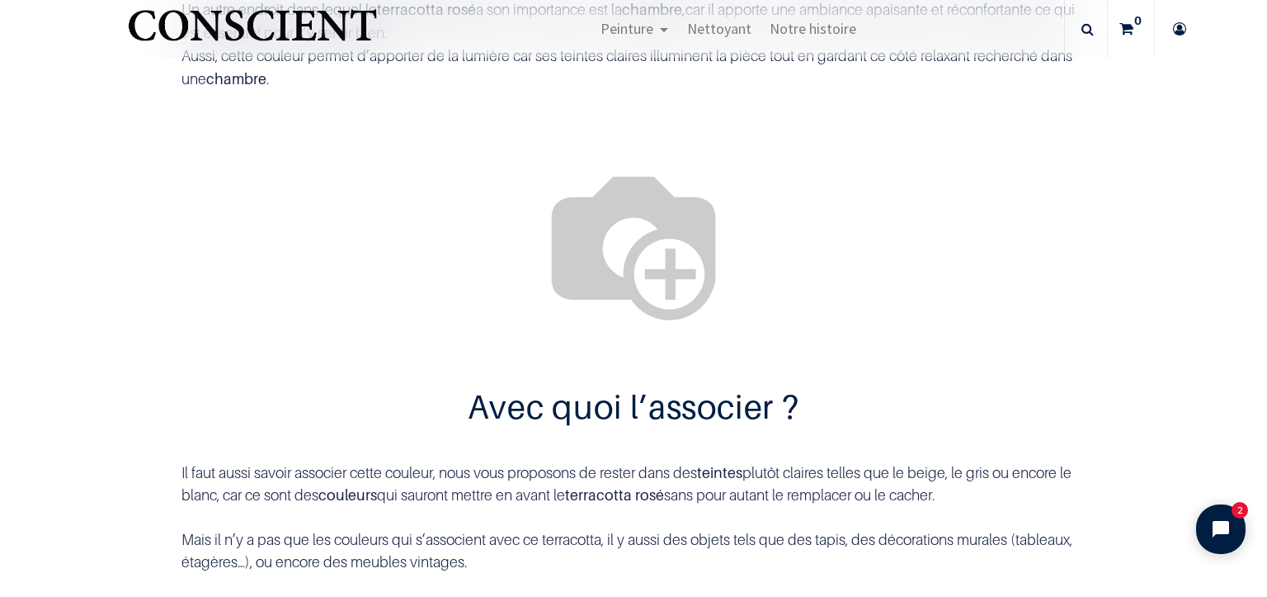
scroll to position [886, 0]
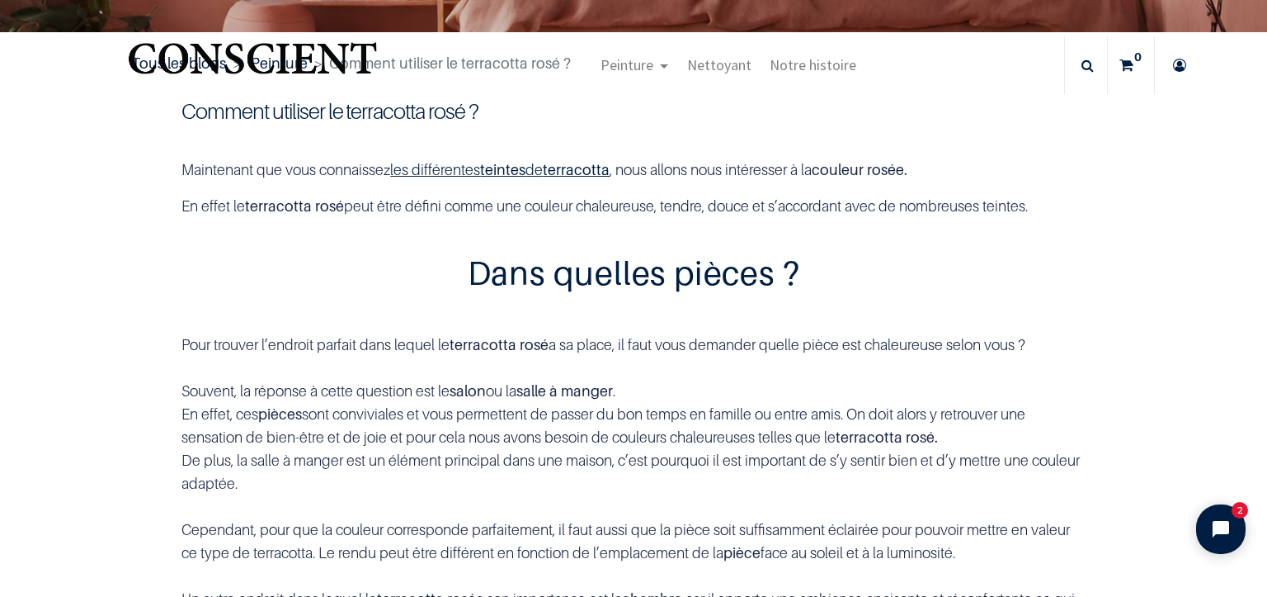
scroll to position [248, 0]
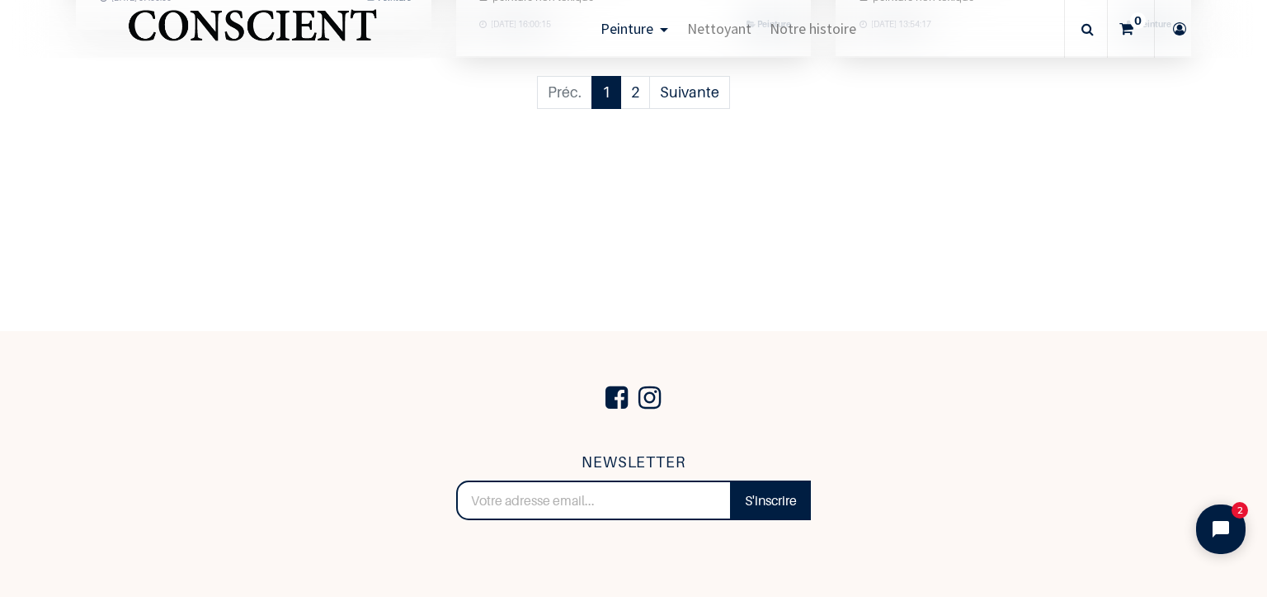
scroll to position [1815, 0]
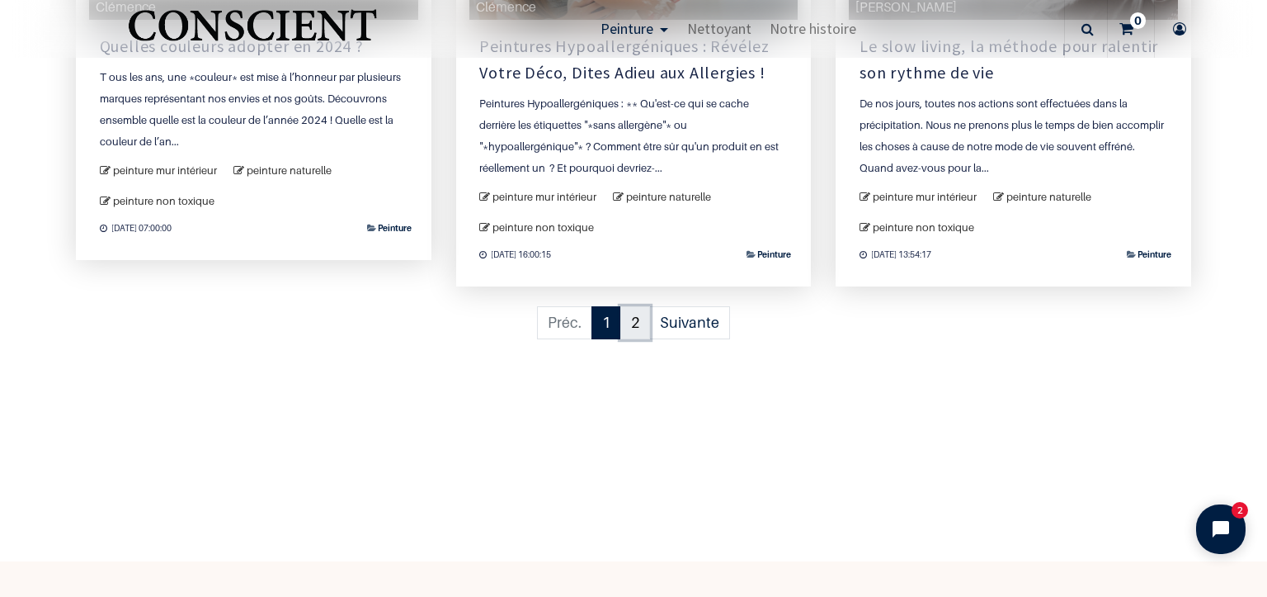
click at [626, 318] on link "2" at bounding box center [635, 323] width 30 height 34
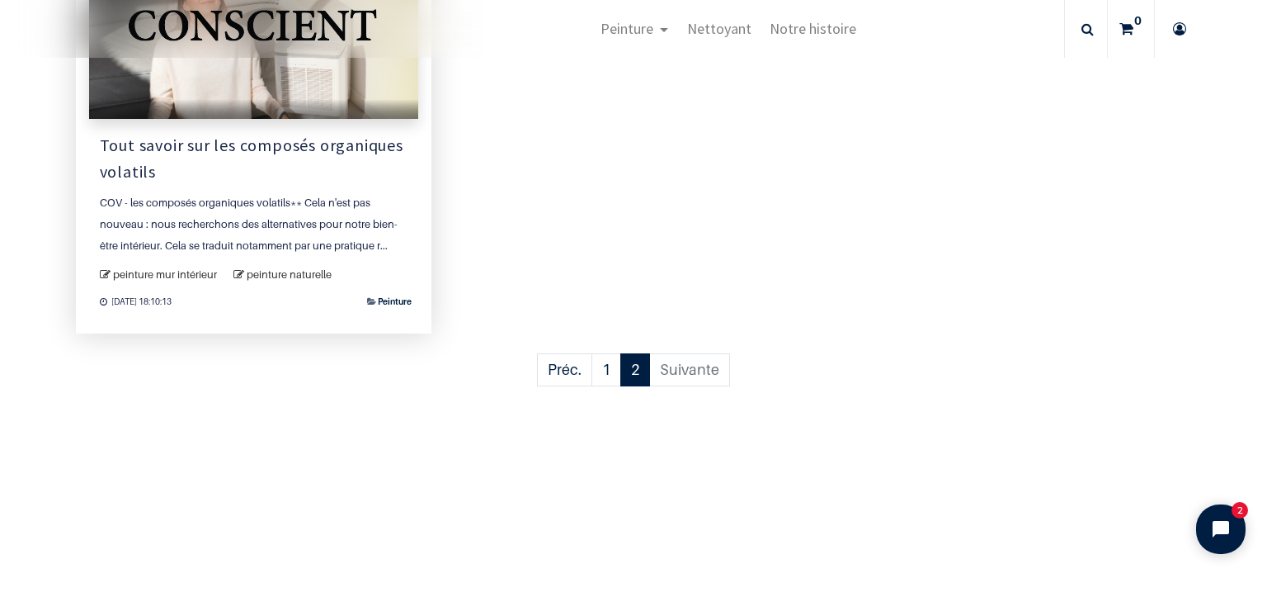
scroll to position [908, 0]
